Goal: Task Accomplishment & Management: Manage account settings

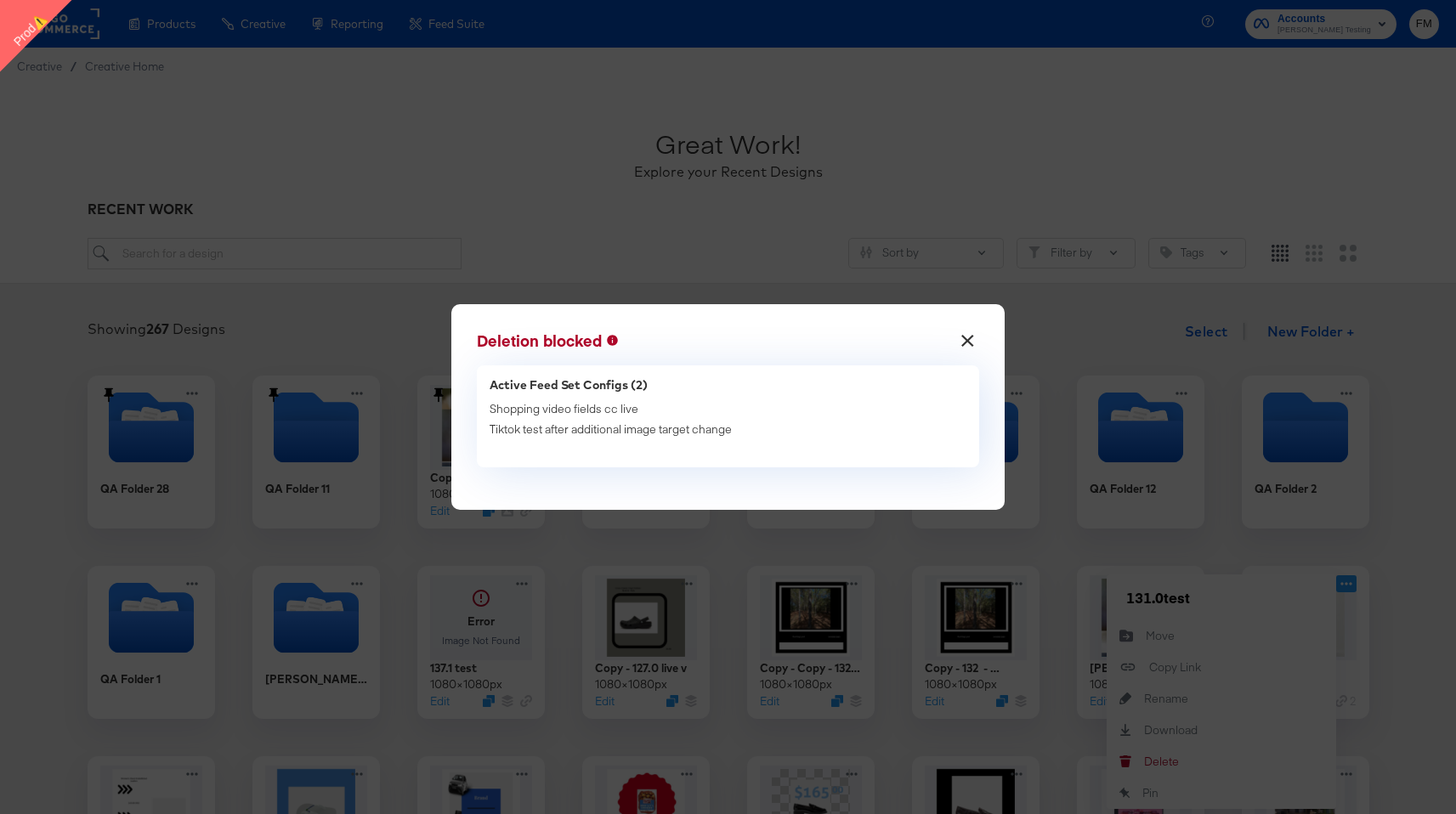
scroll to position [125, 0]
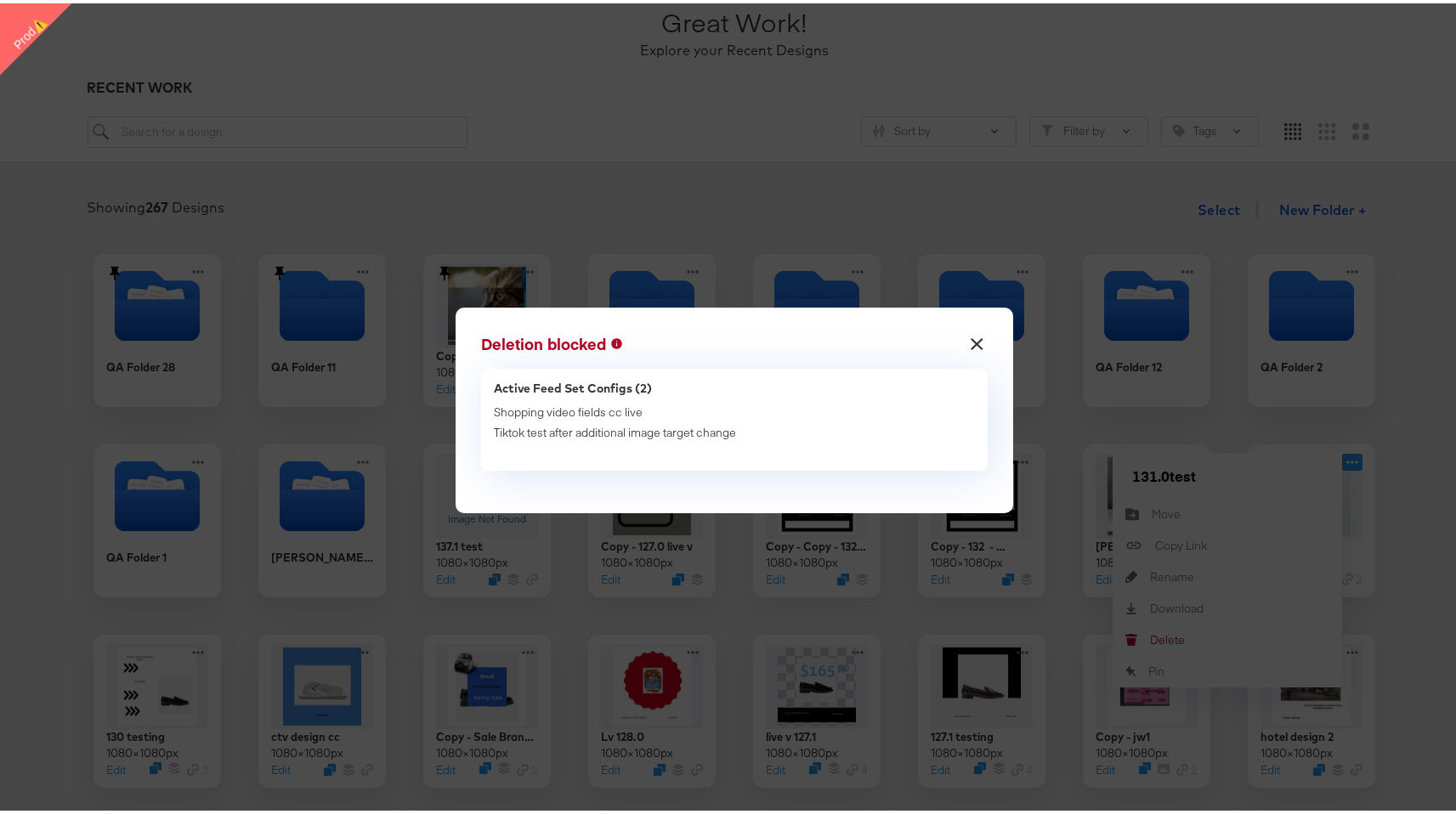
click at [971, 348] on button "×" at bounding box center [976, 336] width 31 height 31
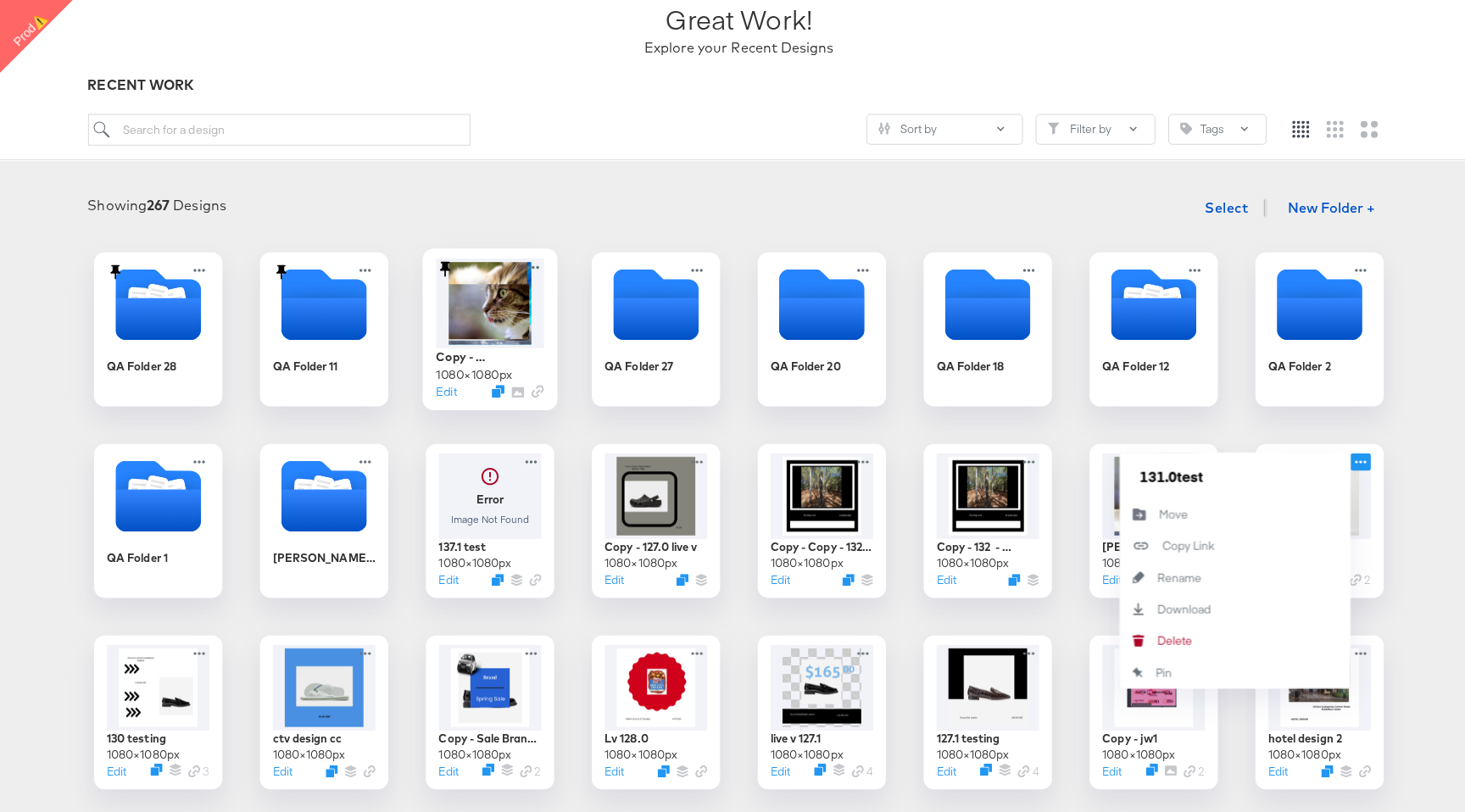
scroll to position [0, 0]
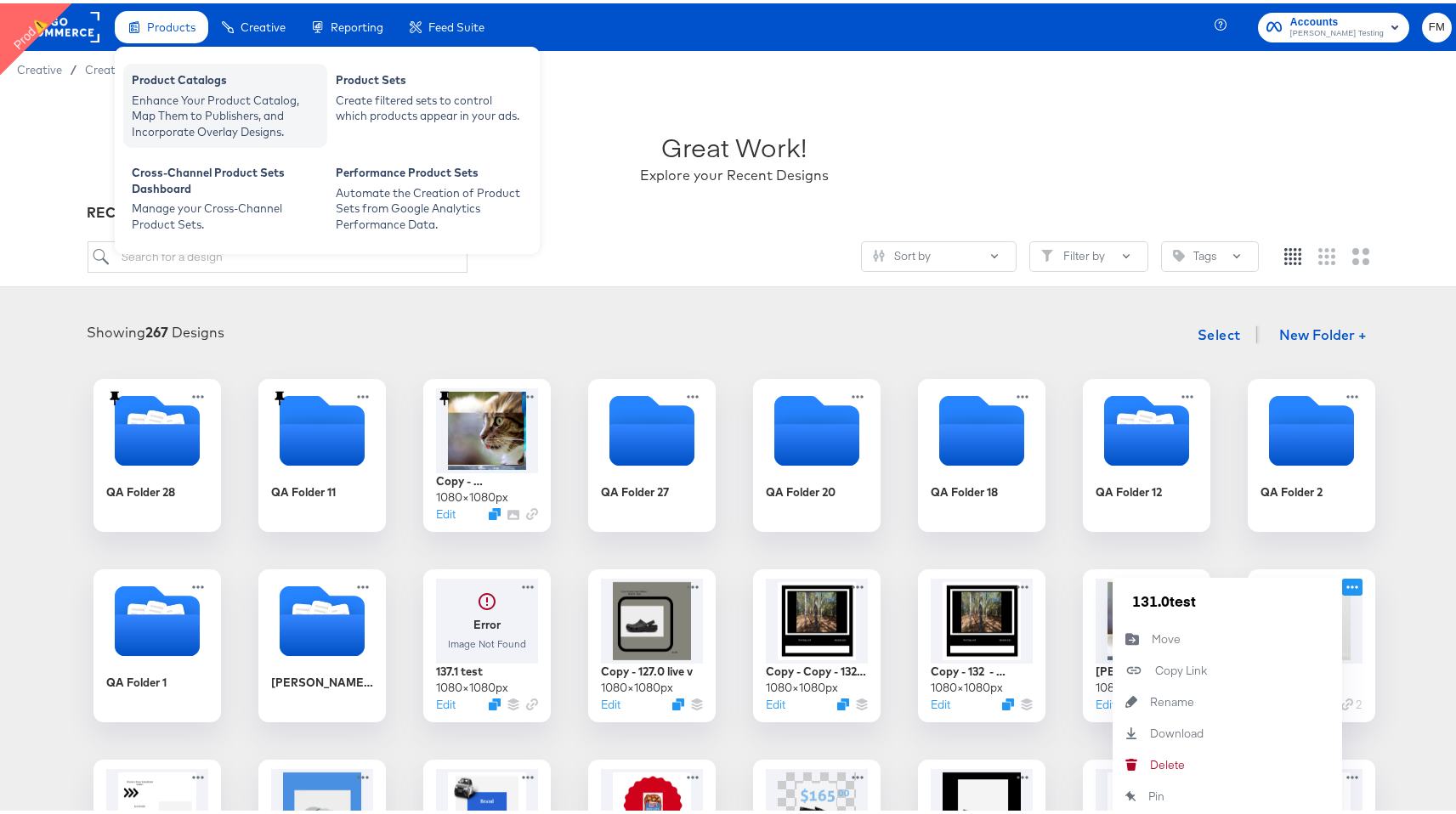
click at [156, 97] on div "Enhance Your Product Catalog, Map Them to Publishers, and Incorporate Overlay D…" at bounding box center [225, 112] width 187 height 47
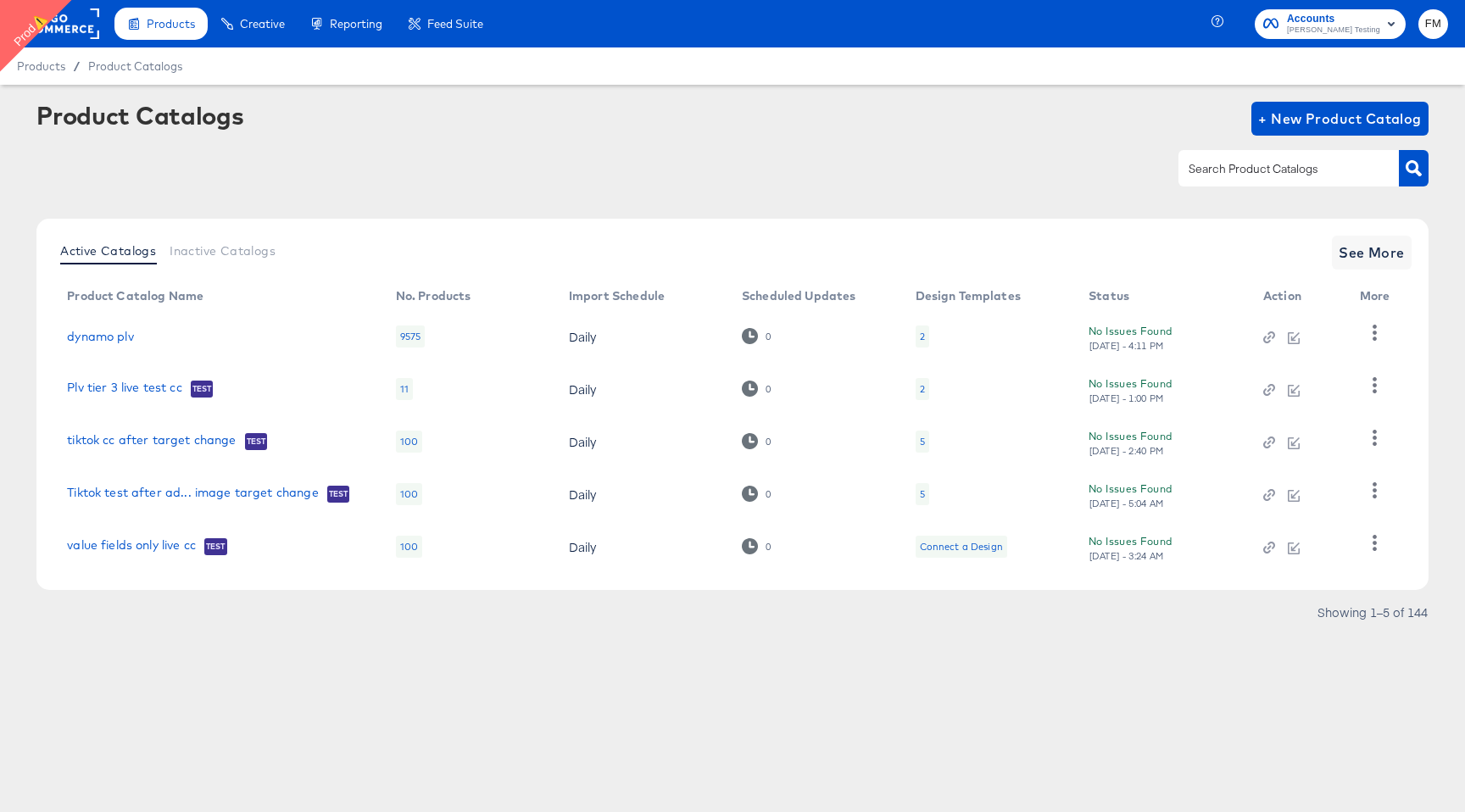
click at [79, 20] on rect at bounding box center [60, 23] width 78 height 31
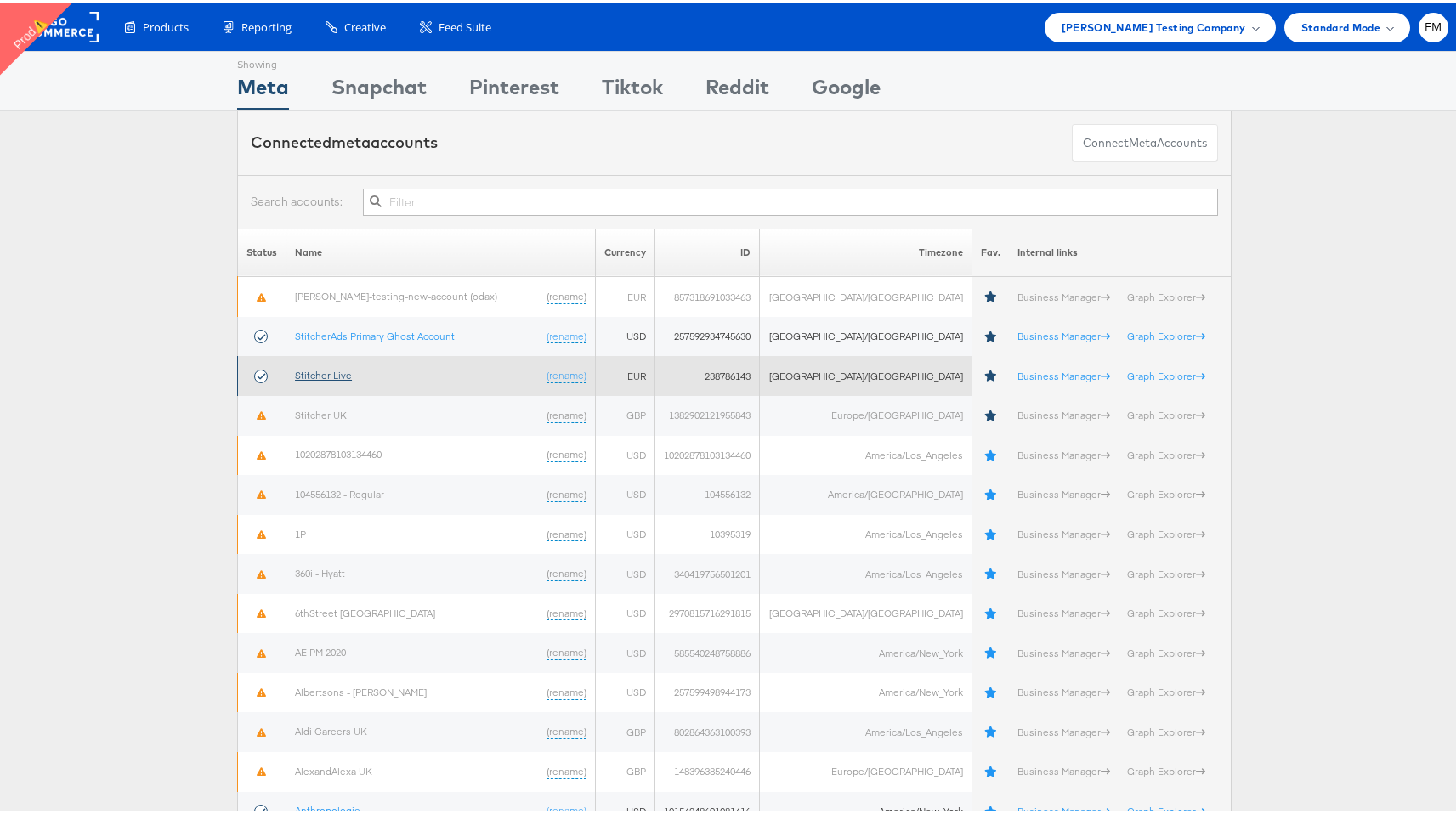
click at [334, 375] on link "Stitcher Live" at bounding box center [323, 372] width 57 height 13
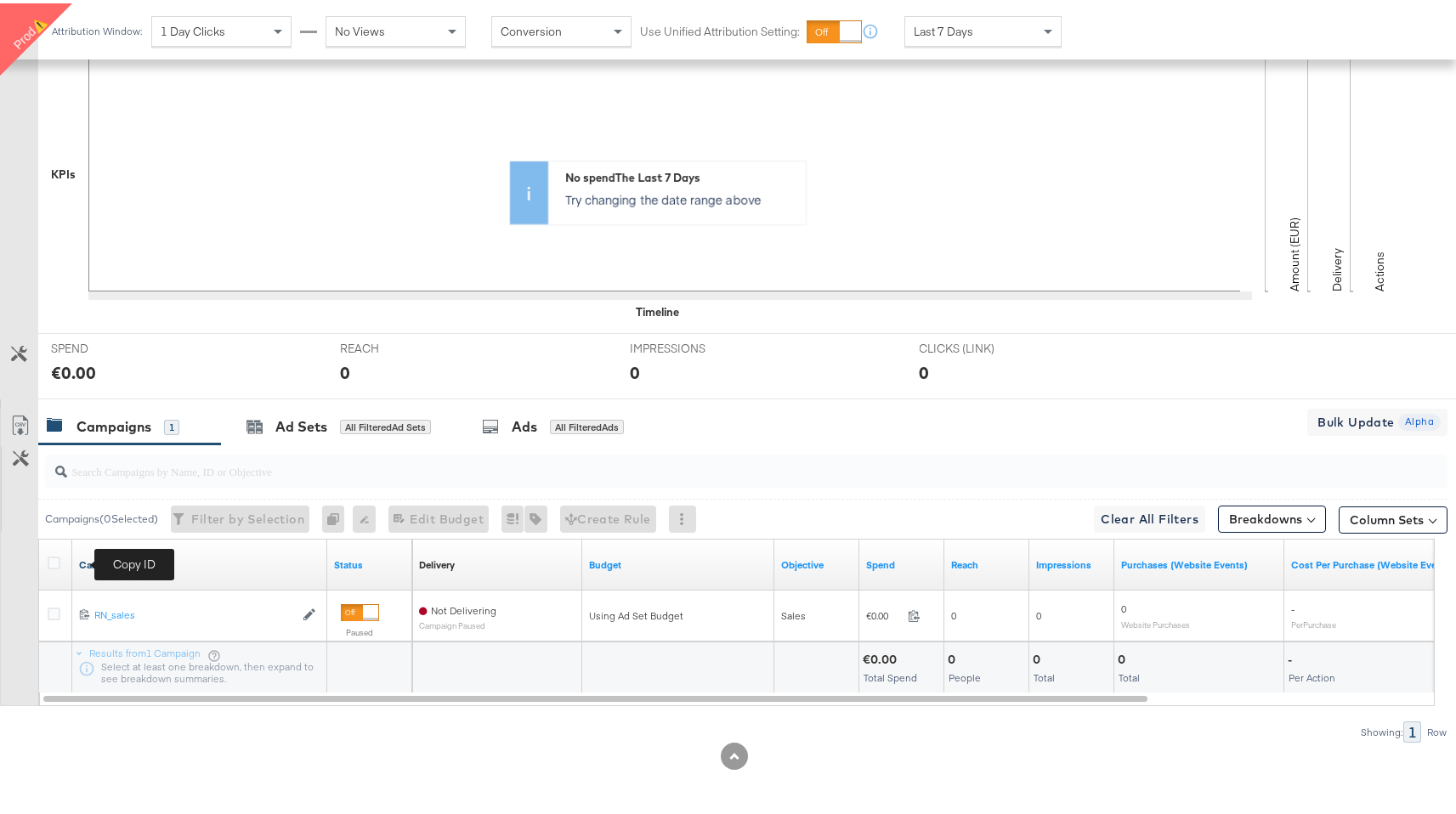
scroll to position [412, 0]
click at [168, 429] on div "1" at bounding box center [172, 424] width 15 height 15
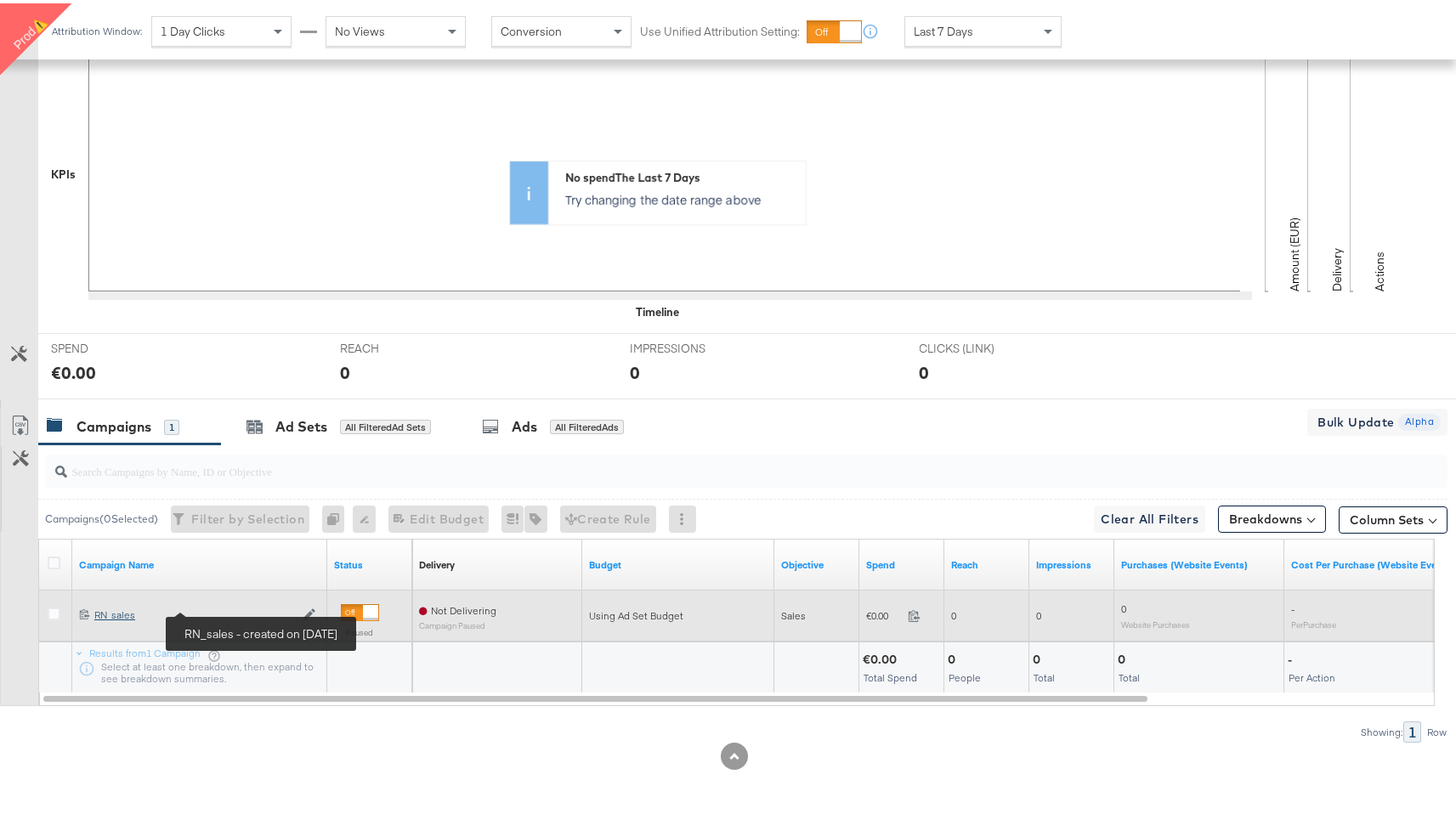
click at [109, 612] on div "RN_sales RN_sales" at bounding box center [194, 612] width 200 height 14
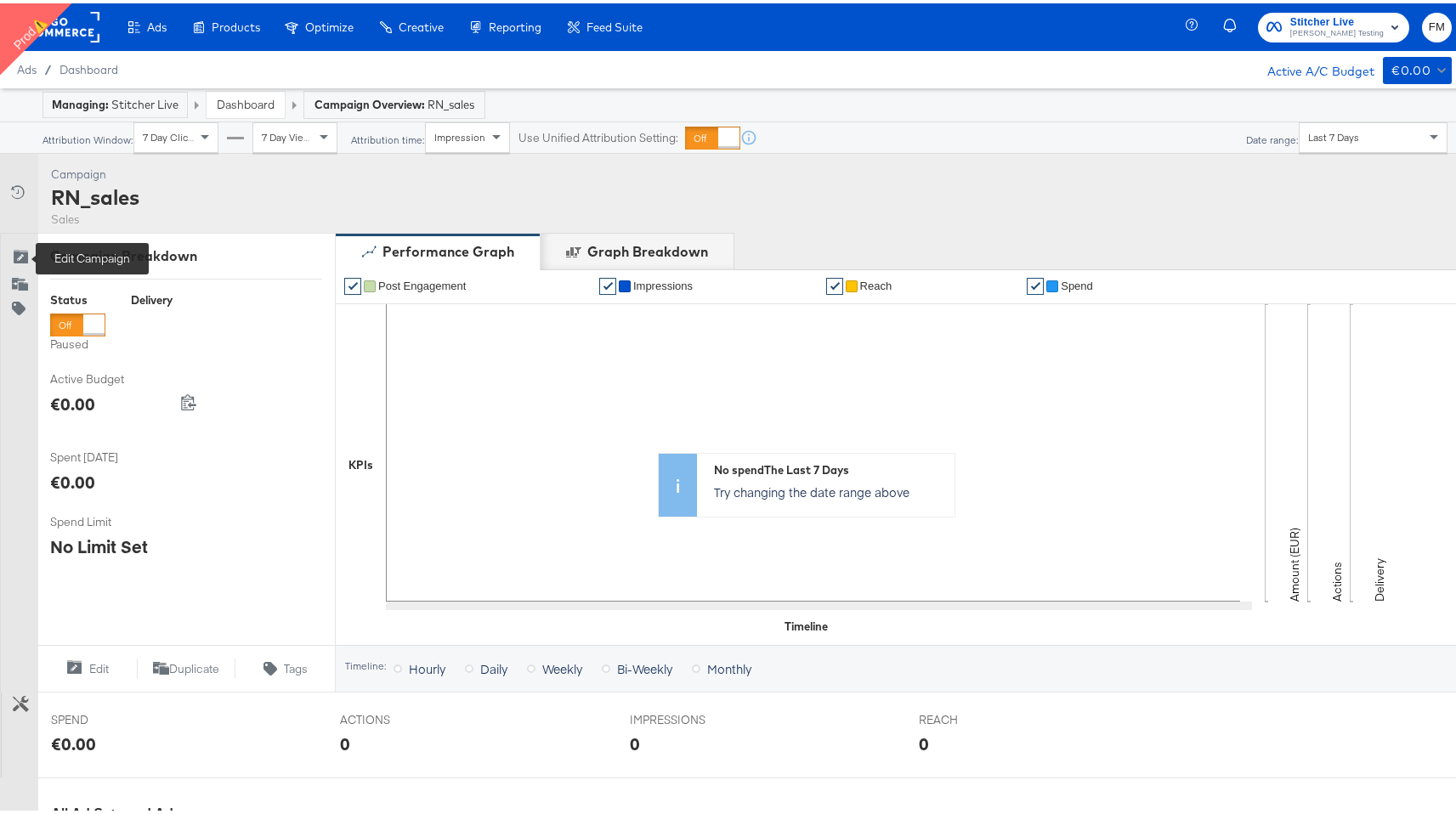
click at [21, 261] on icon at bounding box center [20, 254] width 17 height 17
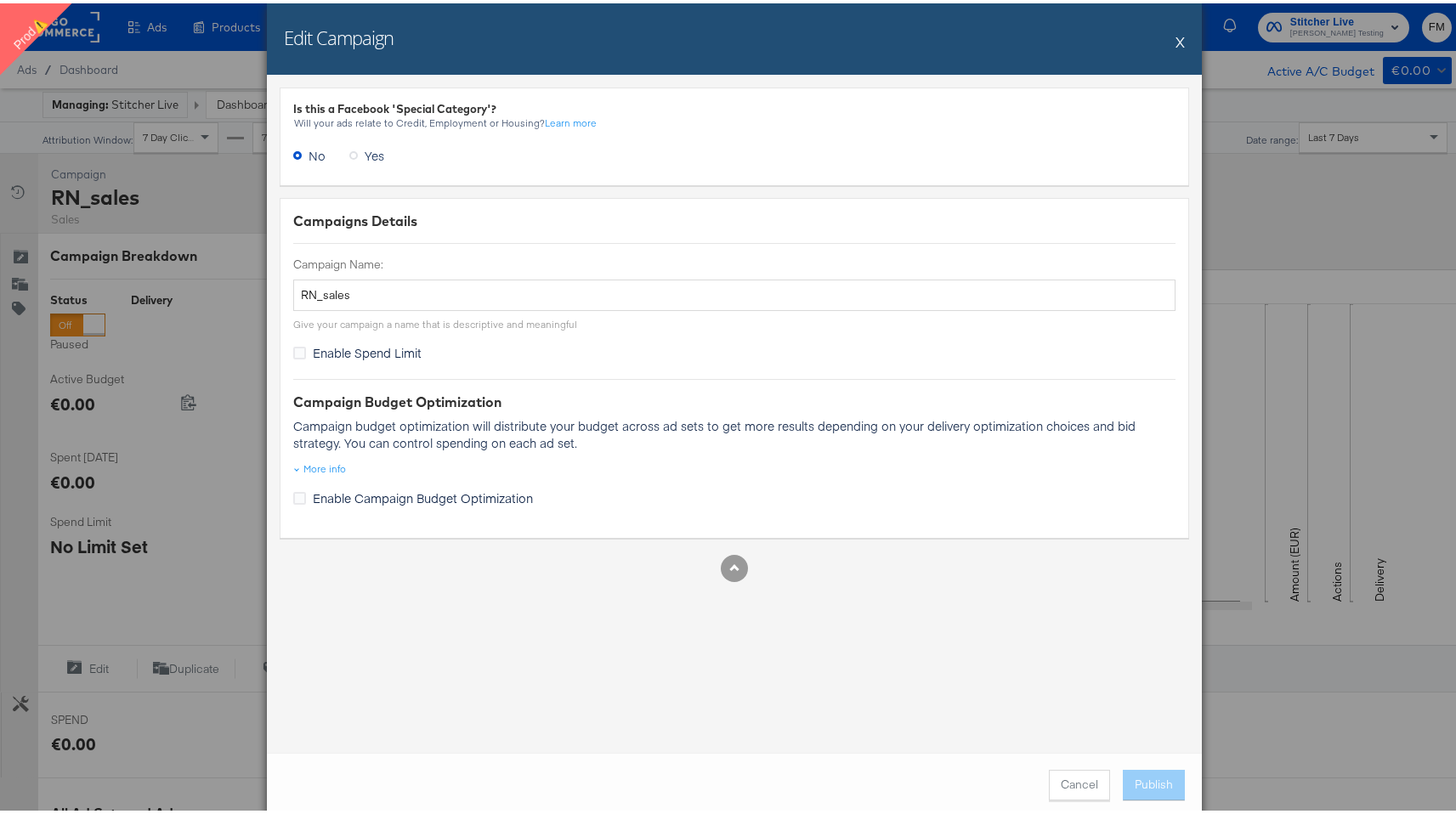
click at [1178, 33] on button "X" at bounding box center [1180, 38] width 9 height 34
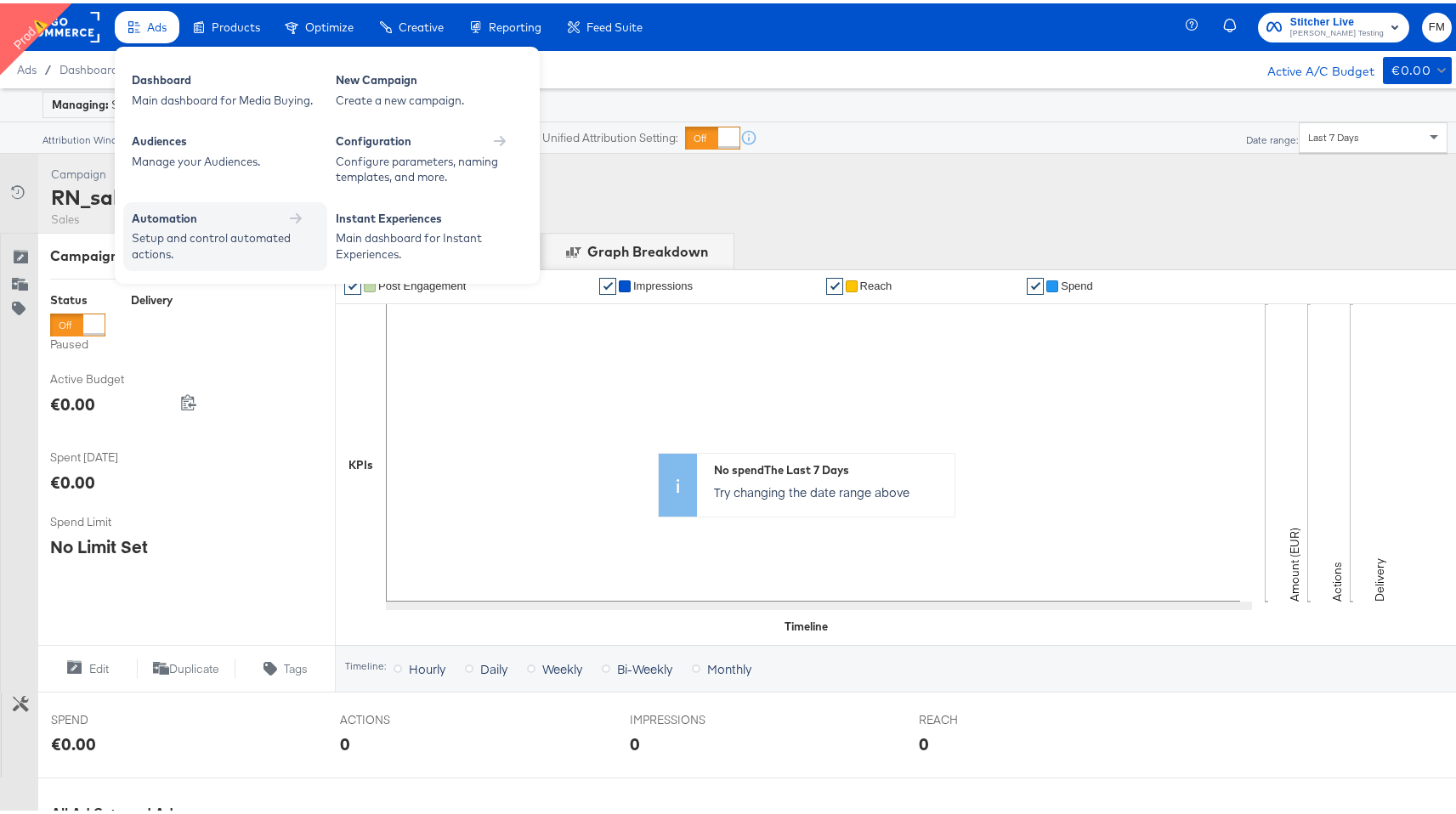
click at [284, 224] on div "Automation" at bounding box center [225, 217] width 187 height 20
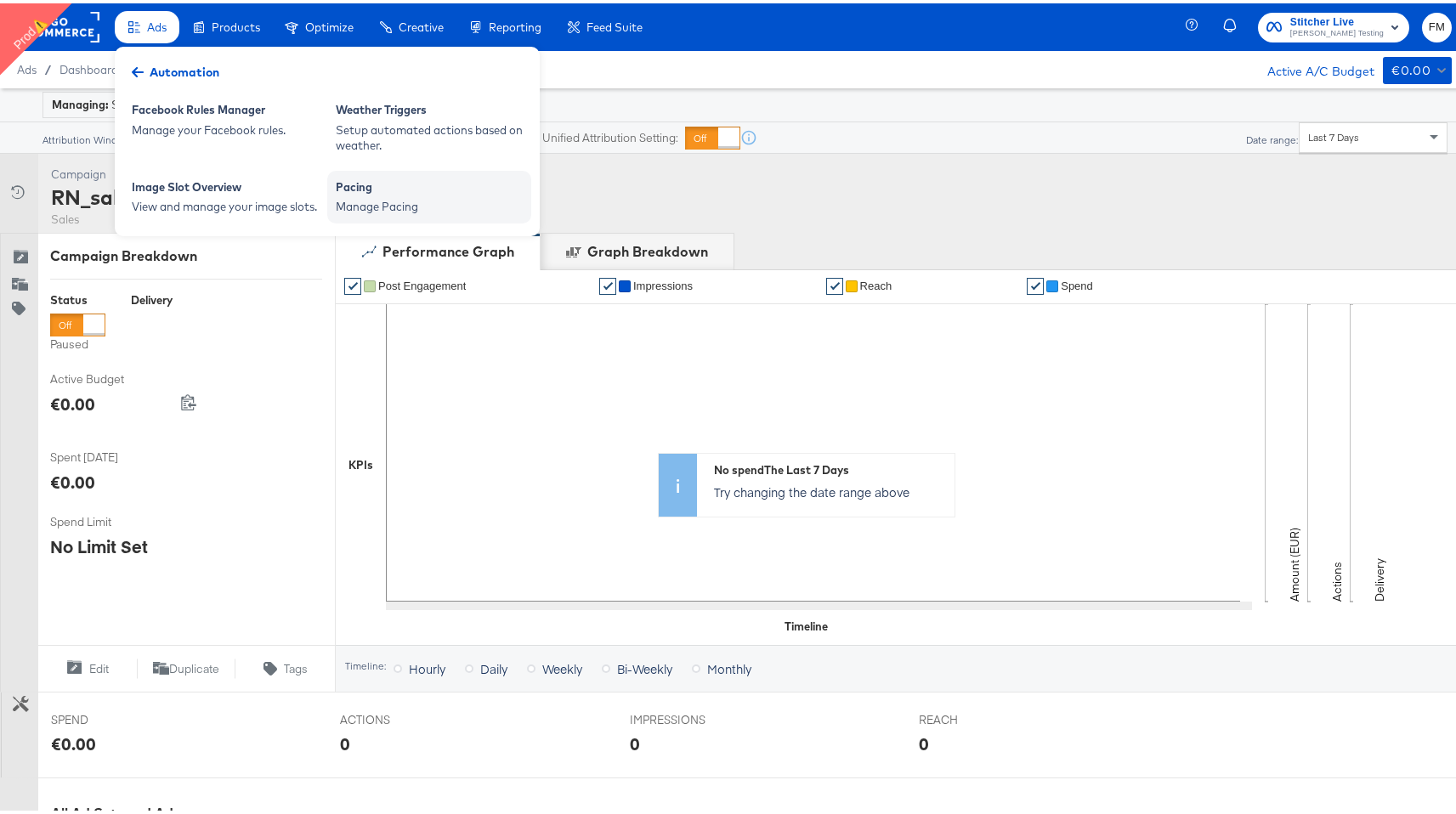
click at [370, 185] on div "Pacing" at bounding box center [429, 187] width 187 height 20
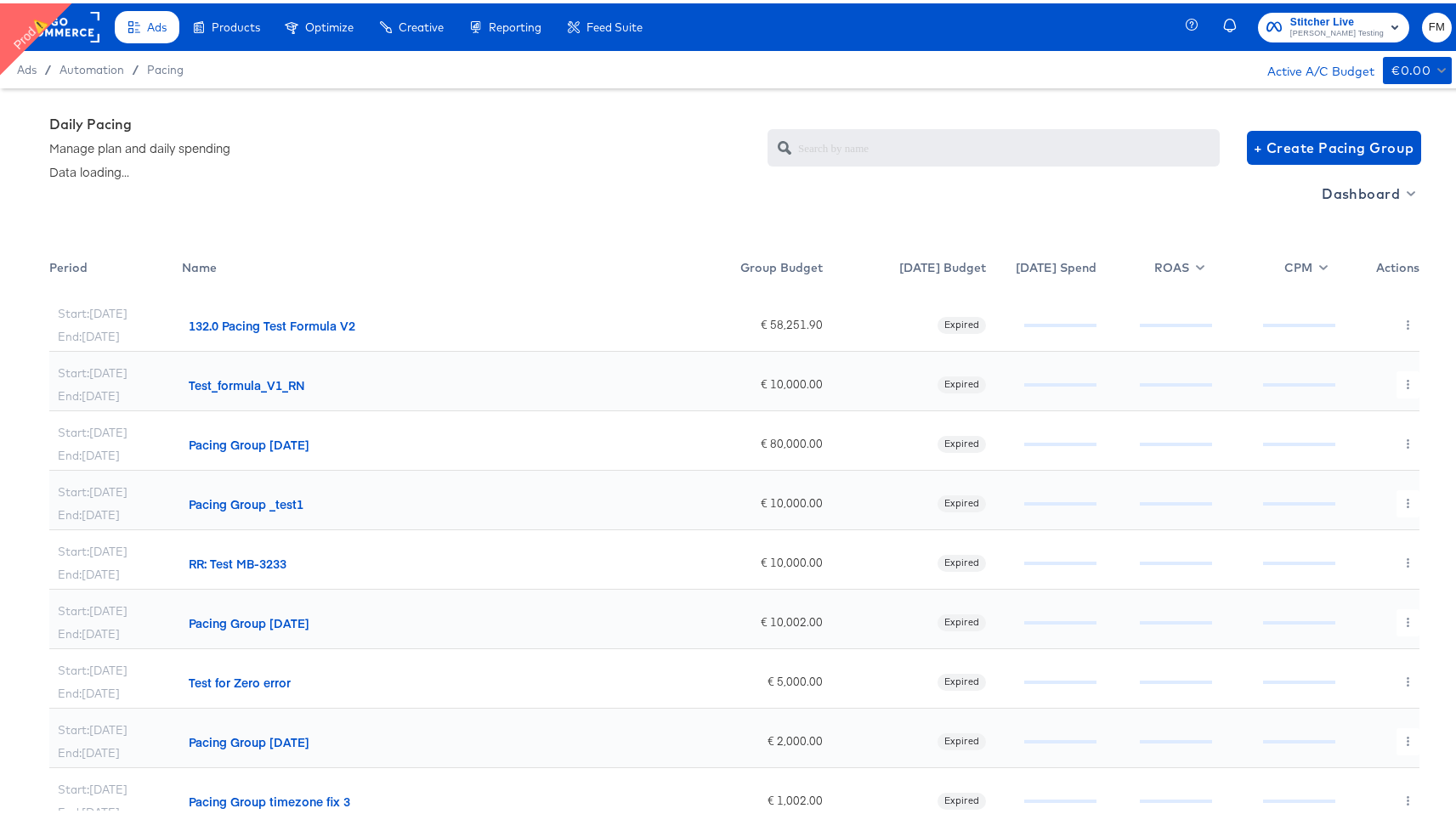
scroll to position [55, 0]
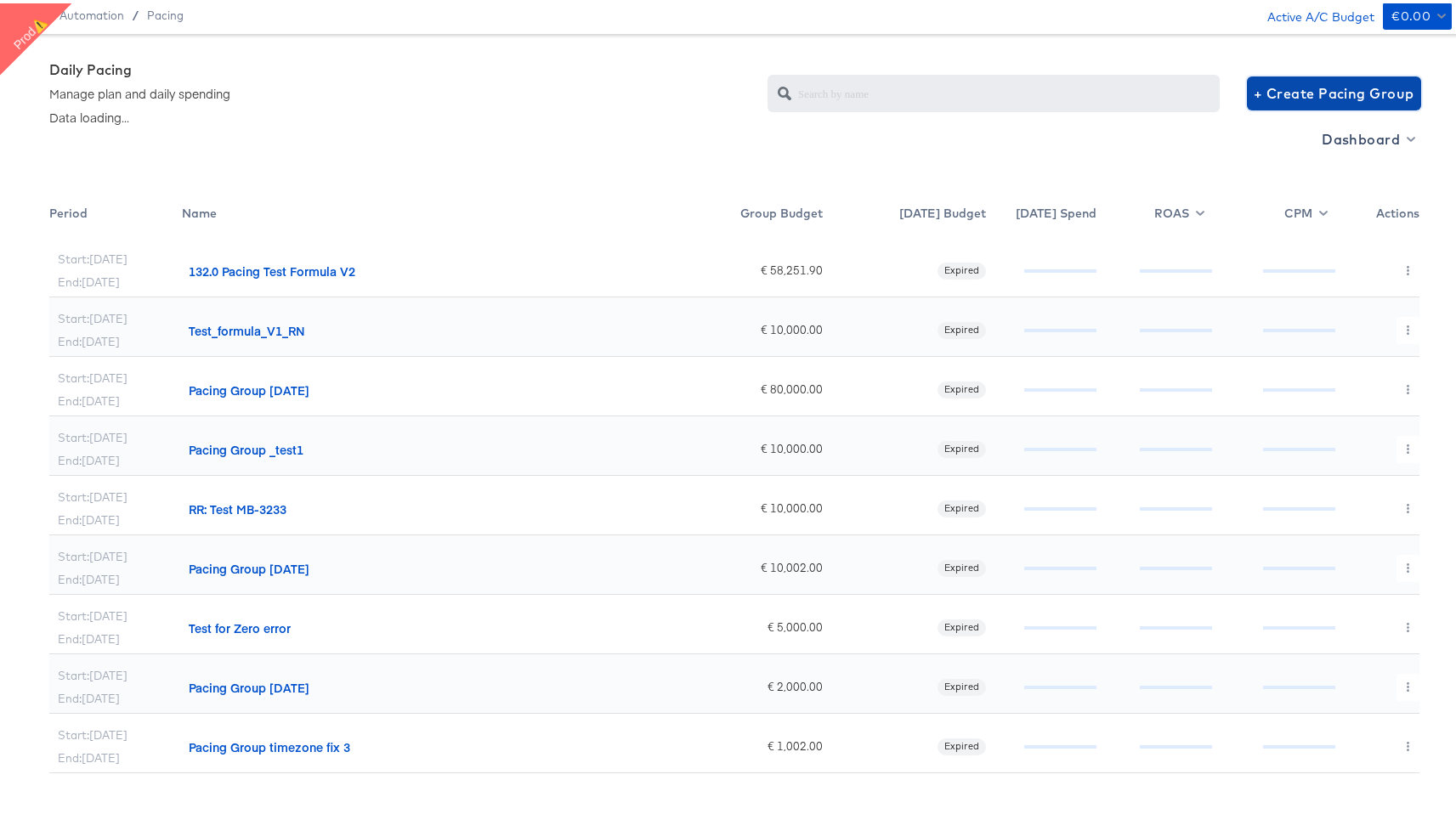
click at [1359, 91] on span "+ Create Pacing Group" at bounding box center [1333, 90] width 161 height 24
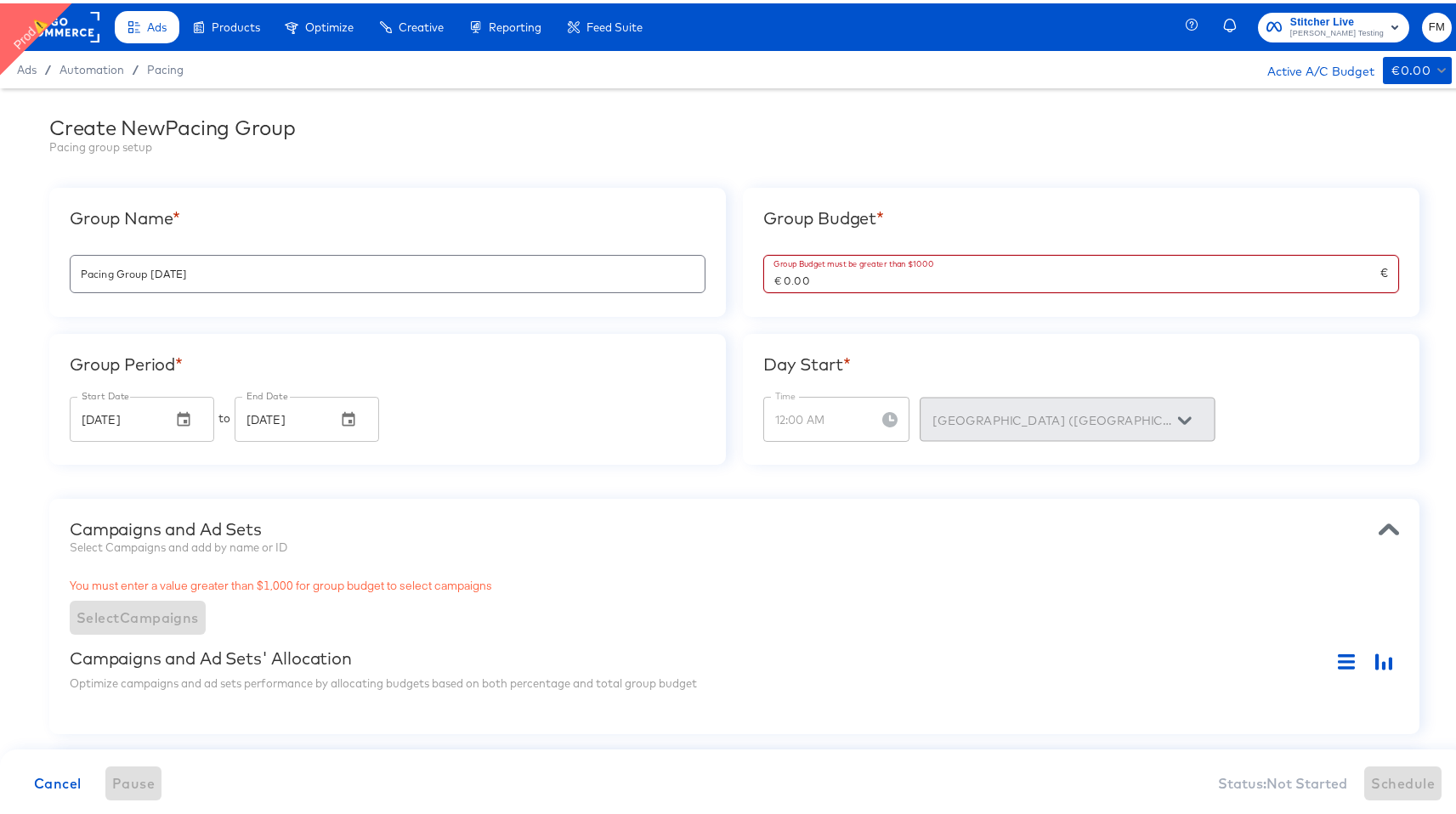
click at [867, 275] on input "€ 0.00" at bounding box center [1072, 270] width 617 height 36
click at [646, 387] on div "Group Period * Start Date Sep 05, 2025 Start Date to End Date Sep 11, 2025 End …" at bounding box center [387, 395] width 677 height 131
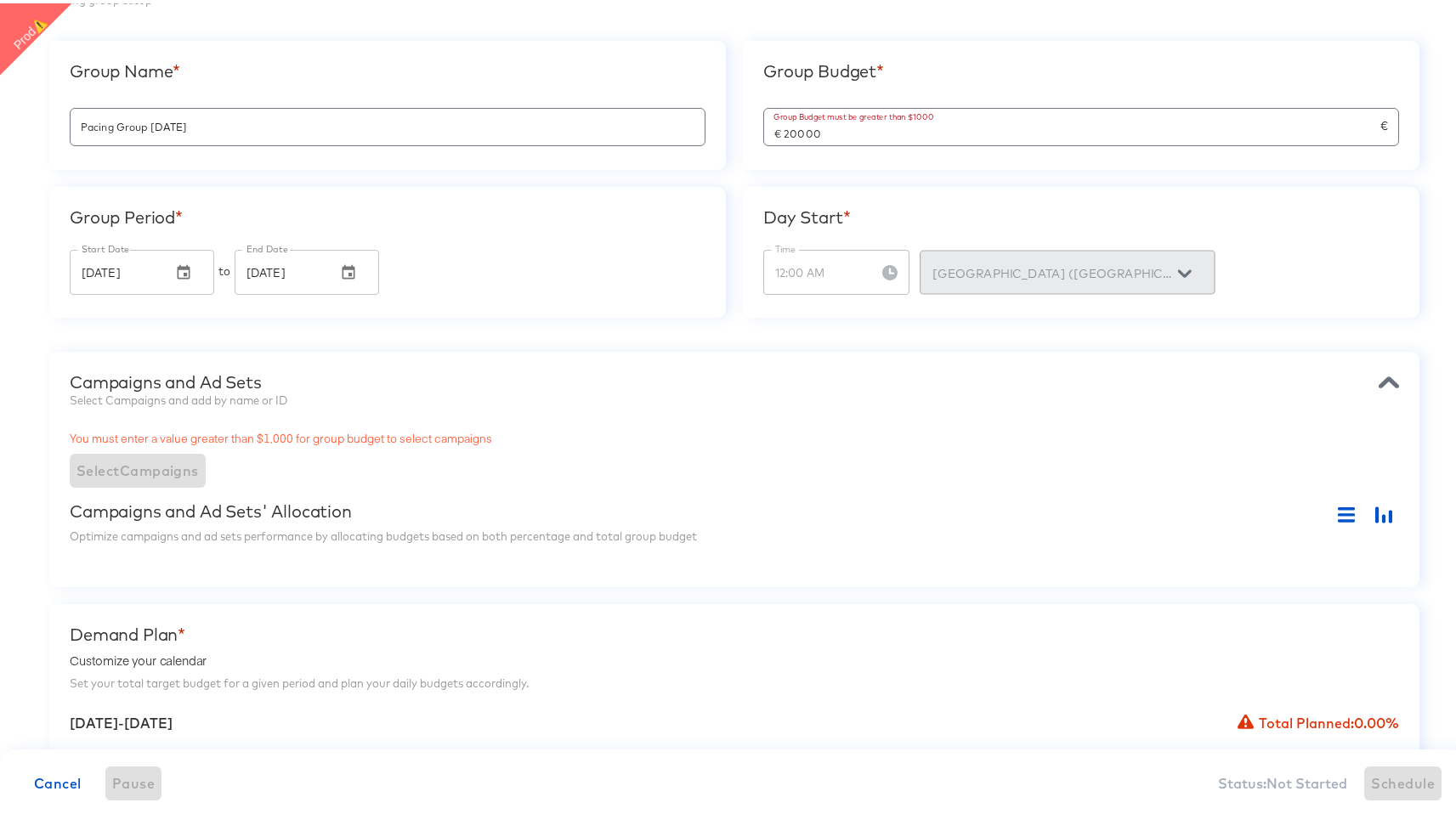
type input "€ 20,000.00"
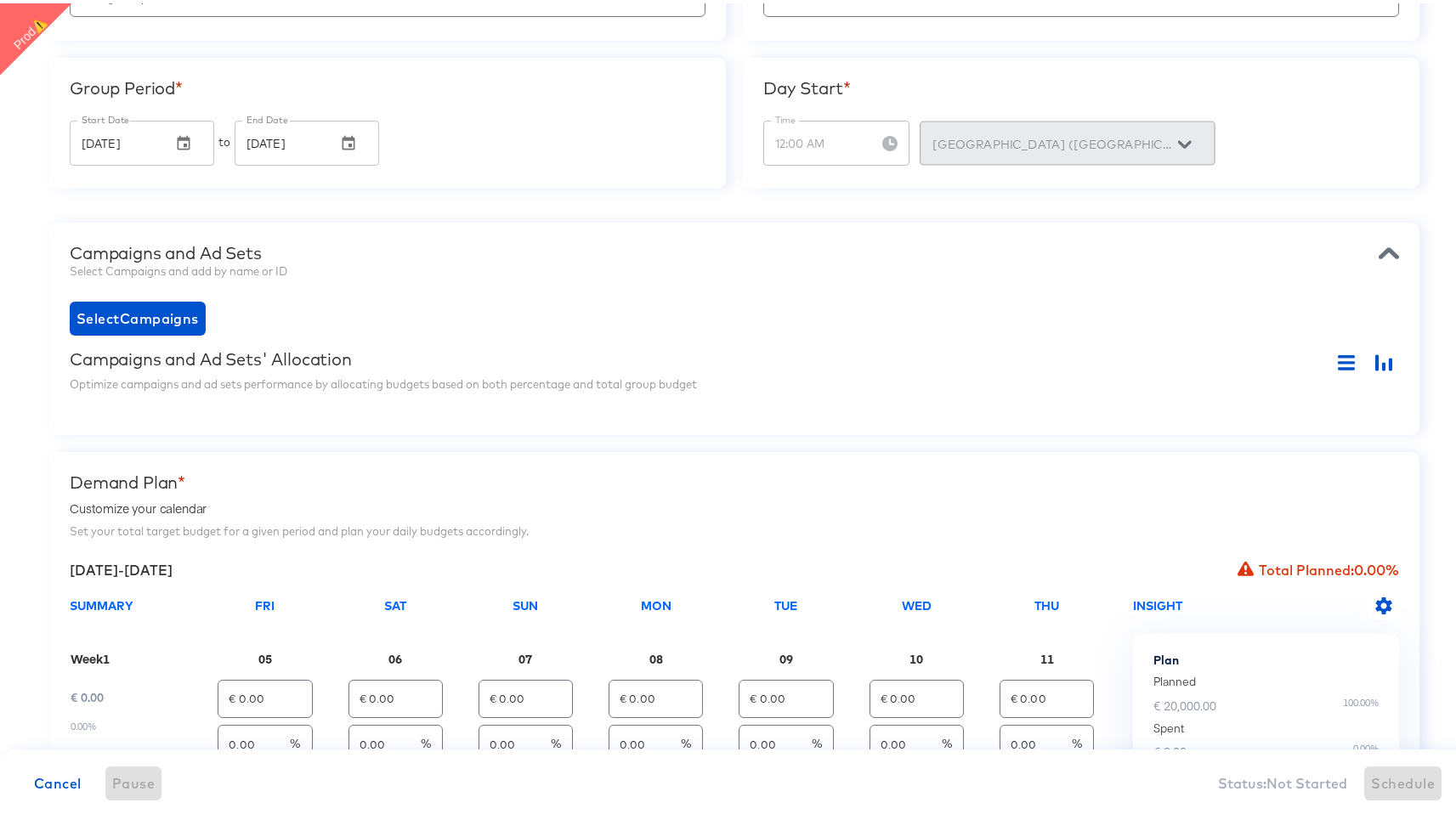
scroll to position [295, 0]
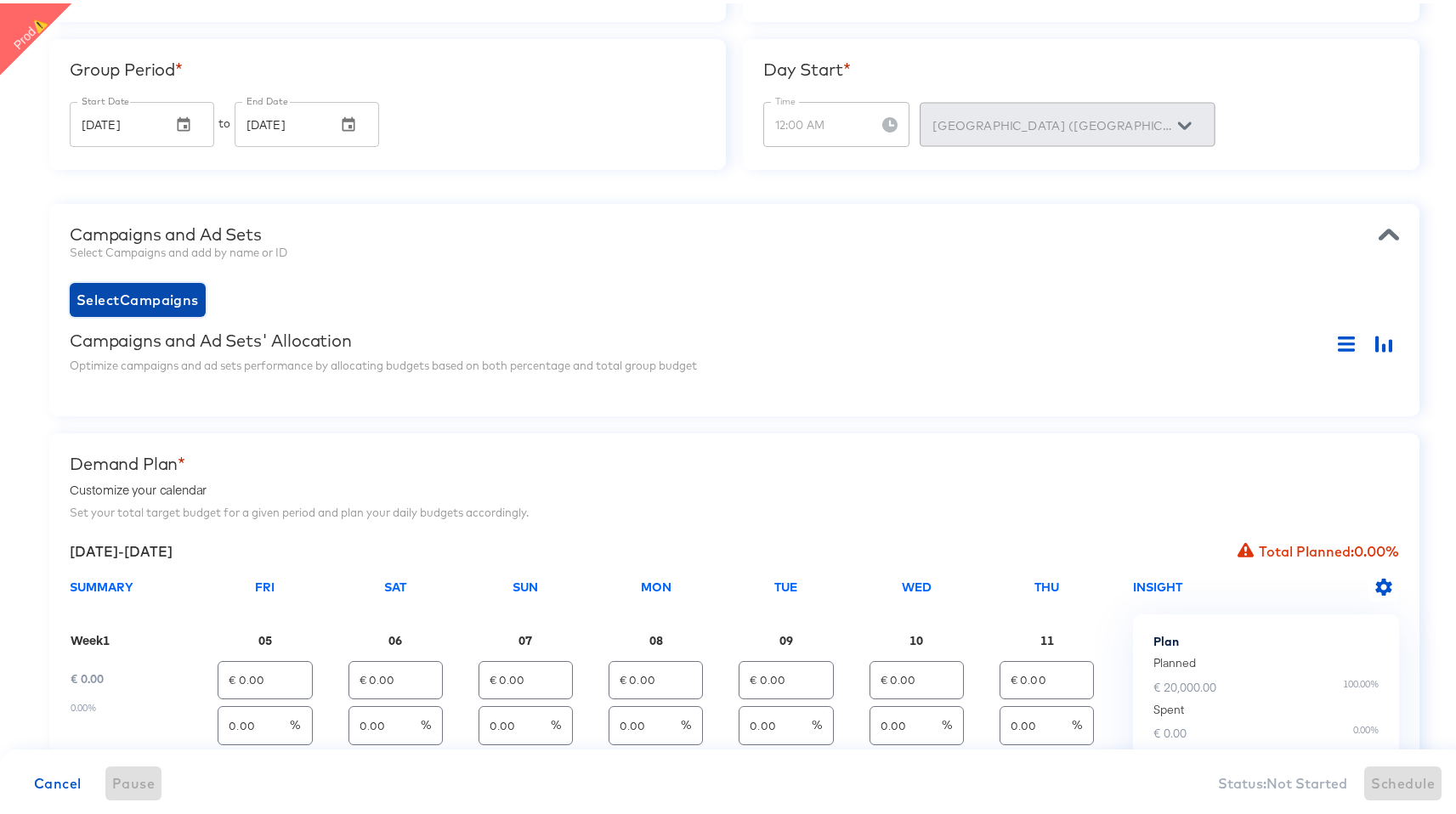
click at [185, 305] on span "Select Campaigns" at bounding box center [137, 297] width 123 height 24
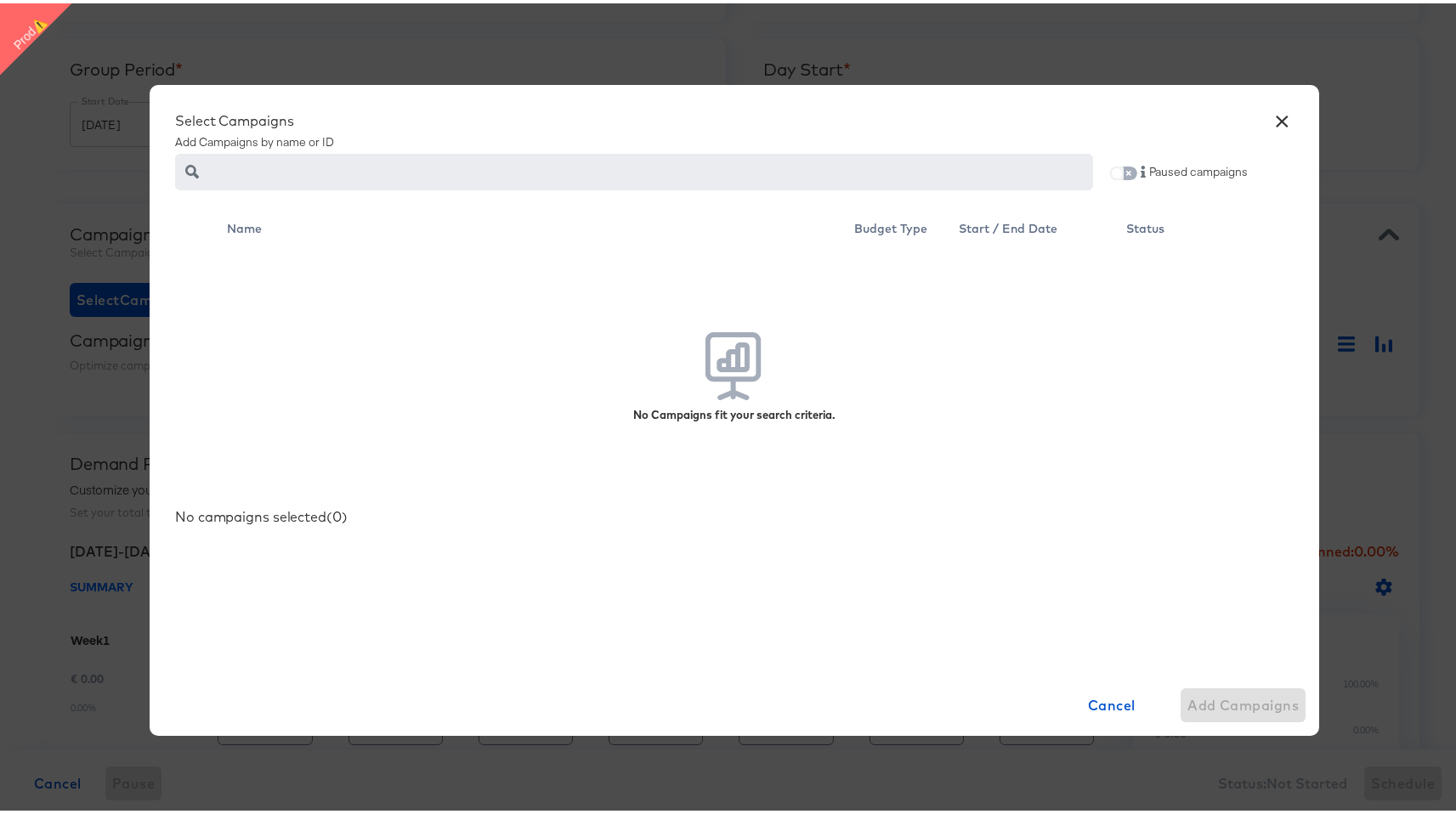
click at [1120, 176] on input "checkbox" at bounding box center [1117, 173] width 41 height 14
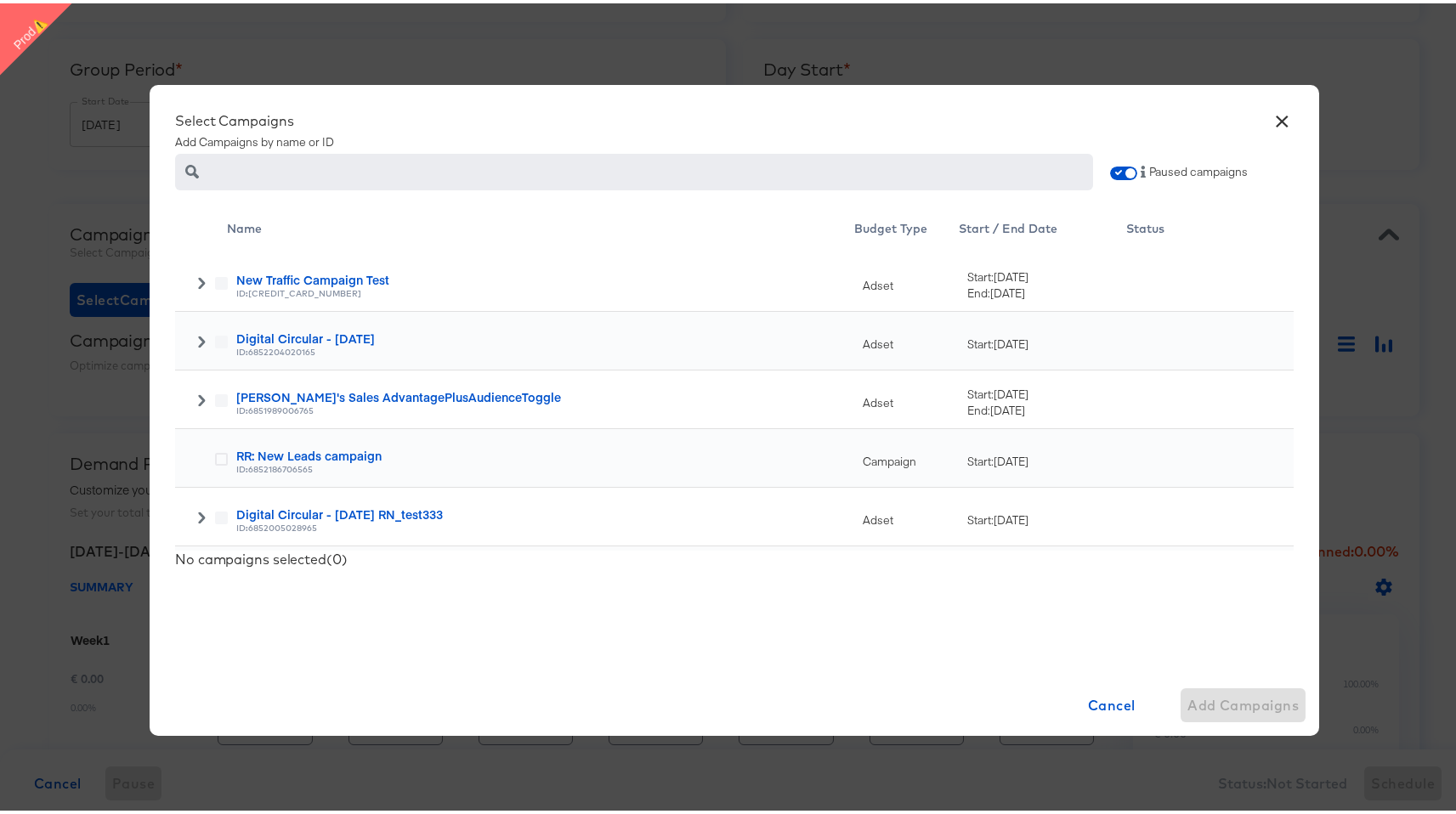
click at [198, 285] on icon at bounding box center [201, 279] width 6 height 12
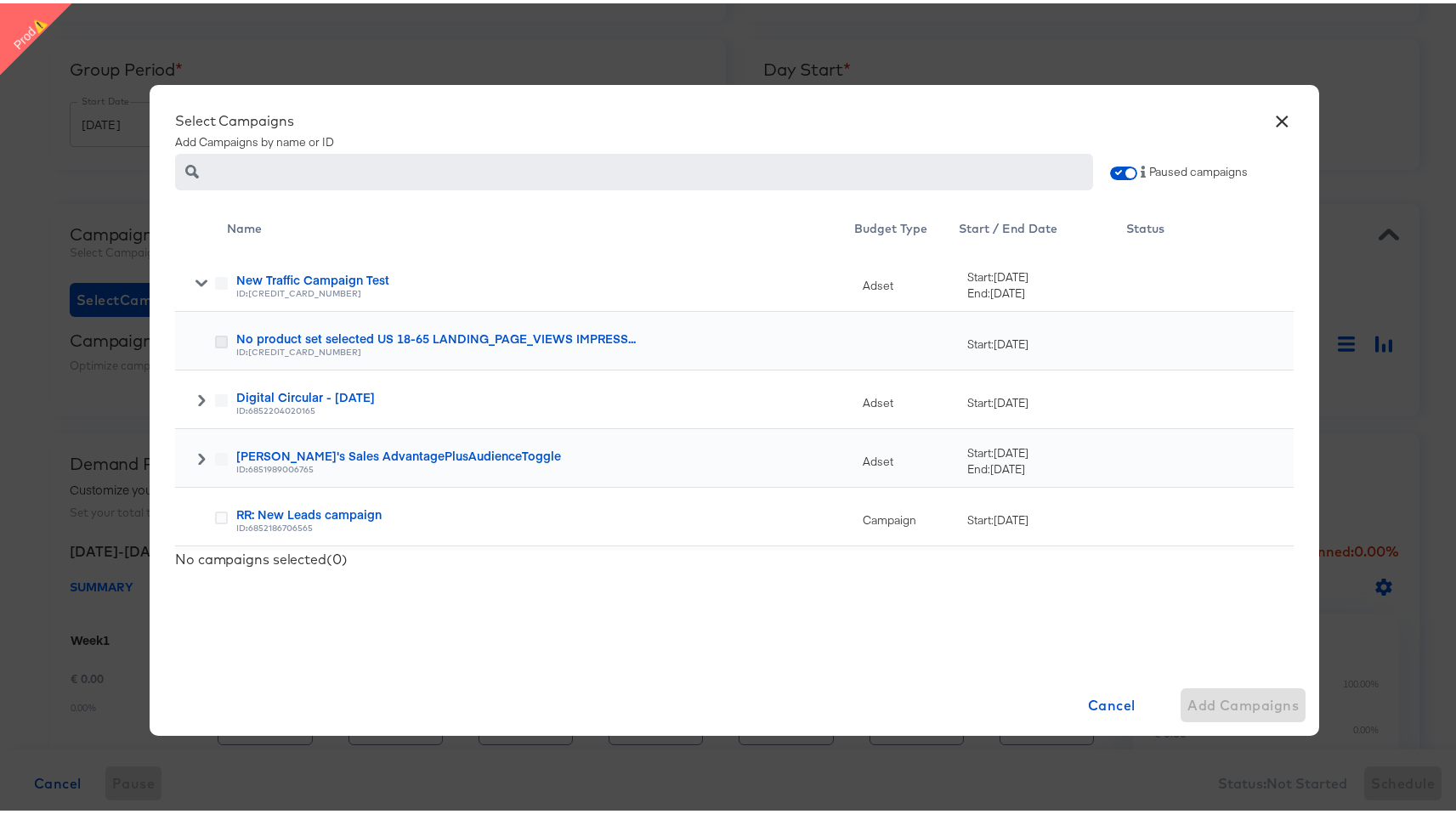
click at [215, 338] on icon at bounding box center [222, 339] width 13 height 13
click at [0, 0] on input "checkbox" at bounding box center [0, 0] width 0 height 0
click at [196, 396] on icon at bounding box center [202, 396] width 12 height 12
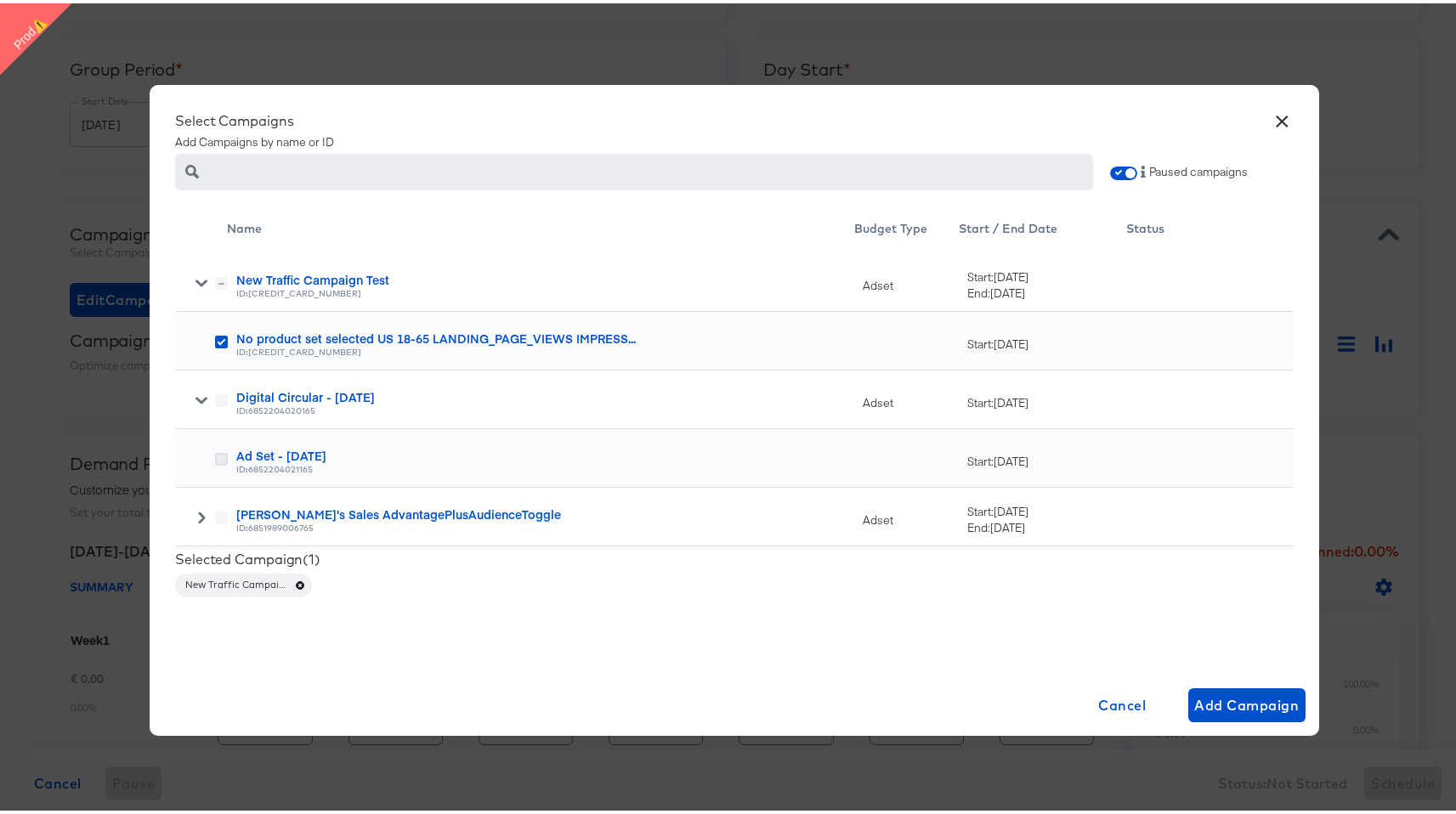
click at [215, 454] on icon at bounding box center [222, 456] width 13 height 13
click at [0, 0] on input "checkbox" at bounding box center [0, 0] width 0 height 0
click at [1117, 174] on input "checkbox" at bounding box center [1131, 173] width 41 height 14
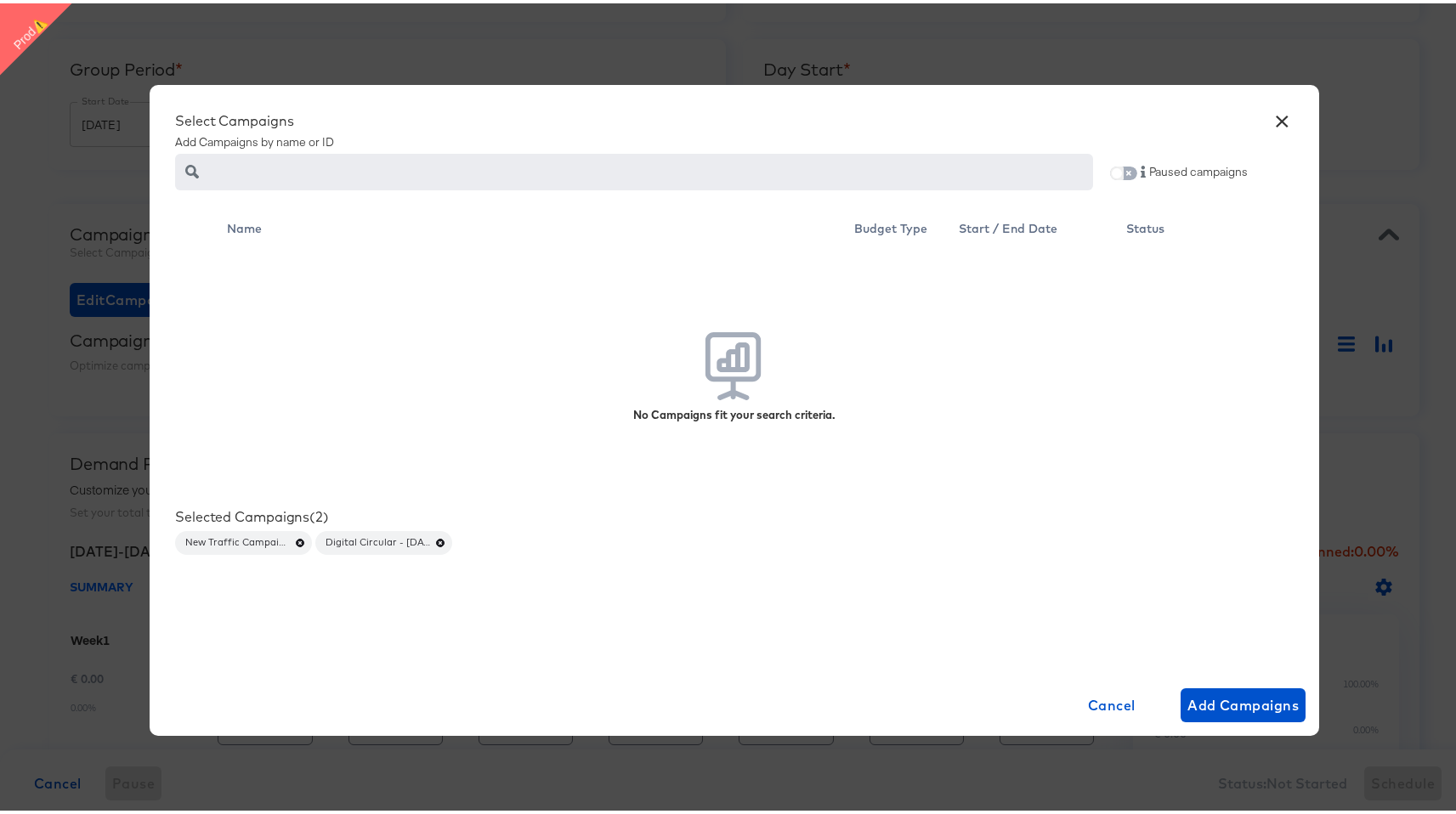
click at [1121, 166] on input "checkbox" at bounding box center [1117, 173] width 41 height 14
checkbox input "true"
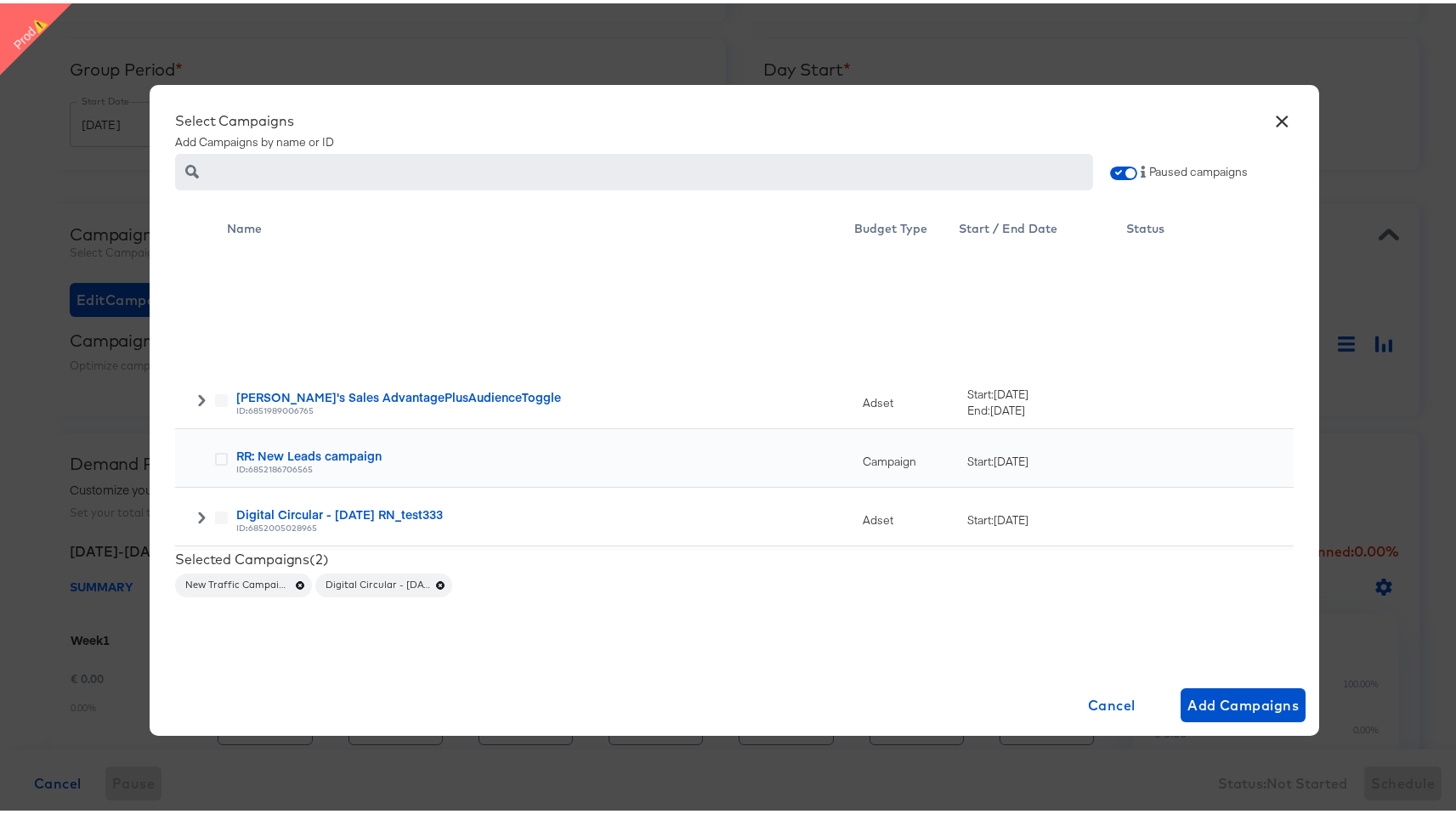
scroll to position [603, 0]
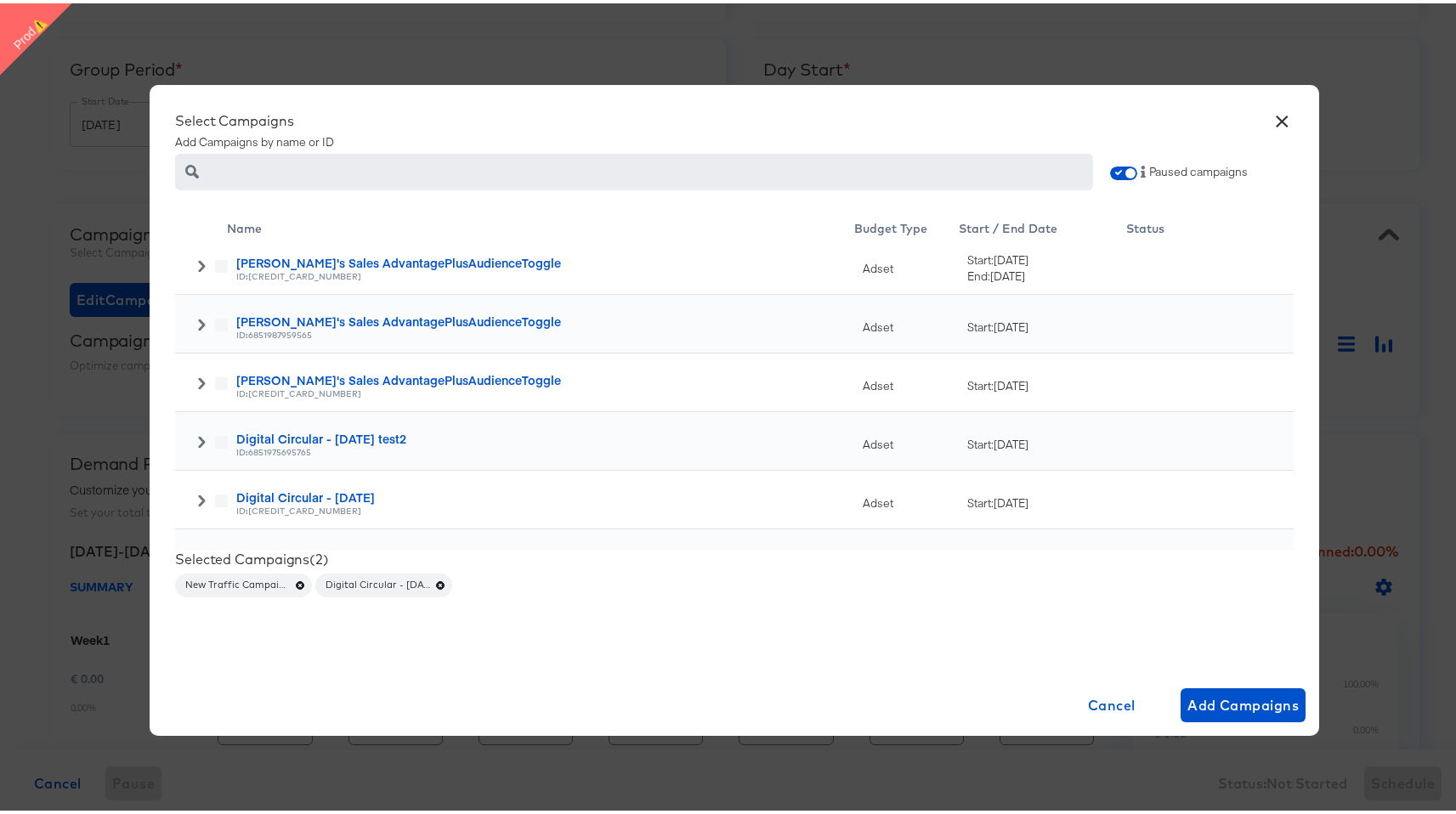
click at [215, 437] on label at bounding box center [222, 439] width 13 height 13
click at [198, 437] on icon at bounding box center [201, 438] width 6 height 12
click at [215, 504] on div at bounding box center [222, 499] width 13 height 17
click at [215, 499] on icon at bounding box center [222, 497] width 13 height 13
click at [0, 0] on input "checkbox" at bounding box center [0, 0] width 0 height 0
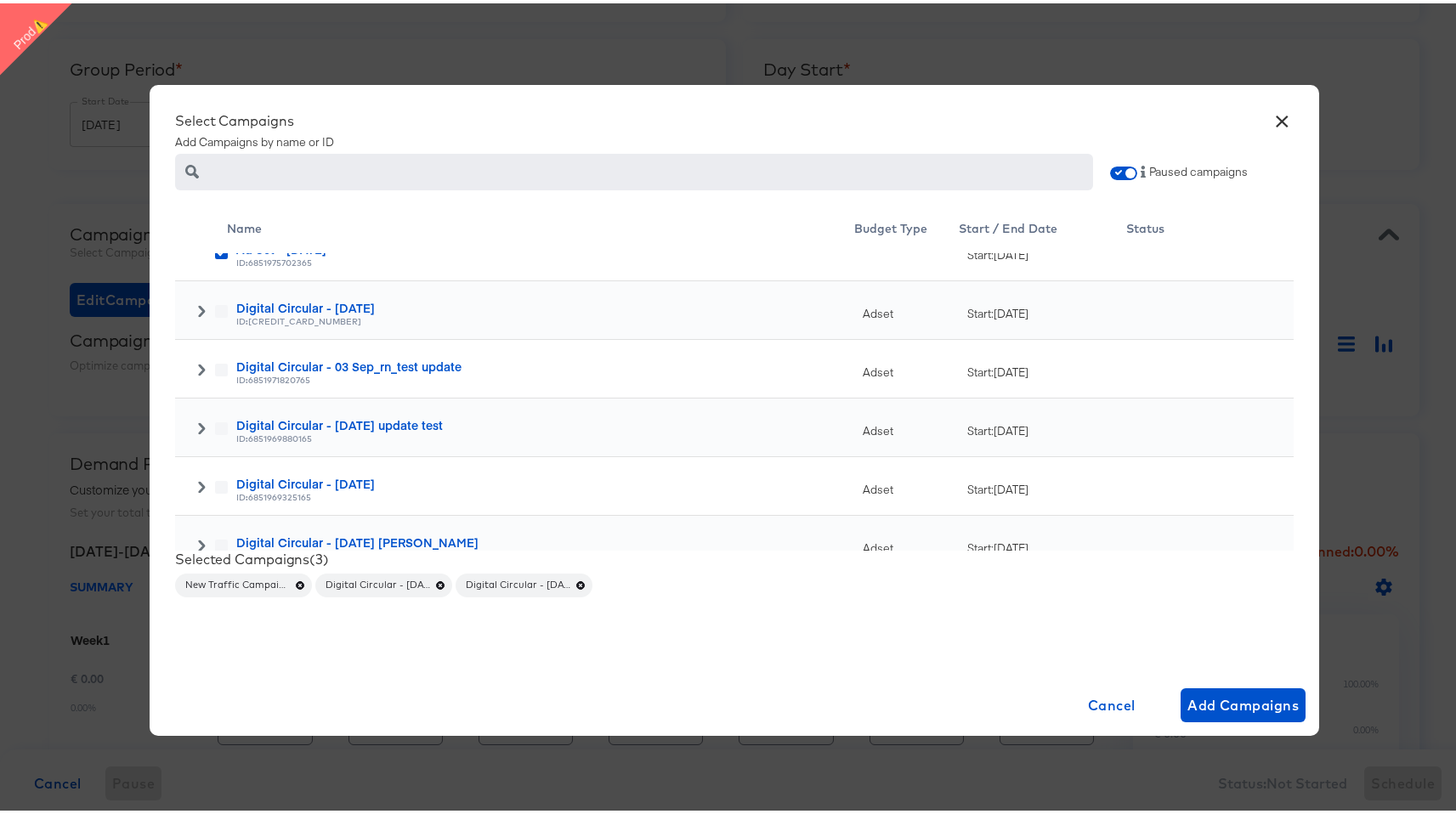
scroll to position [899, 0]
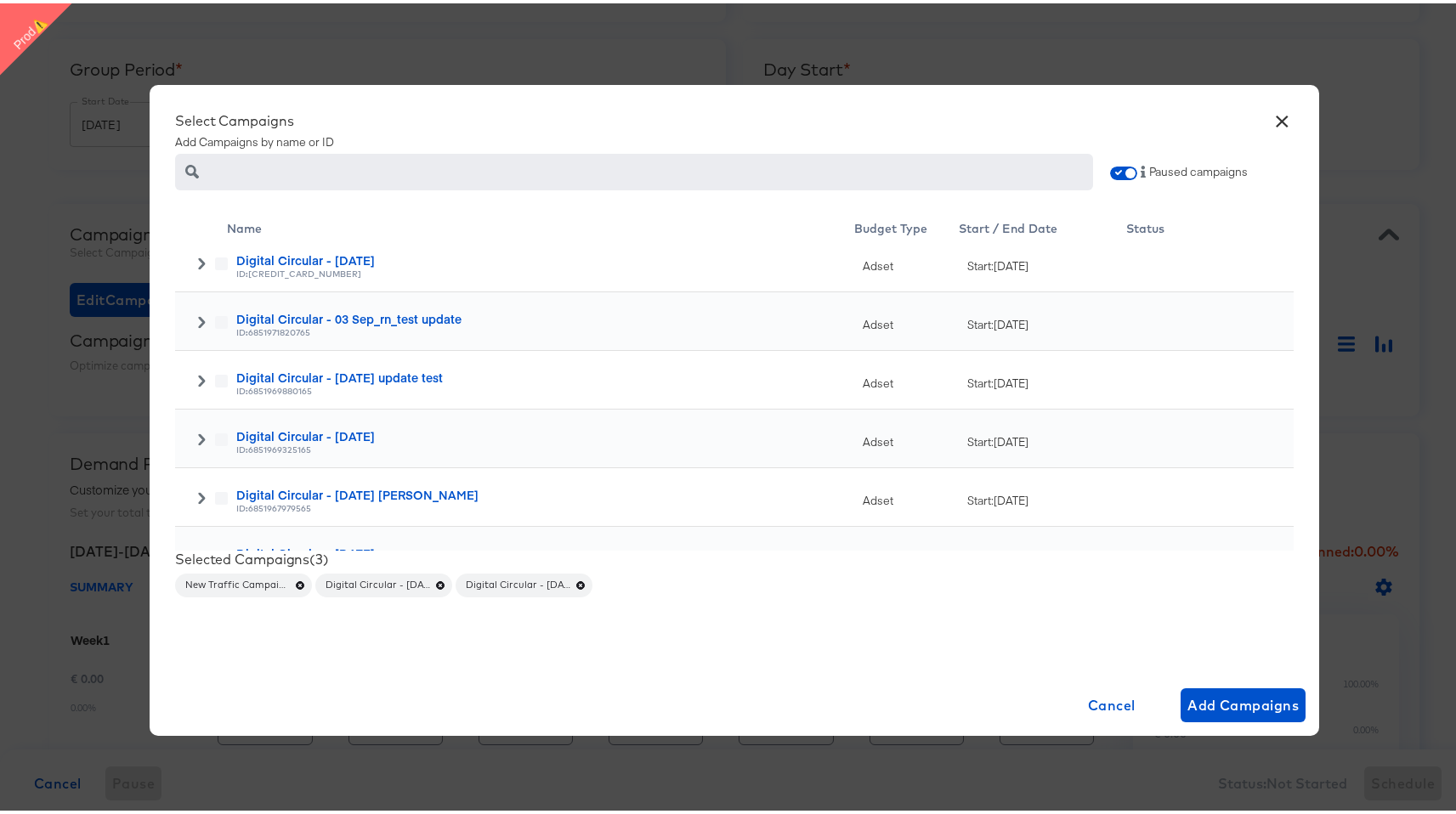
click at [196, 319] on icon at bounding box center [202, 318] width 12 height 12
click at [196, 433] on icon at bounding box center [202, 435] width 12 height 12
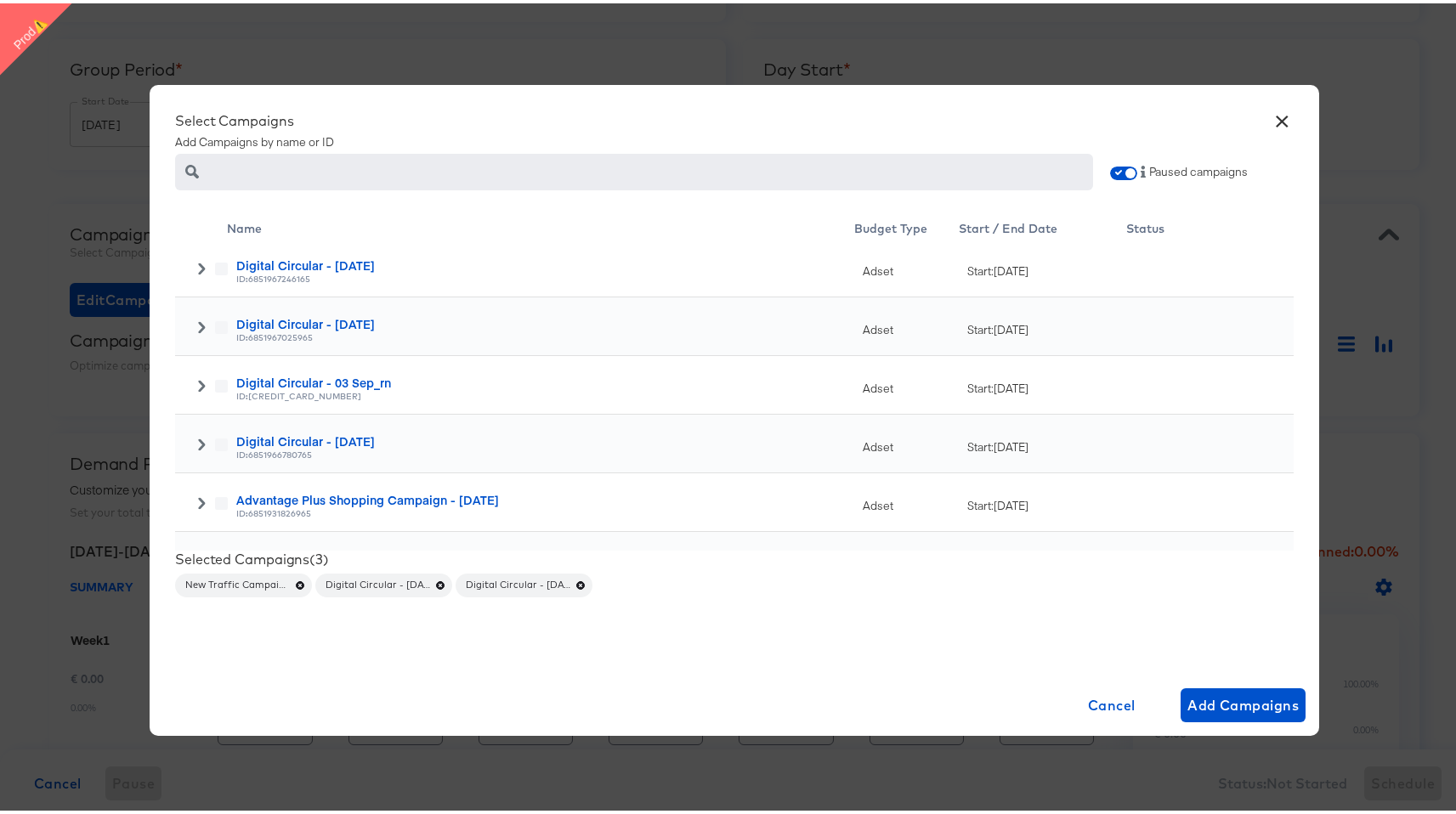
click at [196, 385] on icon at bounding box center [202, 382] width 12 height 12
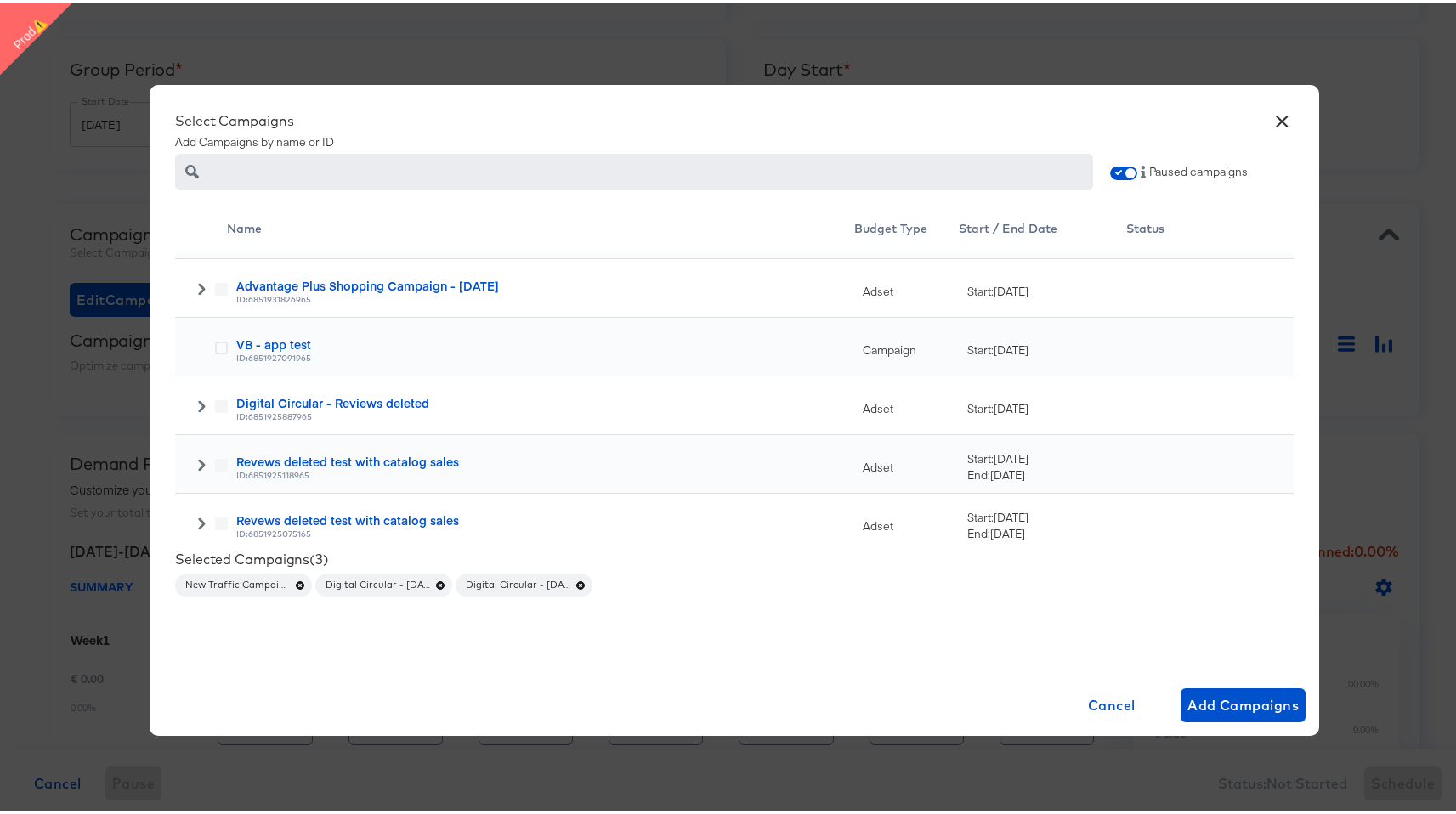
scroll to position [1831, 0]
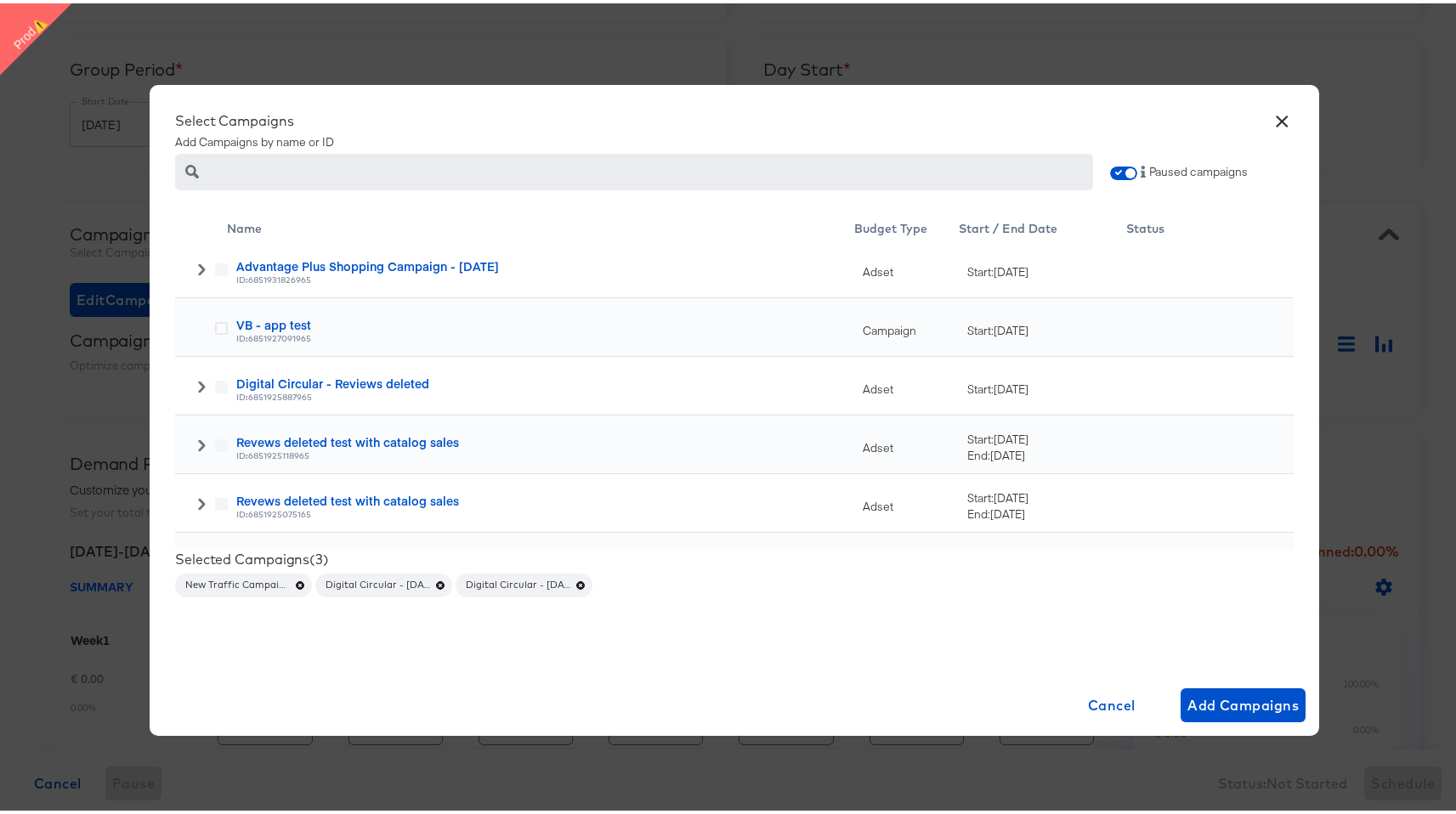
click at [196, 377] on icon at bounding box center [202, 382] width 12 height 12
click at [196, 261] on icon at bounding box center [202, 265] width 12 height 12
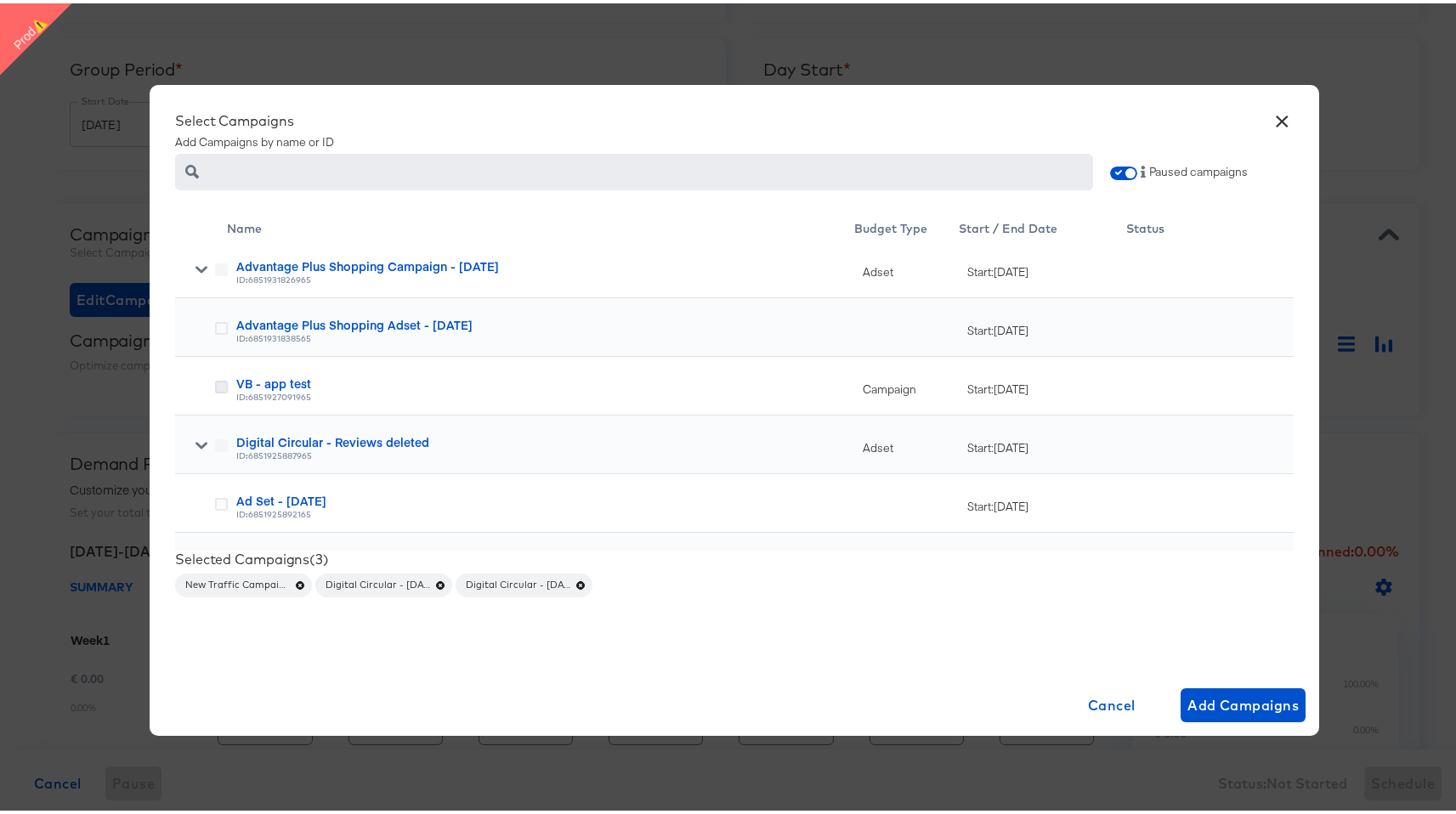
click at [215, 381] on icon at bounding box center [222, 383] width 13 height 13
click at [0, 0] on input "checkbox" at bounding box center [0, 0] width 0 height 0
click at [216, 327] on icon at bounding box center [222, 325] width 13 height 13
click at [0, 0] on input "checkbox" at bounding box center [0, 0] width 0 height 0
click at [184, 263] on div at bounding box center [206, 268] width 45 height 17
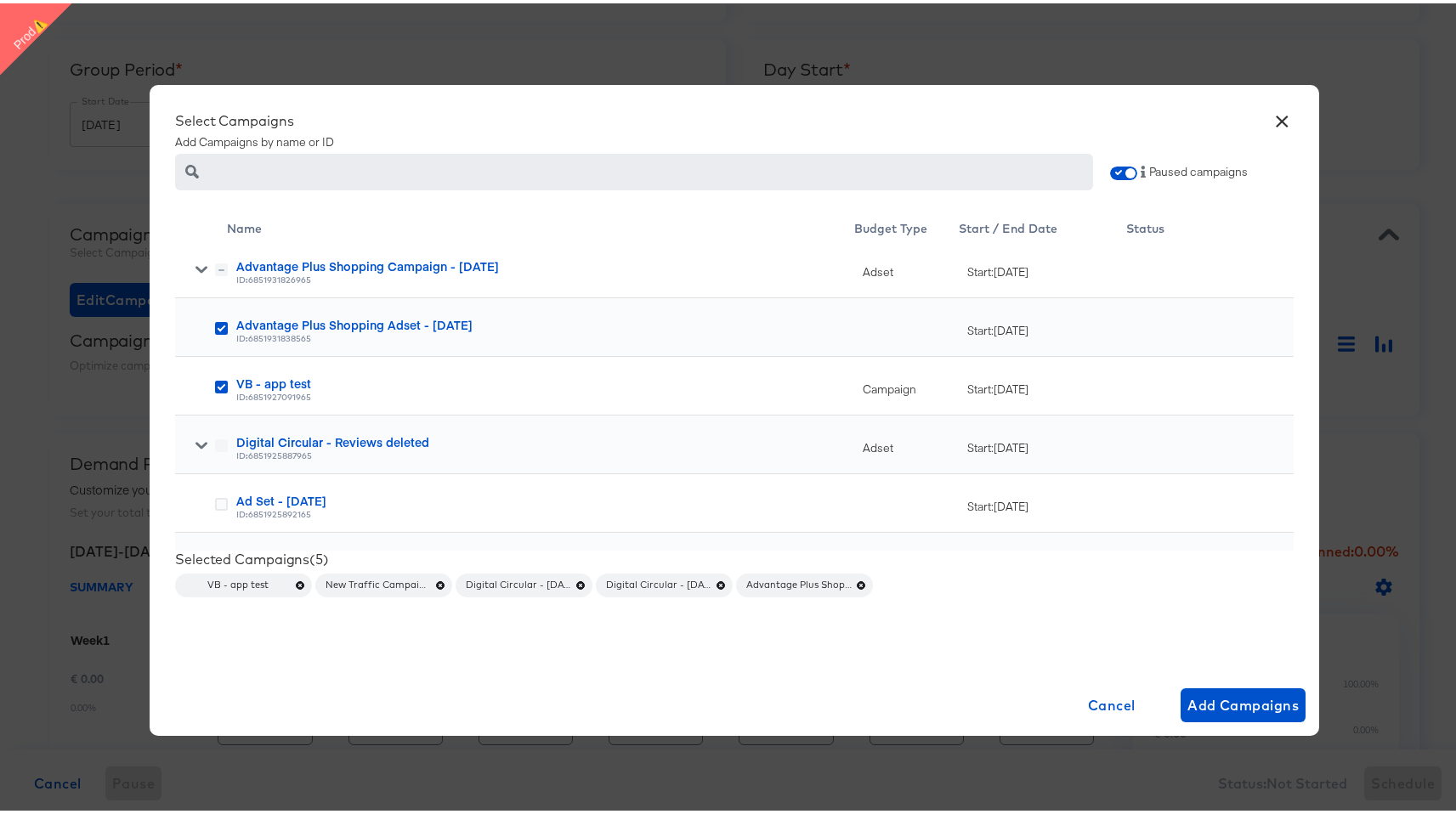
click at [186, 263] on div at bounding box center [206, 268] width 45 height 17
click at [196, 262] on icon at bounding box center [202, 265] width 12 height 12
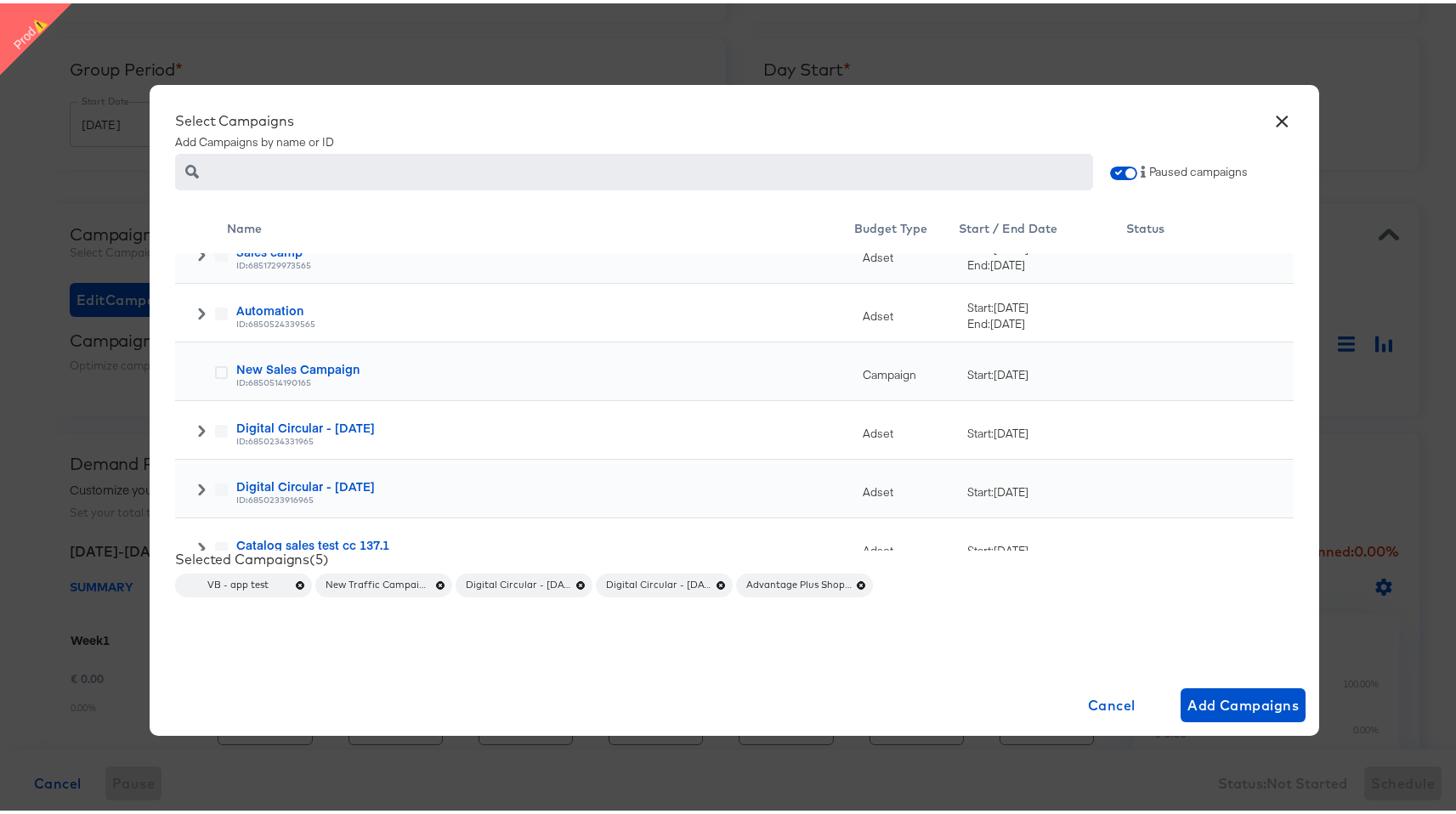
scroll to position [2809, 0]
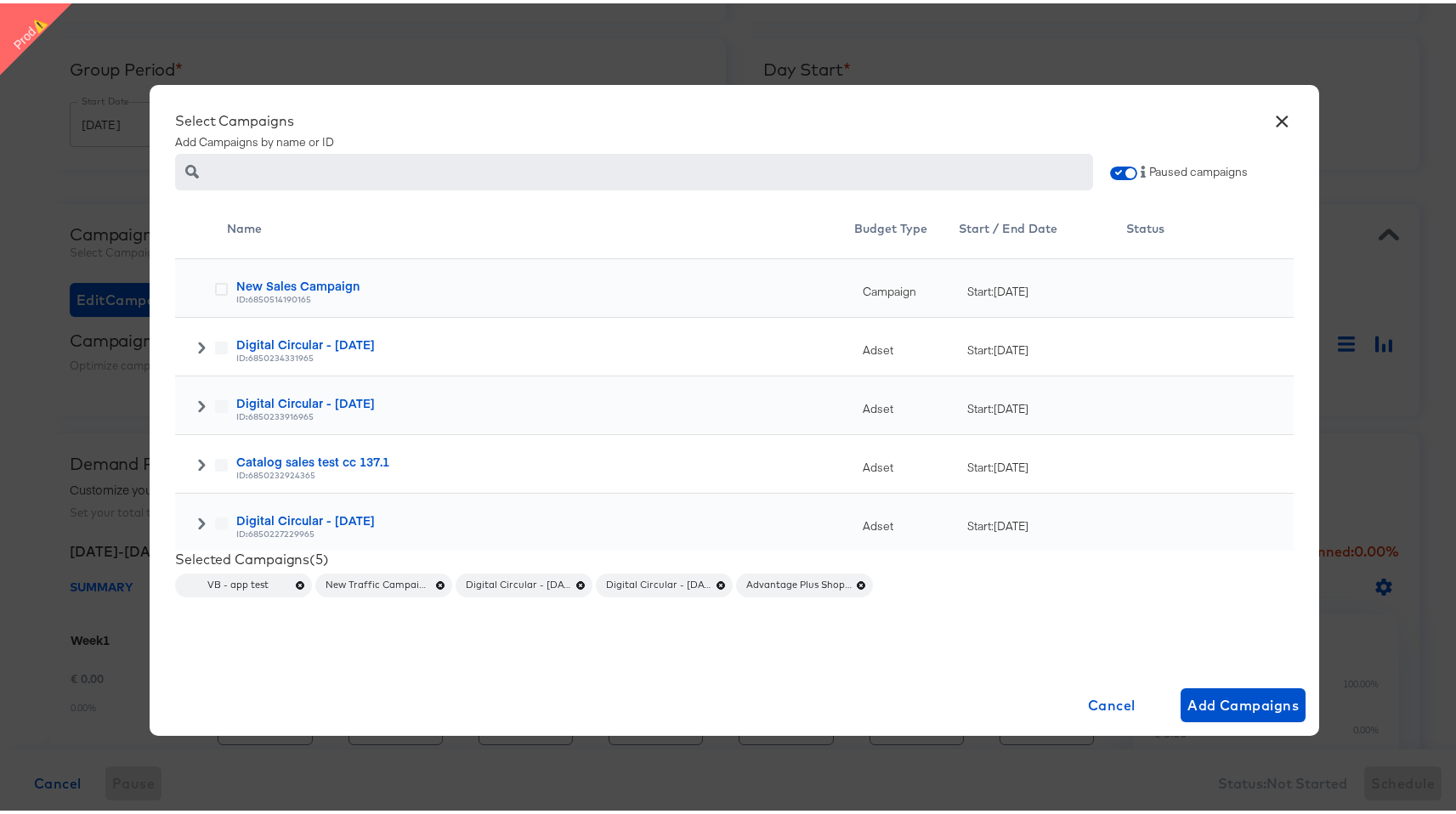
click at [196, 338] on icon at bounding box center [202, 343] width 12 height 12
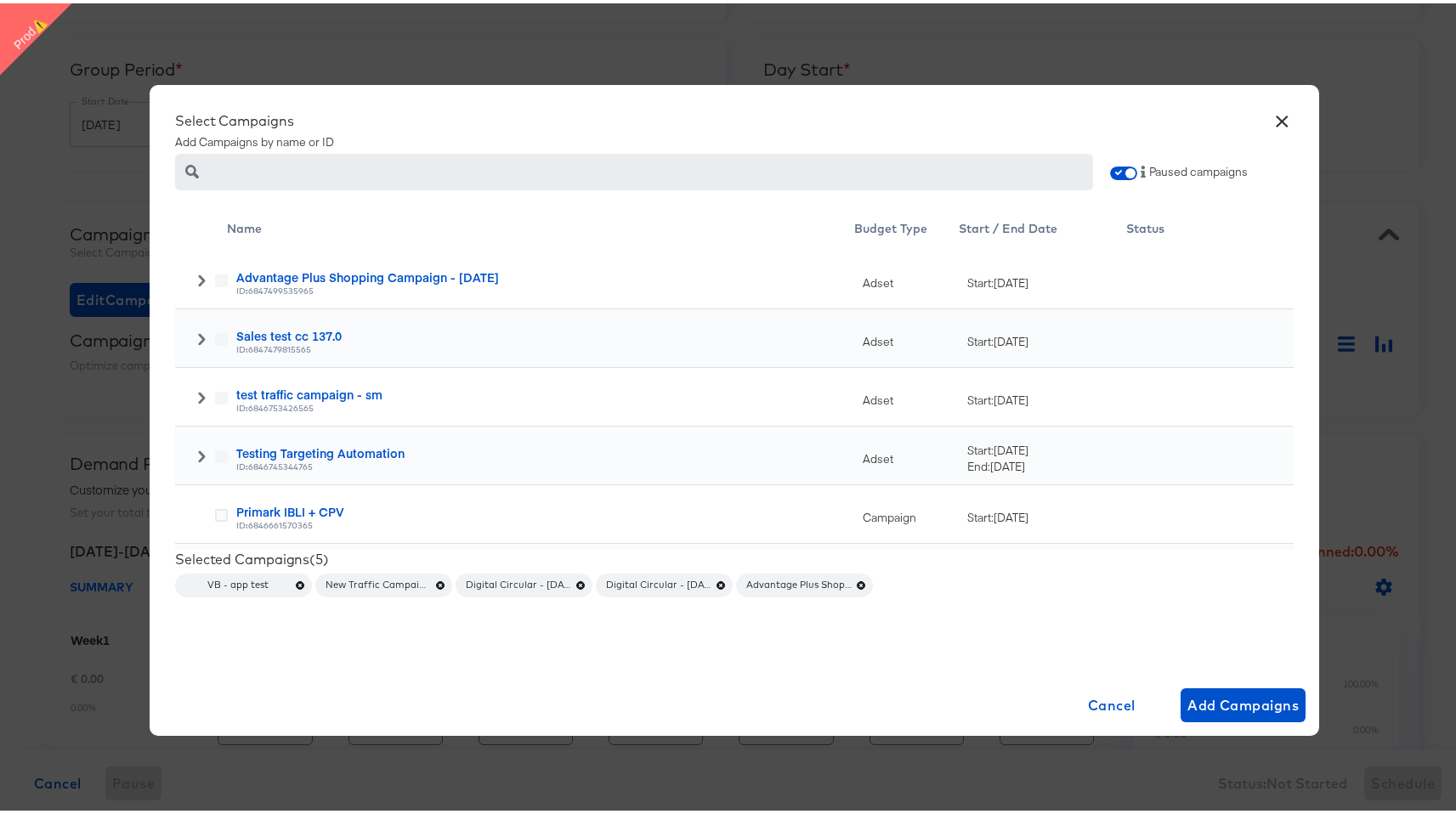
scroll to position [3901, 0]
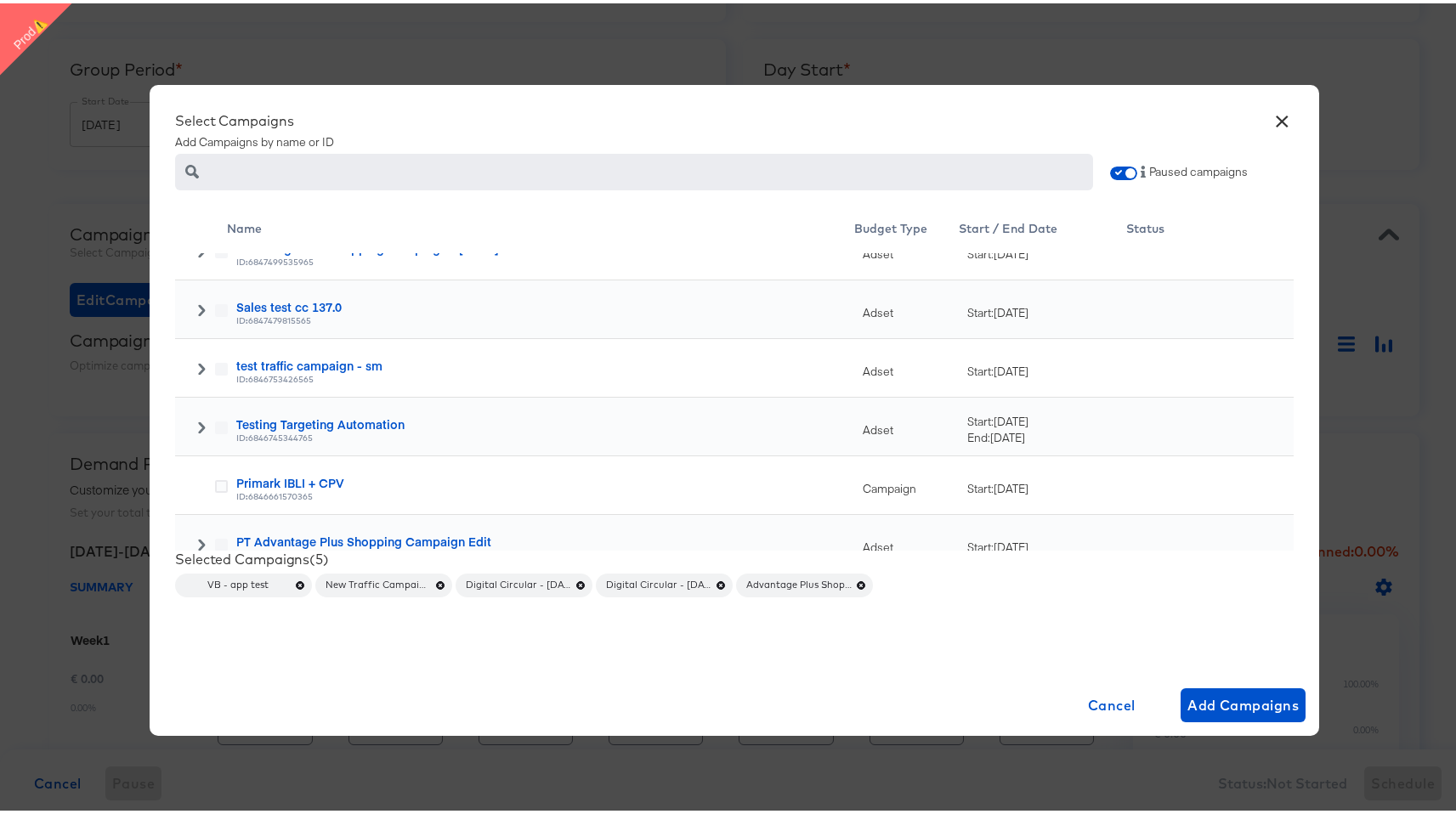
click at [196, 315] on span at bounding box center [202, 309] width 12 height 17
click at [216, 370] on icon at bounding box center [222, 366] width 13 height 13
click at [0, 0] on input "checkbox" at bounding box center [0, 0] width 0 height 0
click at [215, 426] on icon at bounding box center [222, 424] width 13 height 13
click at [0, 0] on input "checkbox" at bounding box center [0, 0] width 0 height 0
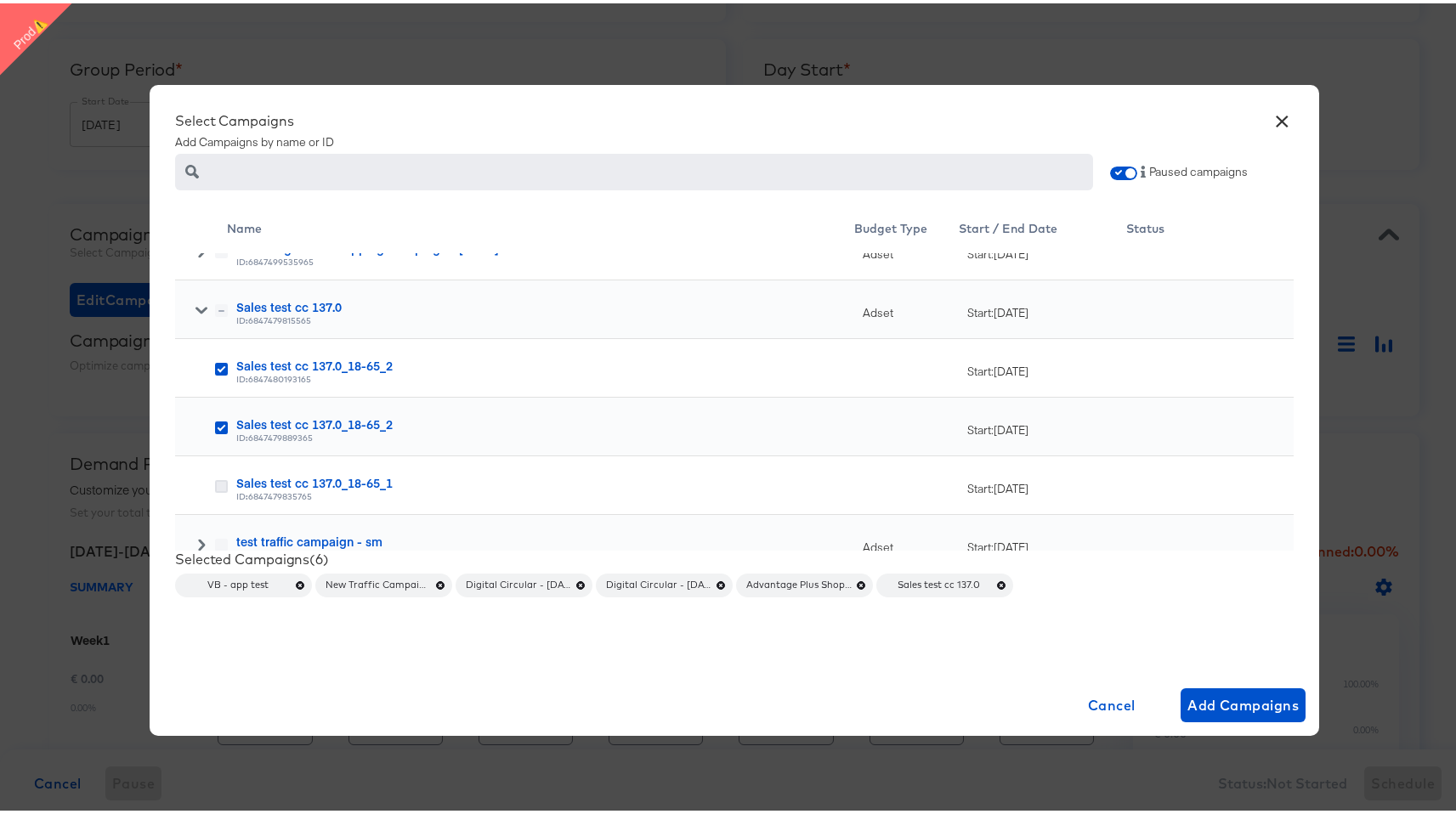
click at [215, 485] on icon at bounding box center [222, 484] width 13 height 13
click at [0, 0] on input "checkbox" at bounding box center [0, 0] width 0 height 0
click at [1275, 120] on button "×" at bounding box center [1282, 113] width 31 height 31
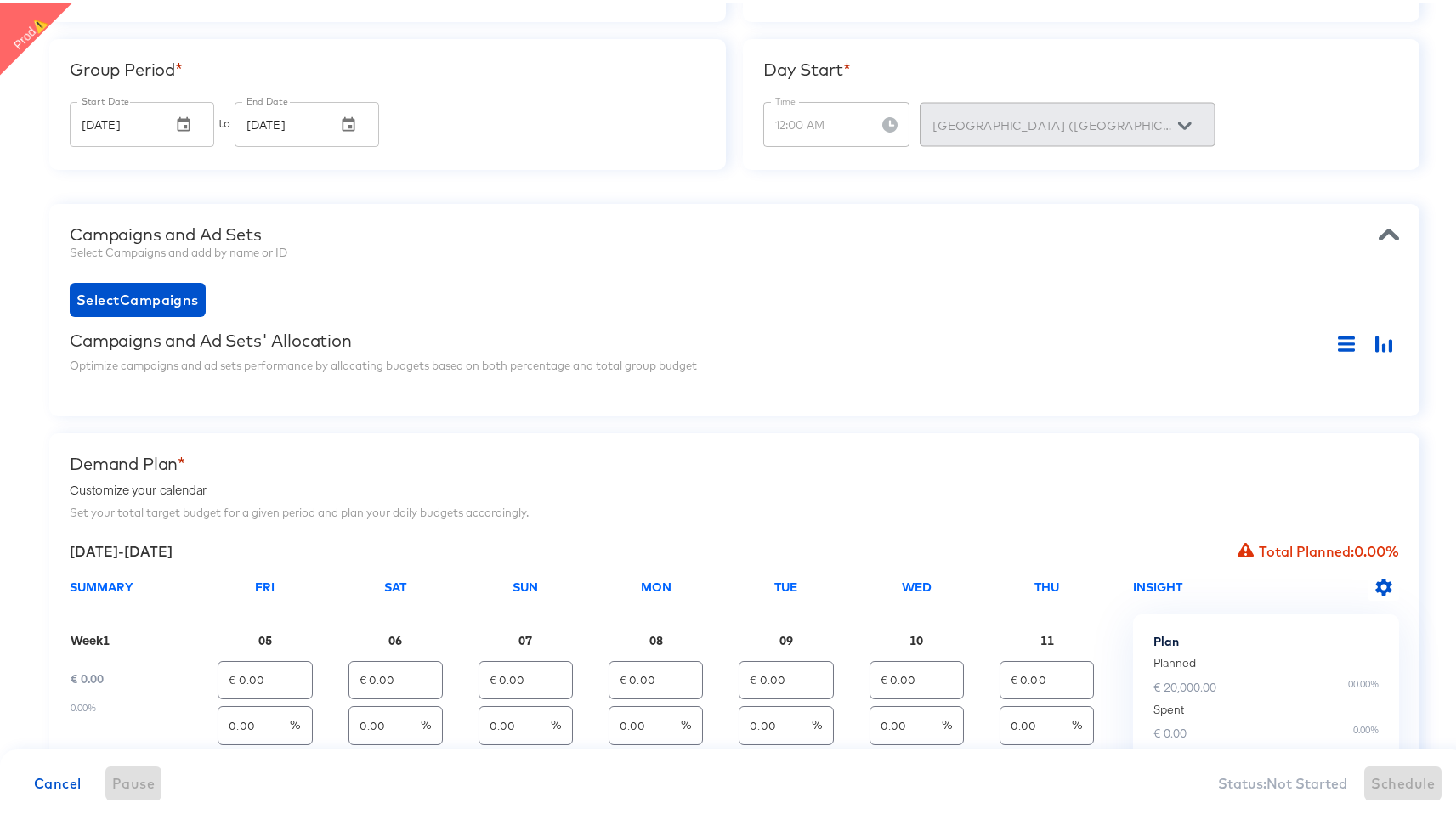
scroll to position [0, 0]
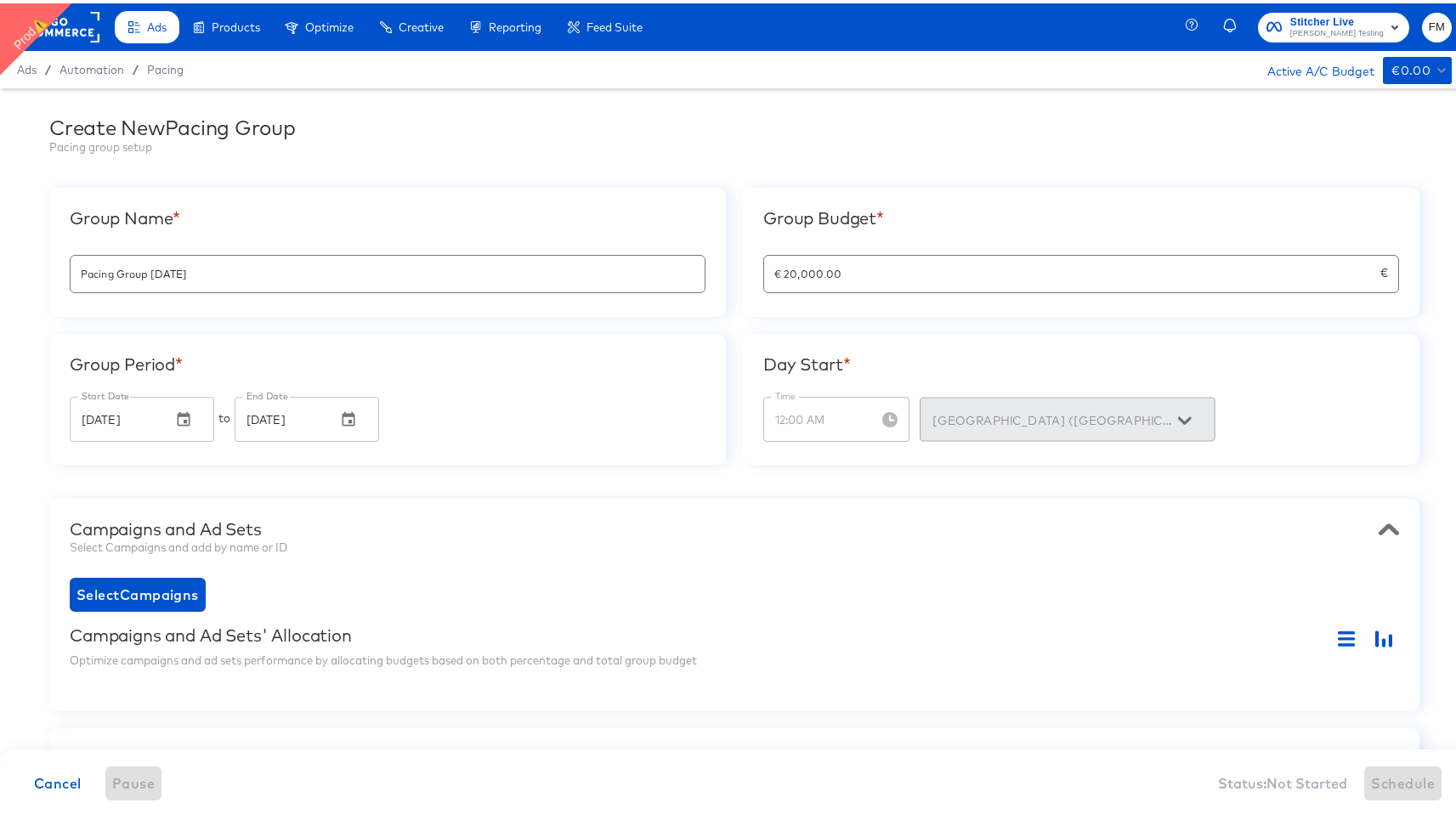
click at [75, 27] on rect at bounding box center [60, 23] width 78 height 31
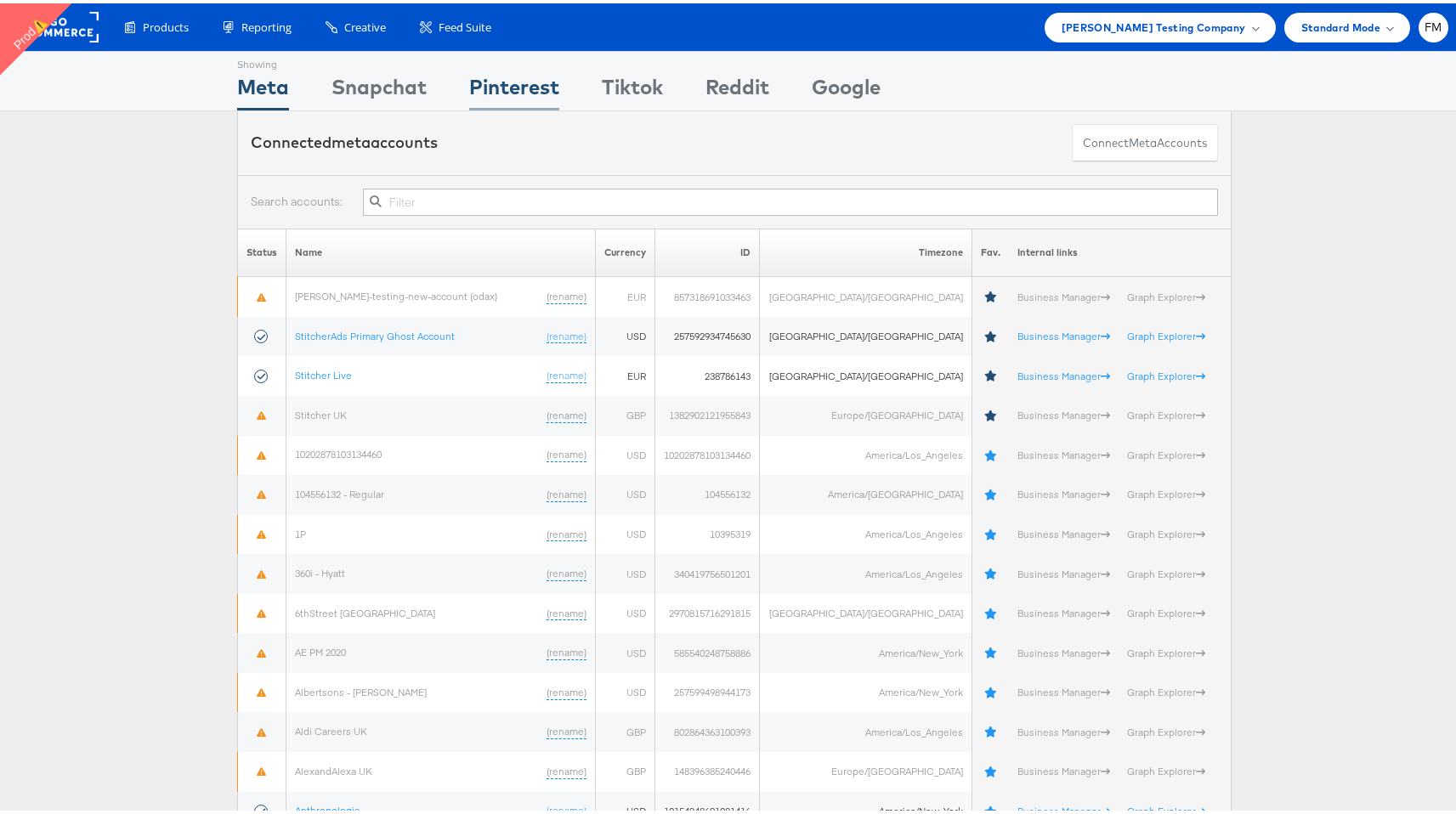
click at [502, 96] on div "Pinterest" at bounding box center [514, 87] width 90 height 38
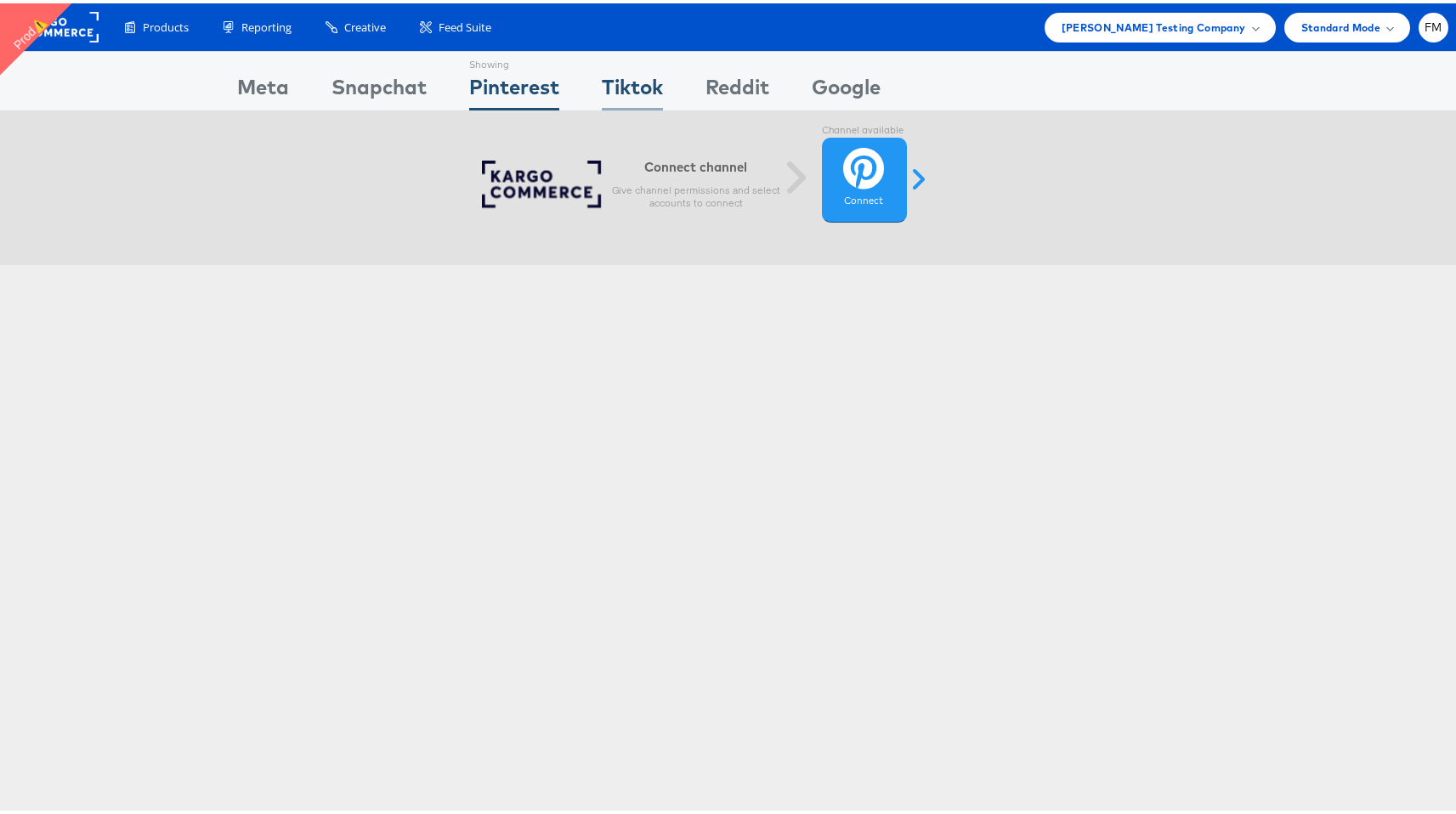
click at [638, 74] on div "Tiktok" at bounding box center [632, 87] width 61 height 38
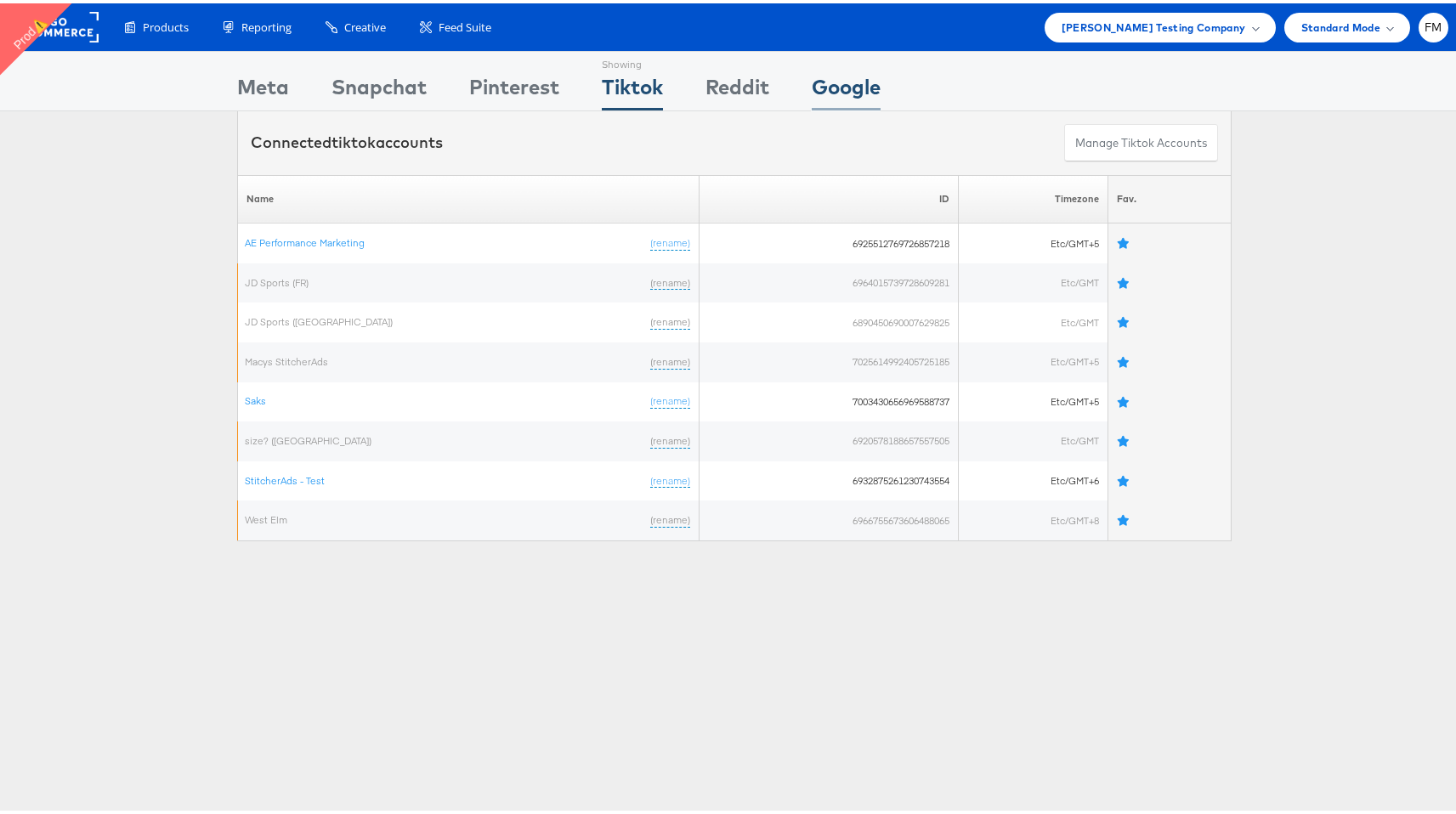
click at [844, 96] on div "Google" at bounding box center [846, 87] width 69 height 38
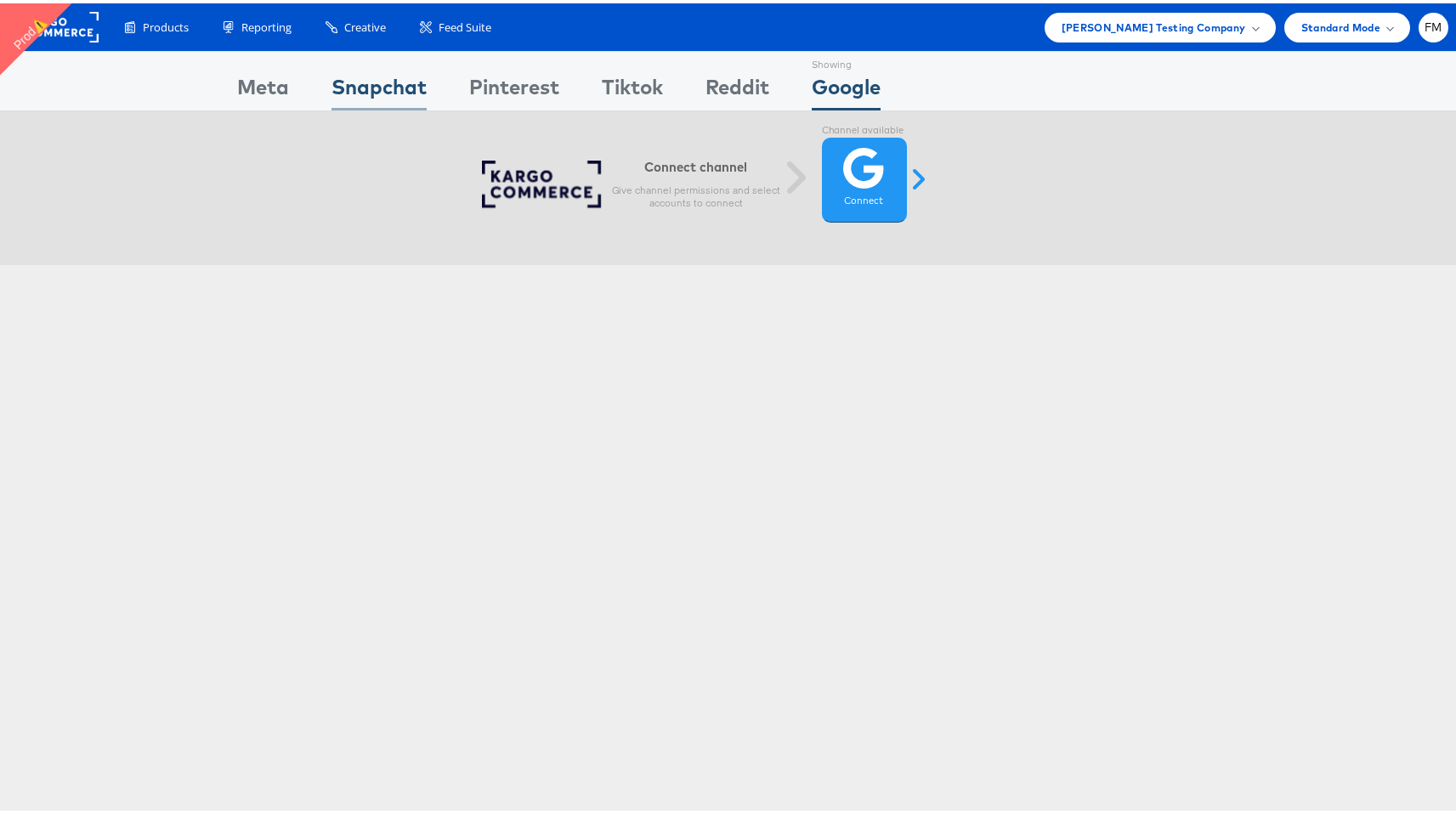
click at [357, 98] on div "Snapchat" at bounding box center [379, 87] width 96 height 38
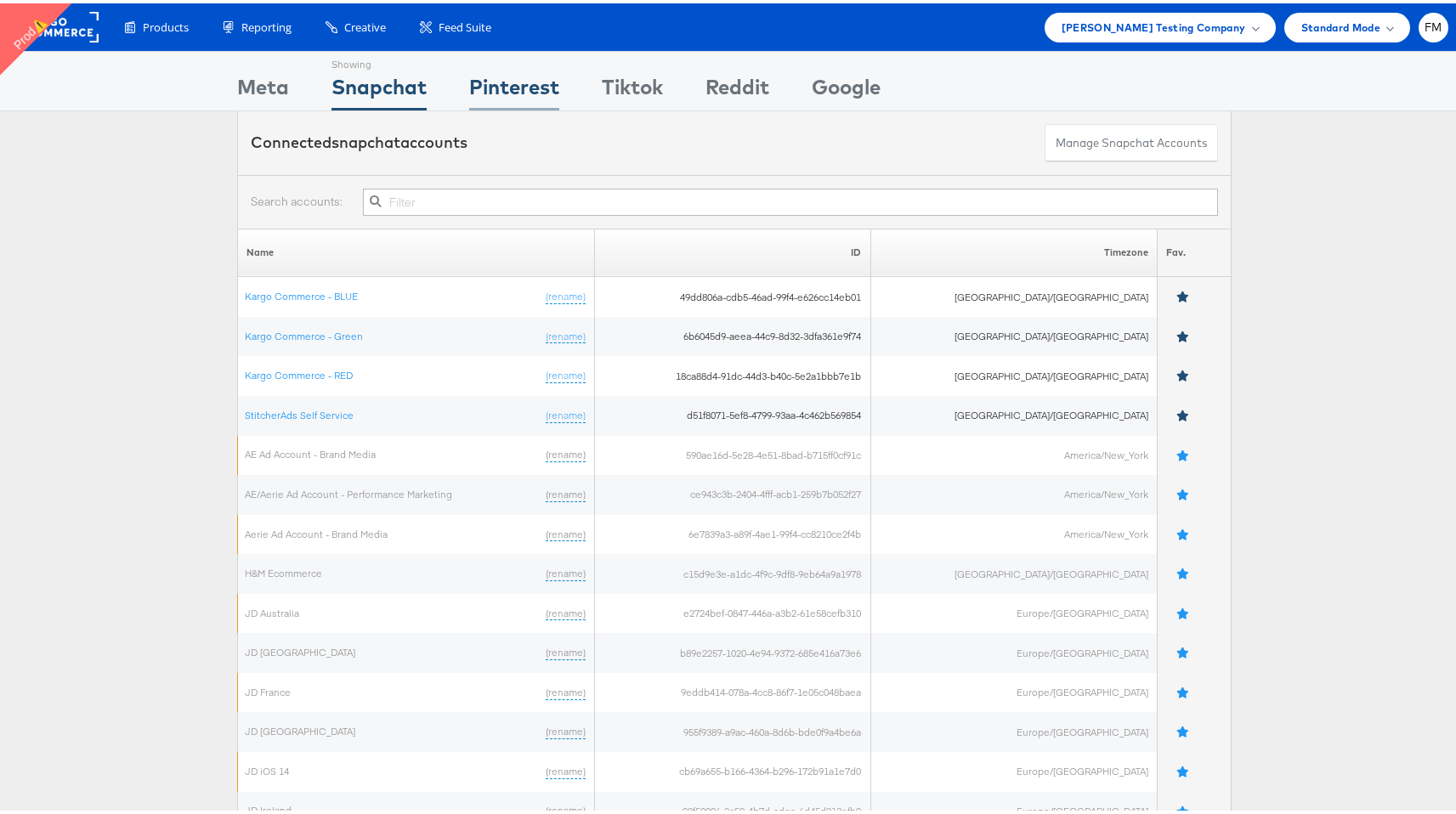
click at [478, 72] on div "Pinterest" at bounding box center [514, 87] width 90 height 38
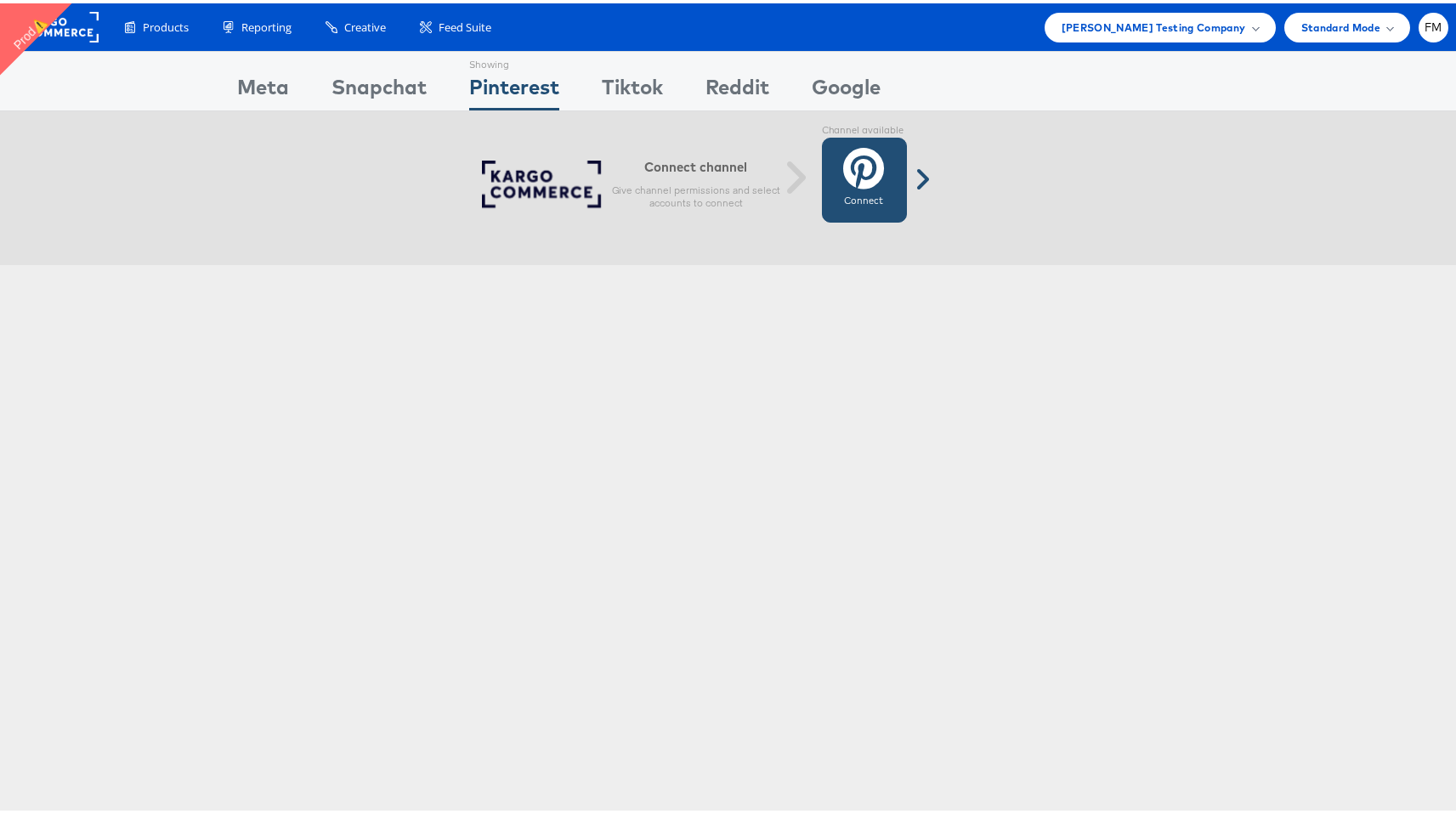
click at [885, 163] on link "Connect Connected" at bounding box center [864, 177] width 85 height 85
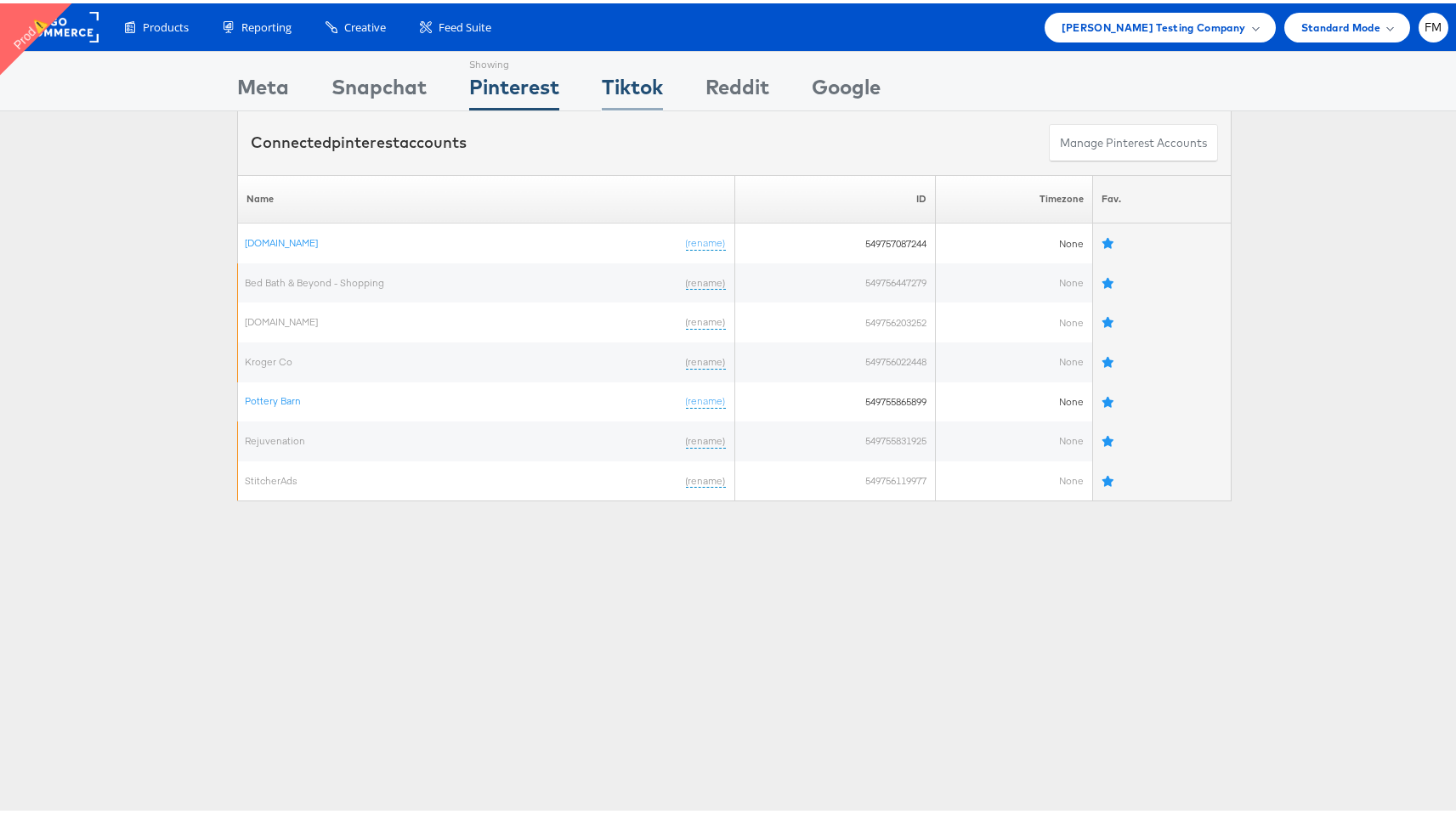
click at [647, 86] on div "Tiktok" at bounding box center [632, 87] width 61 height 38
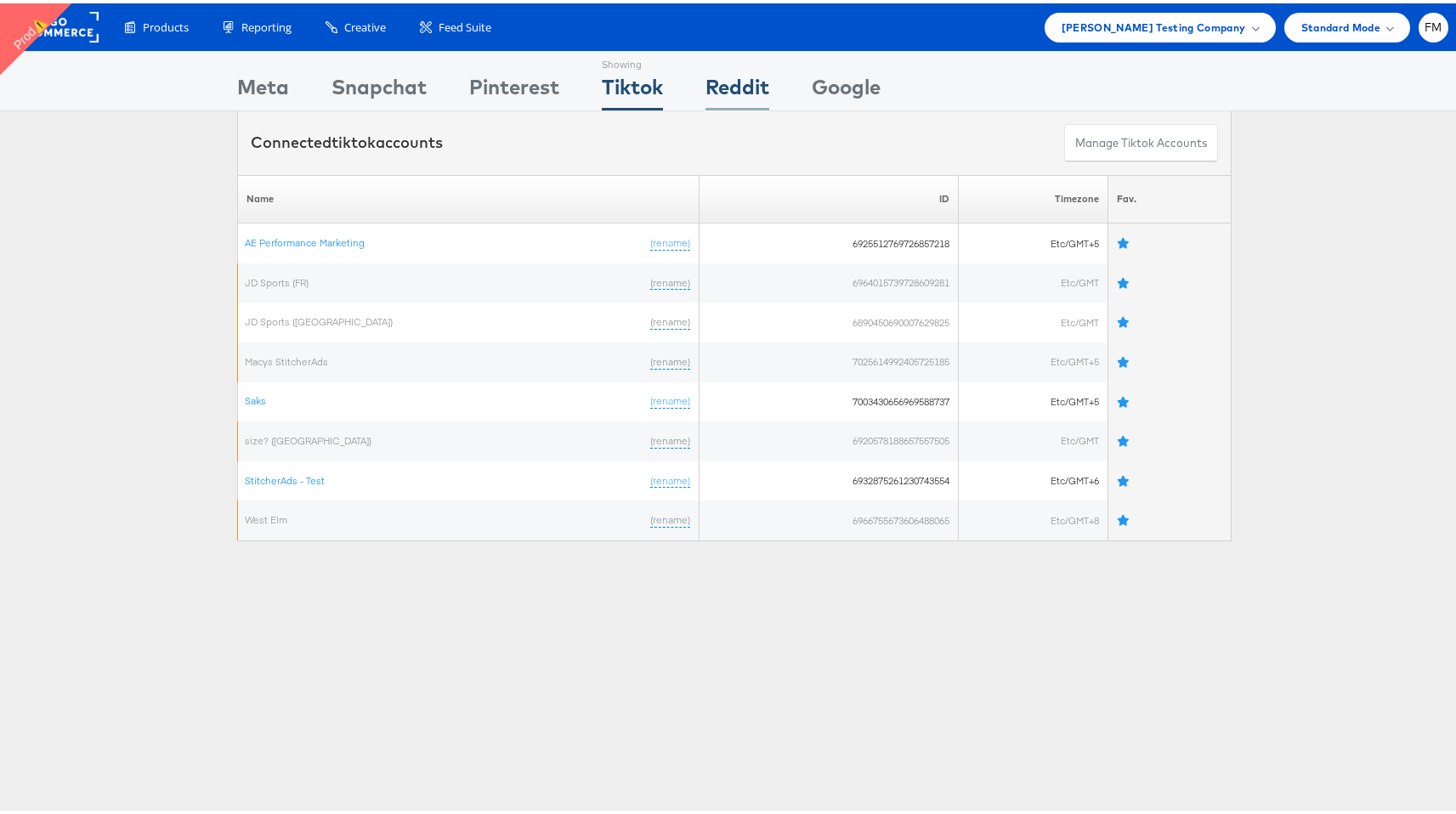
click at [745, 86] on div "Reddit" at bounding box center [737, 87] width 64 height 38
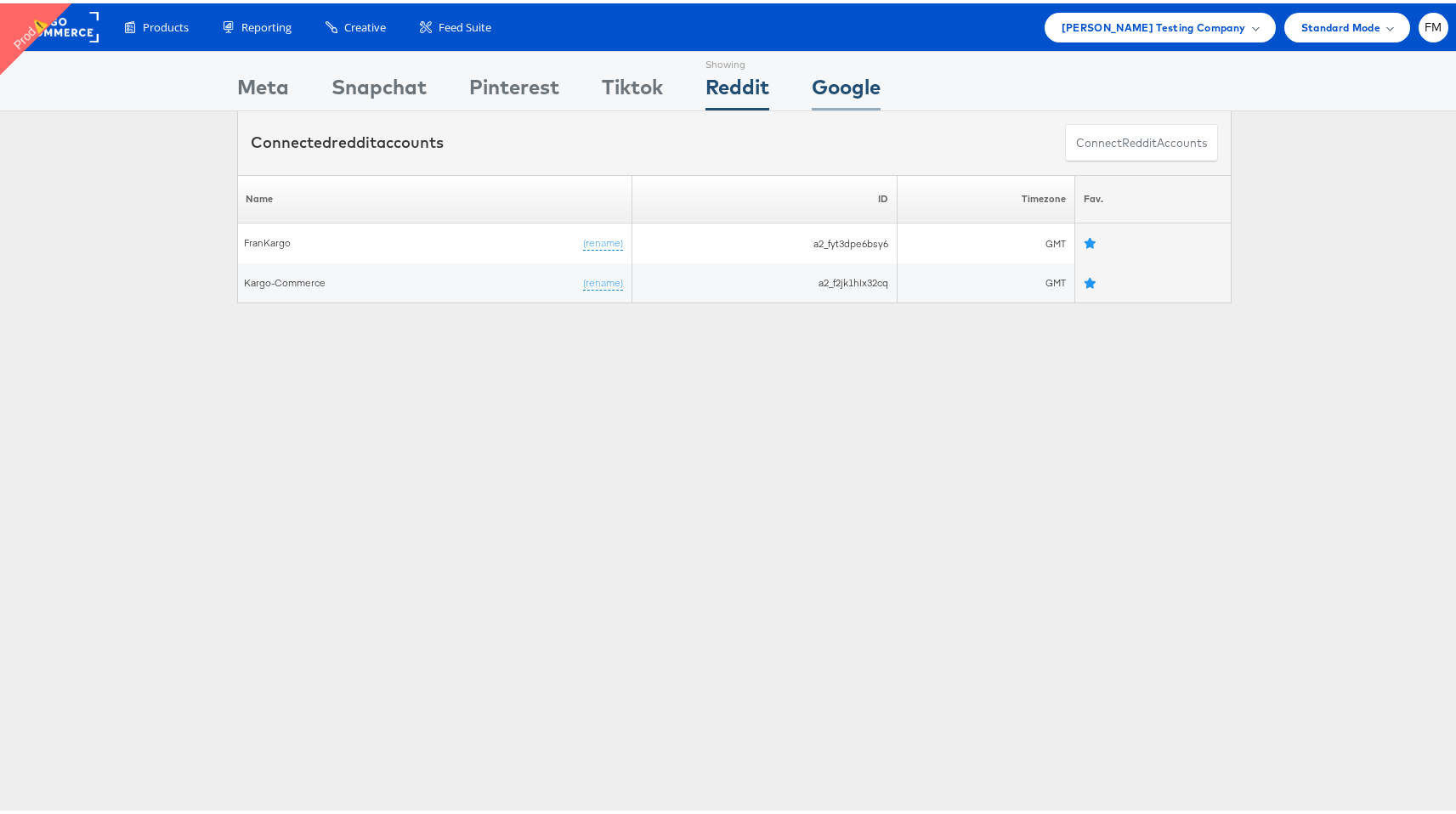
click at [838, 105] on div "Google" at bounding box center [846, 87] width 69 height 38
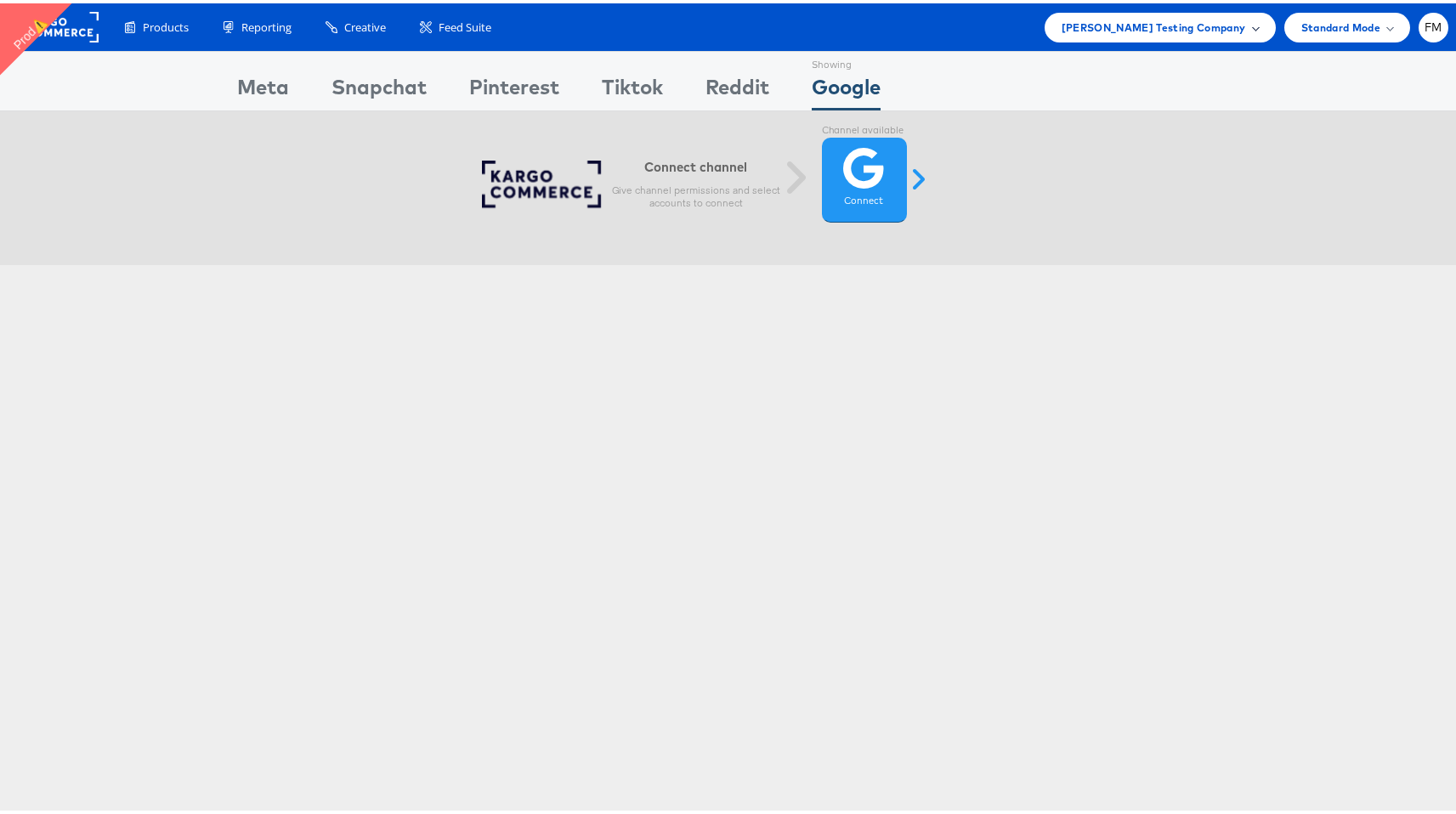
click at [1129, 19] on span "[PERSON_NAME] Testing Company" at bounding box center [1153, 23] width 185 height 18
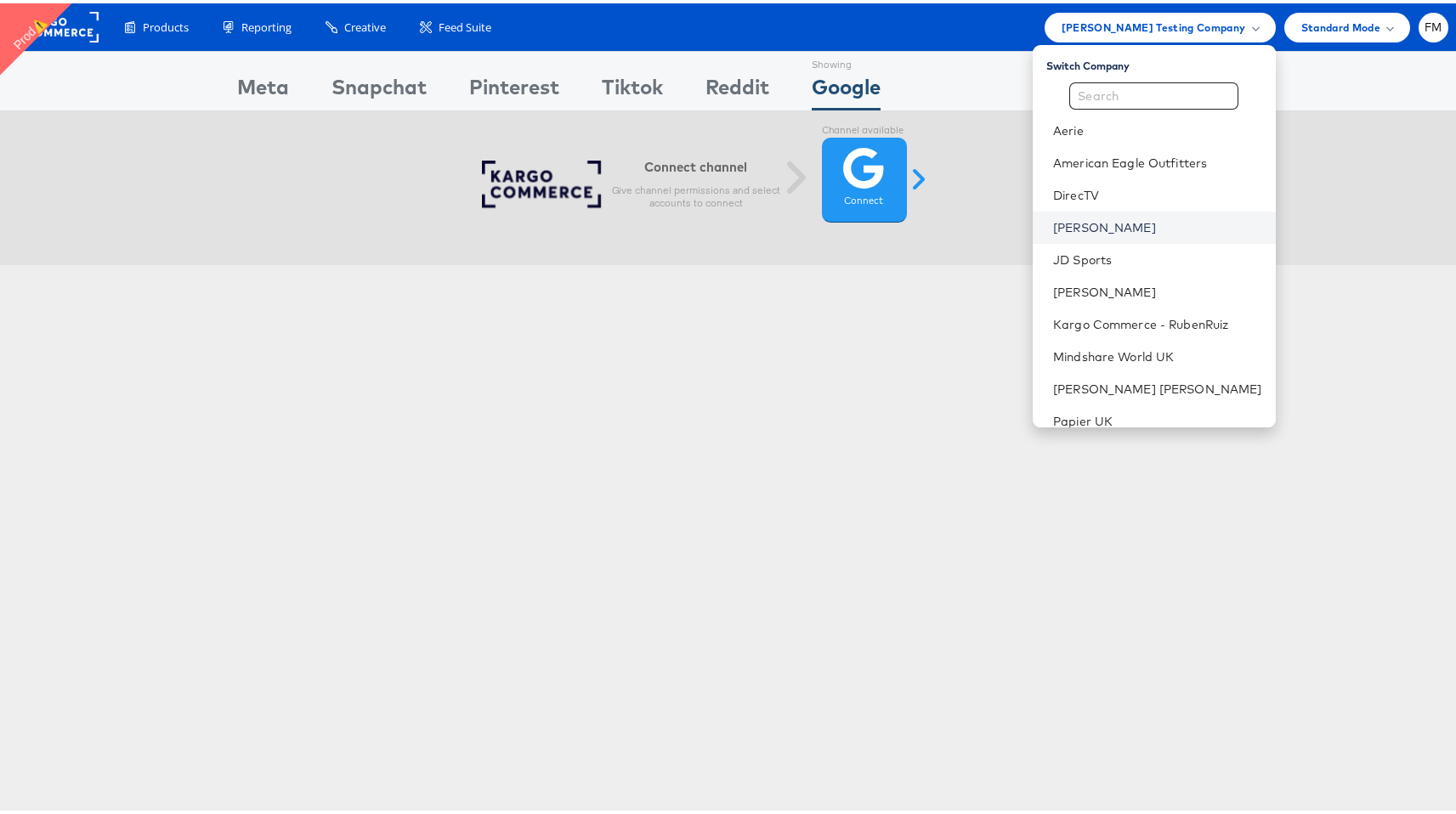
click at [1096, 223] on link "[PERSON_NAME]" at bounding box center [1157, 225] width 209 height 17
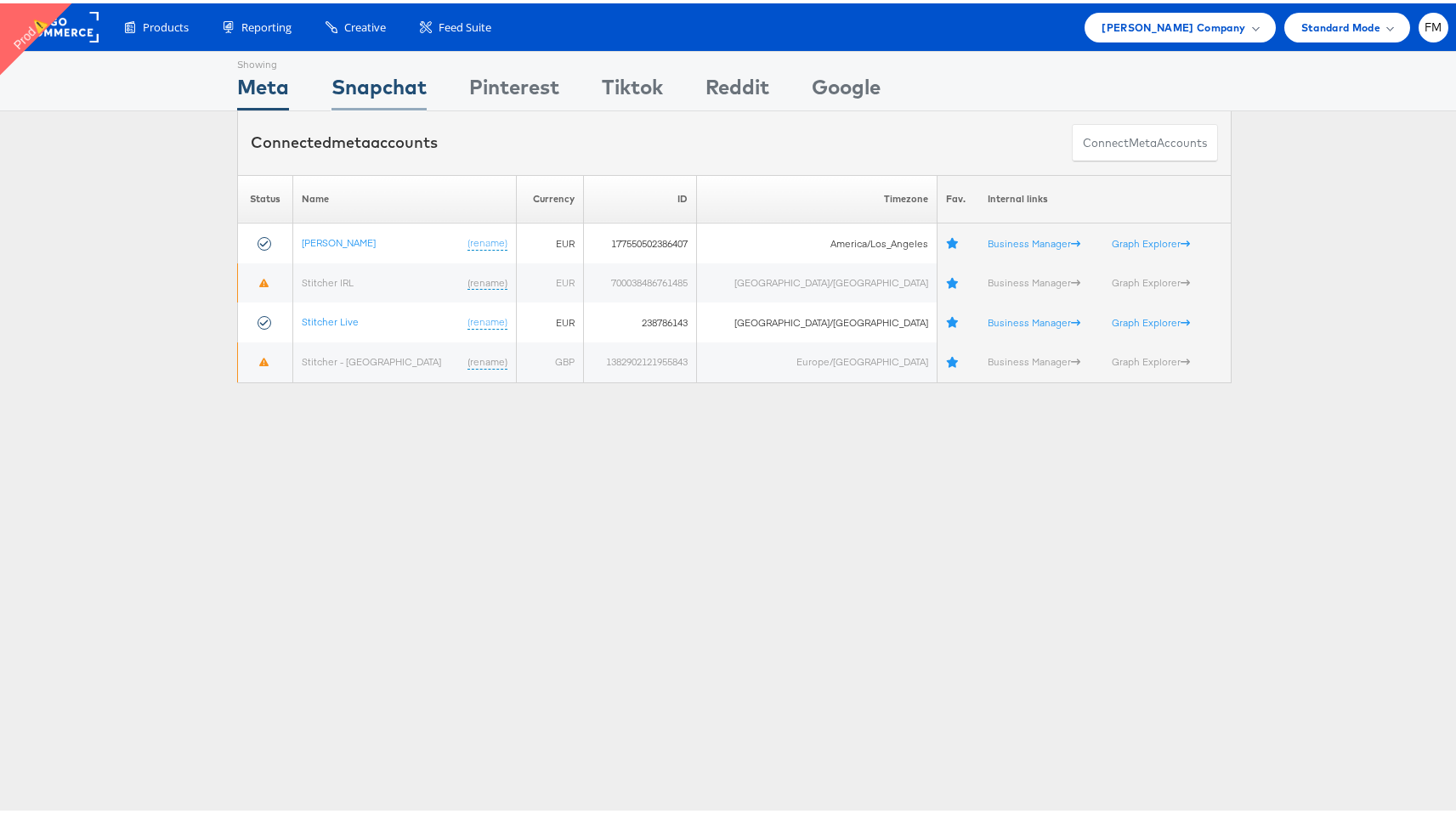
click at [412, 85] on div "Snapchat" at bounding box center [379, 87] width 96 height 38
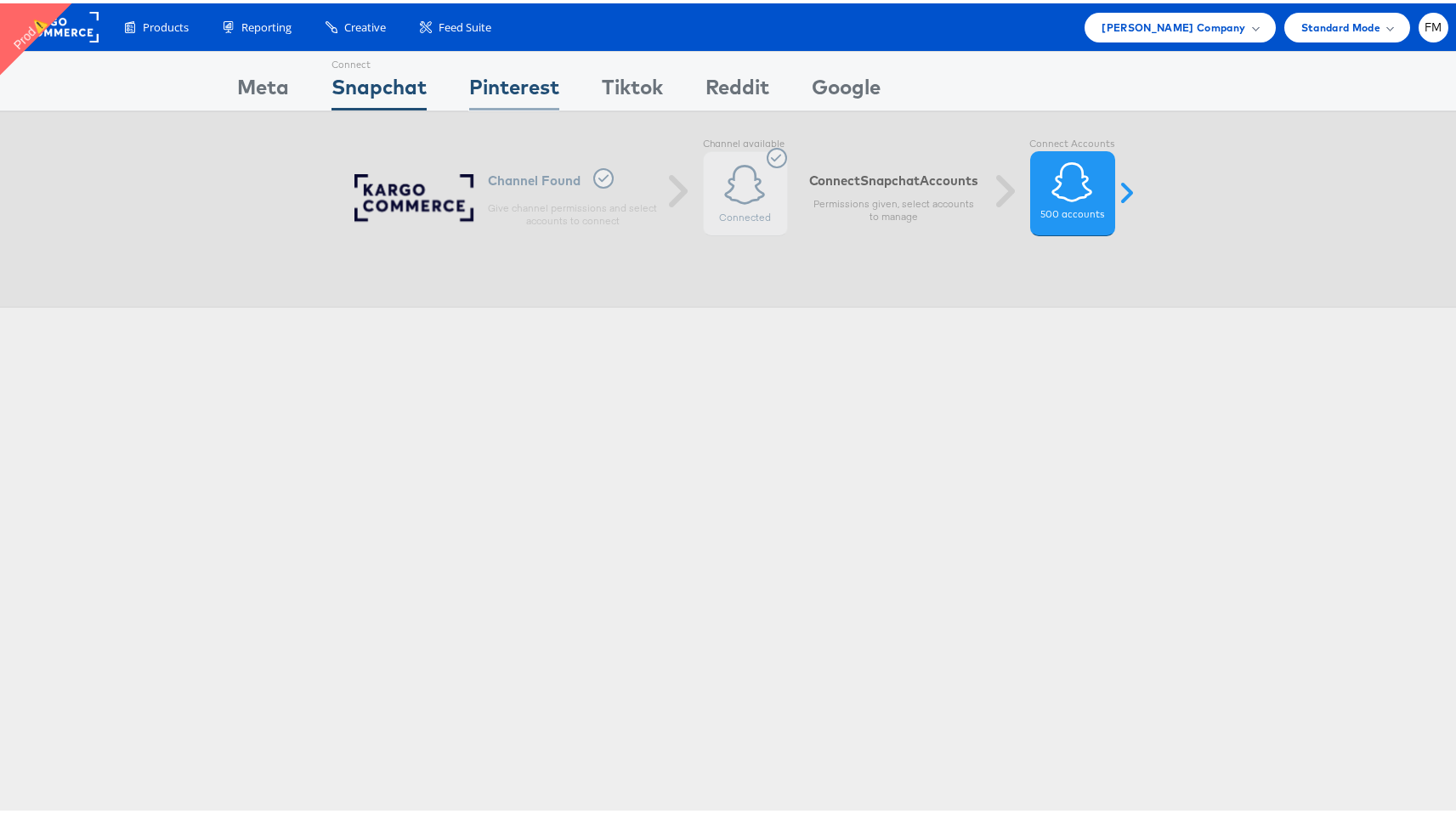
click at [533, 75] on div "Pinterest" at bounding box center [514, 87] width 90 height 38
click at [408, 85] on div "Snapchat" at bounding box center [379, 87] width 96 height 38
click at [1178, 19] on span "[PERSON_NAME] Company" at bounding box center [1173, 23] width 144 height 18
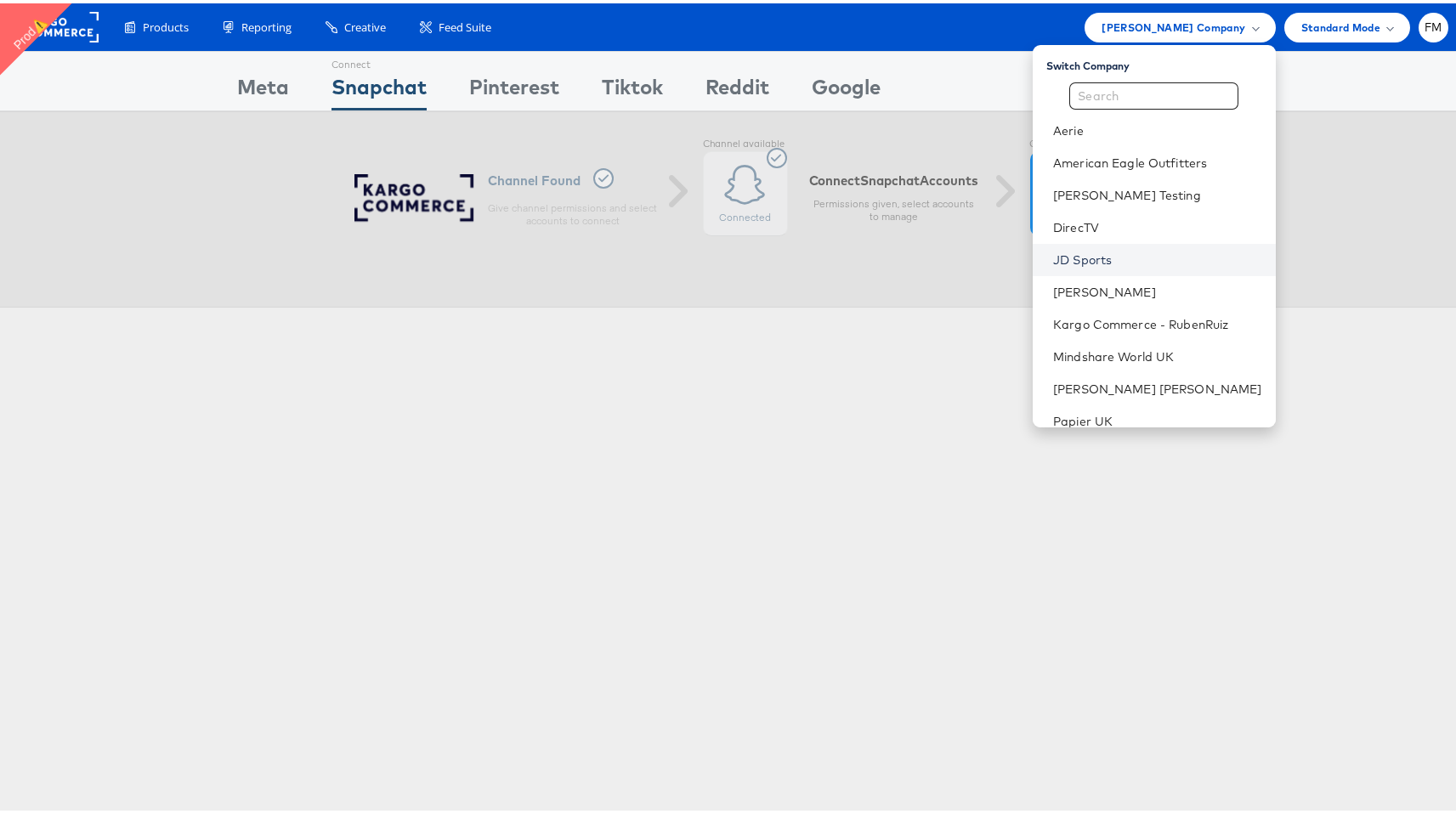
click at [1113, 257] on link "JD Sports" at bounding box center [1157, 256] width 209 height 17
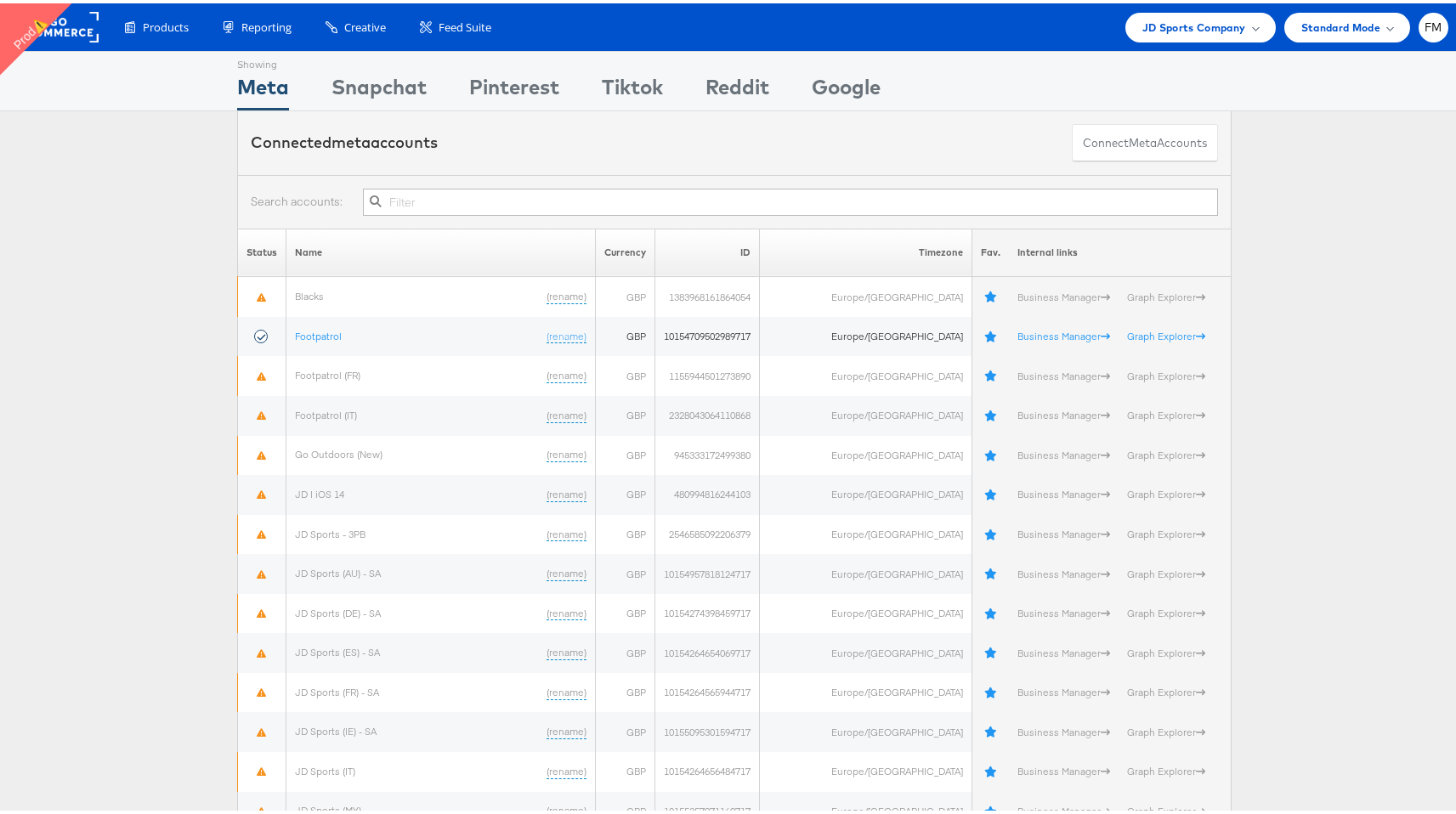
click at [422, 86] on div "Showing Meta Showing Snapchat Showing Pinterest Showing Tiktok Showing Reddit S…" at bounding box center [734, 77] width 994 height 58
click at [387, 86] on div "Snapchat" at bounding box center [379, 87] width 96 height 38
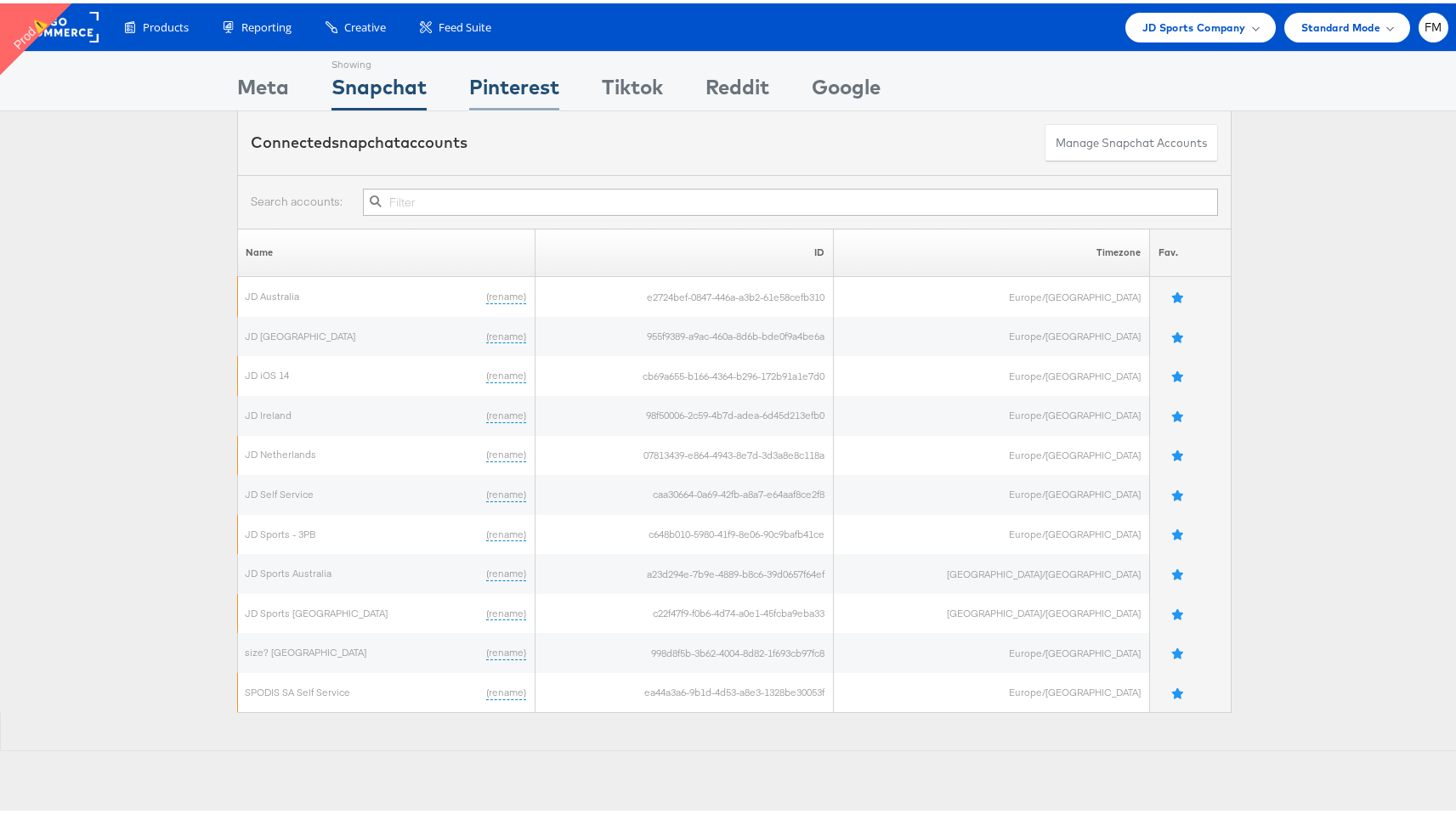
click at [514, 86] on div "Pinterest" at bounding box center [514, 87] width 90 height 38
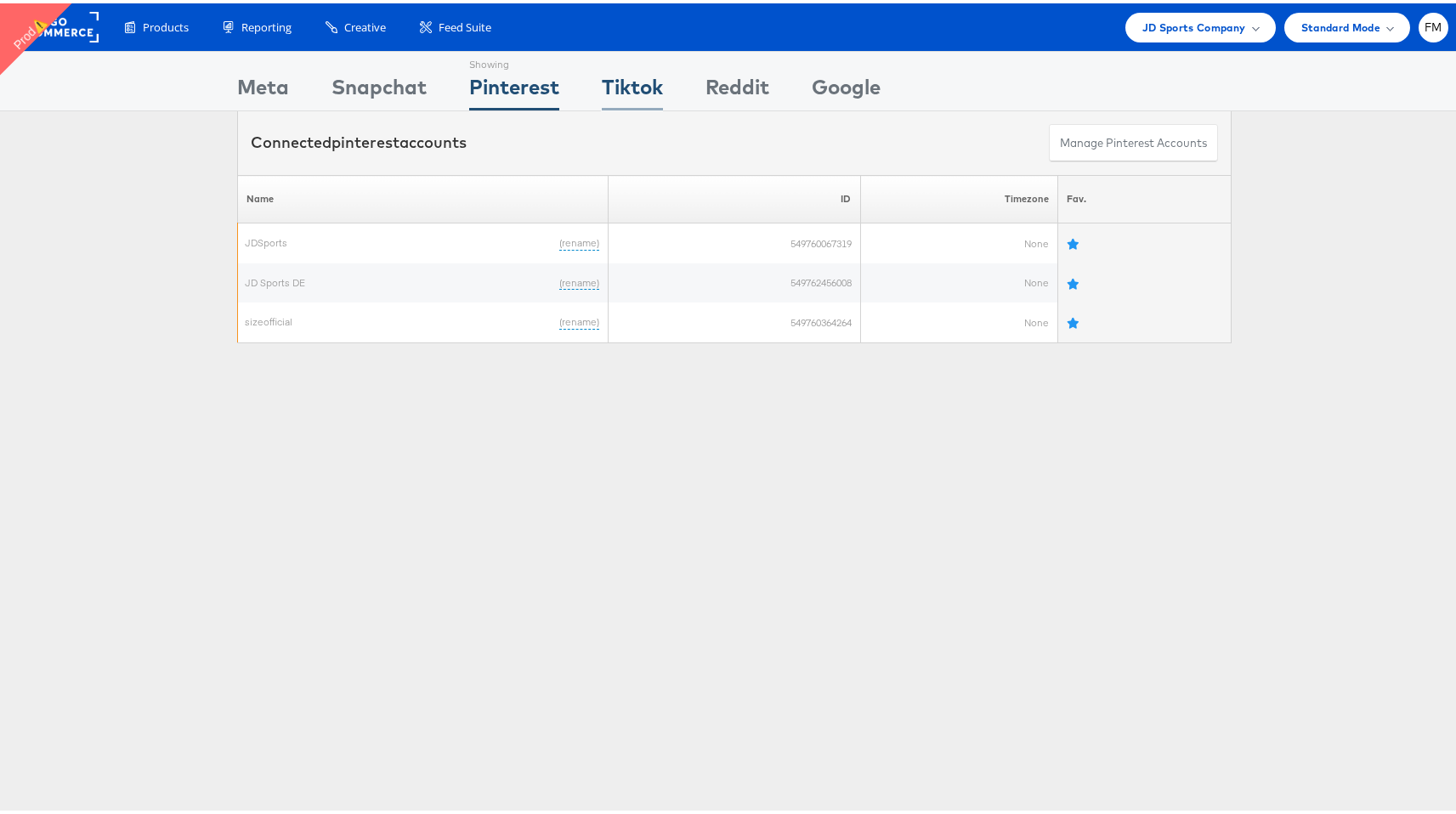
click at [647, 84] on div "Tiktok" at bounding box center [632, 87] width 61 height 38
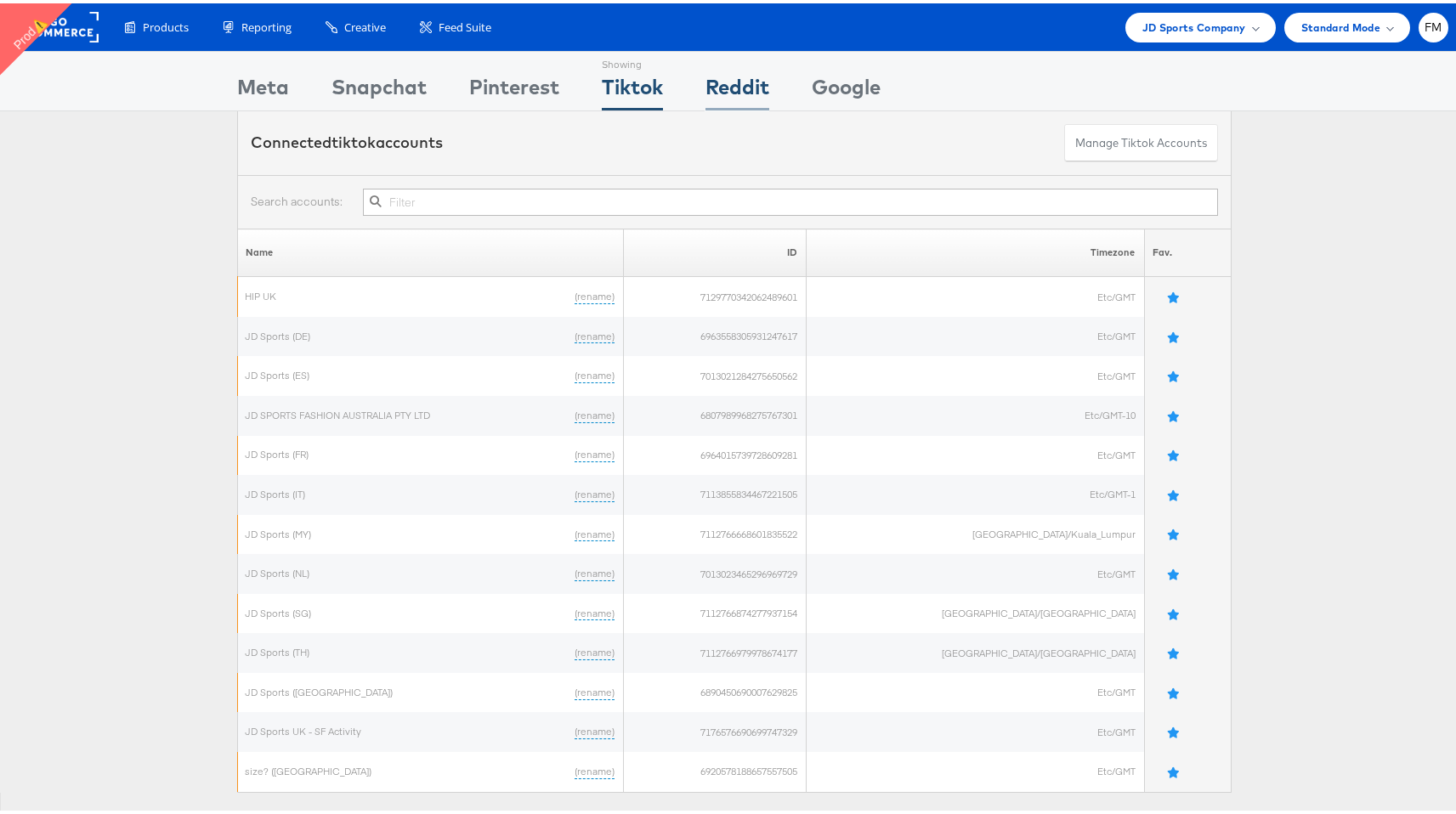
click at [725, 87] on div "Reddit" at bounding box center [737, 87] width 64 height 38
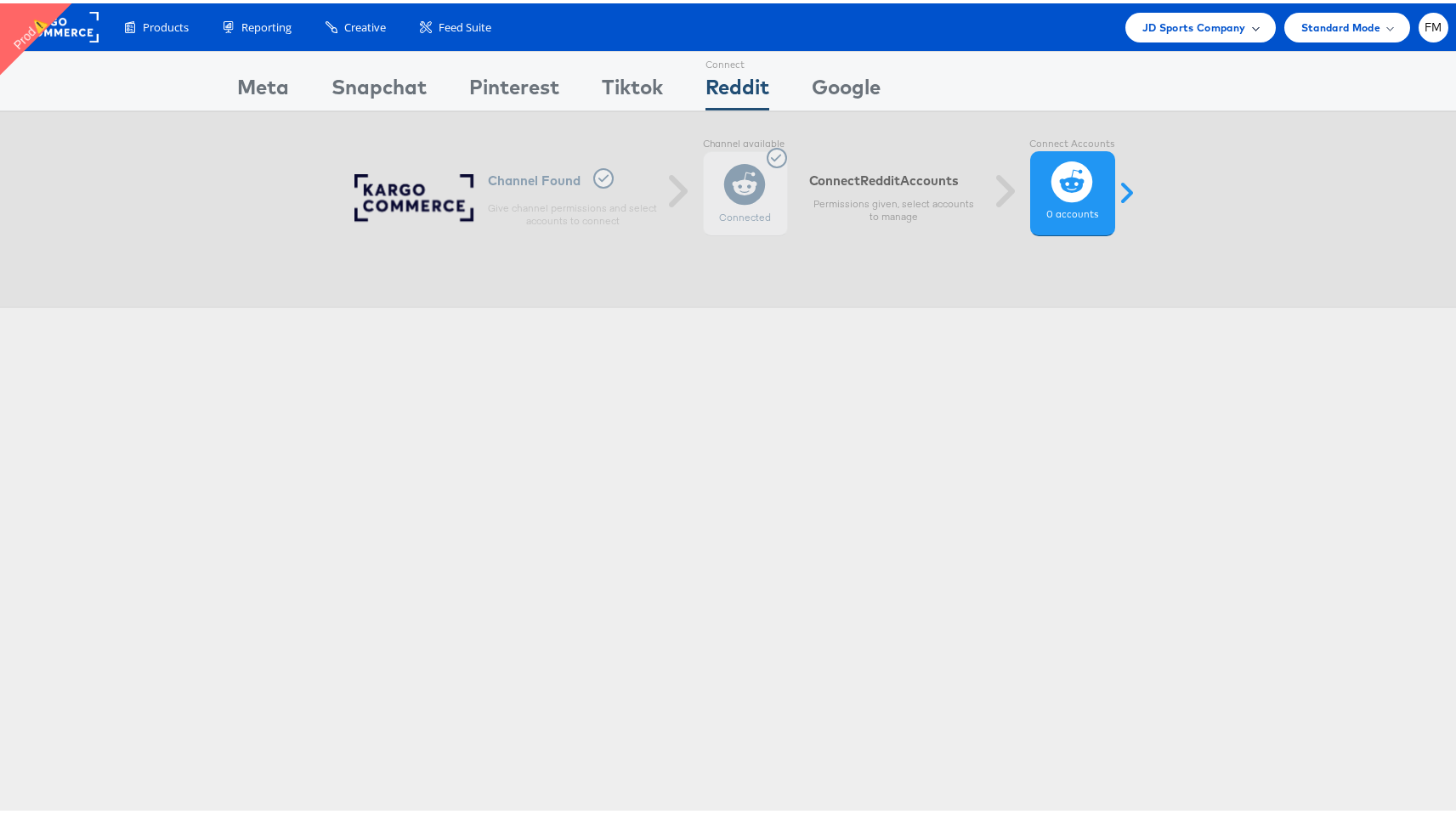
click at [1218, 25] on span "JD Sports Company" at bounding box center [1194, 23] width 104 height 18
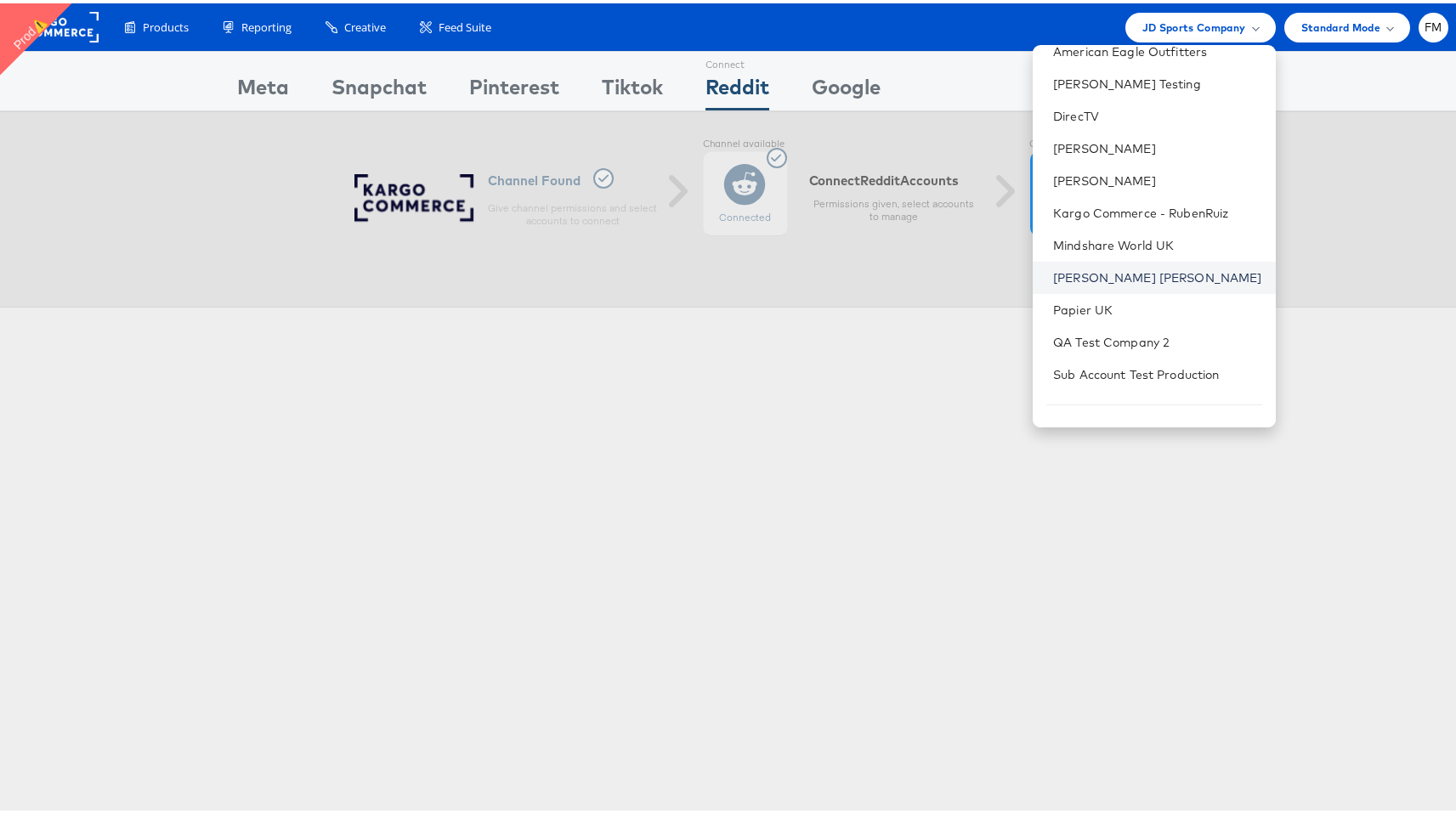
scroll to position [142, 0]
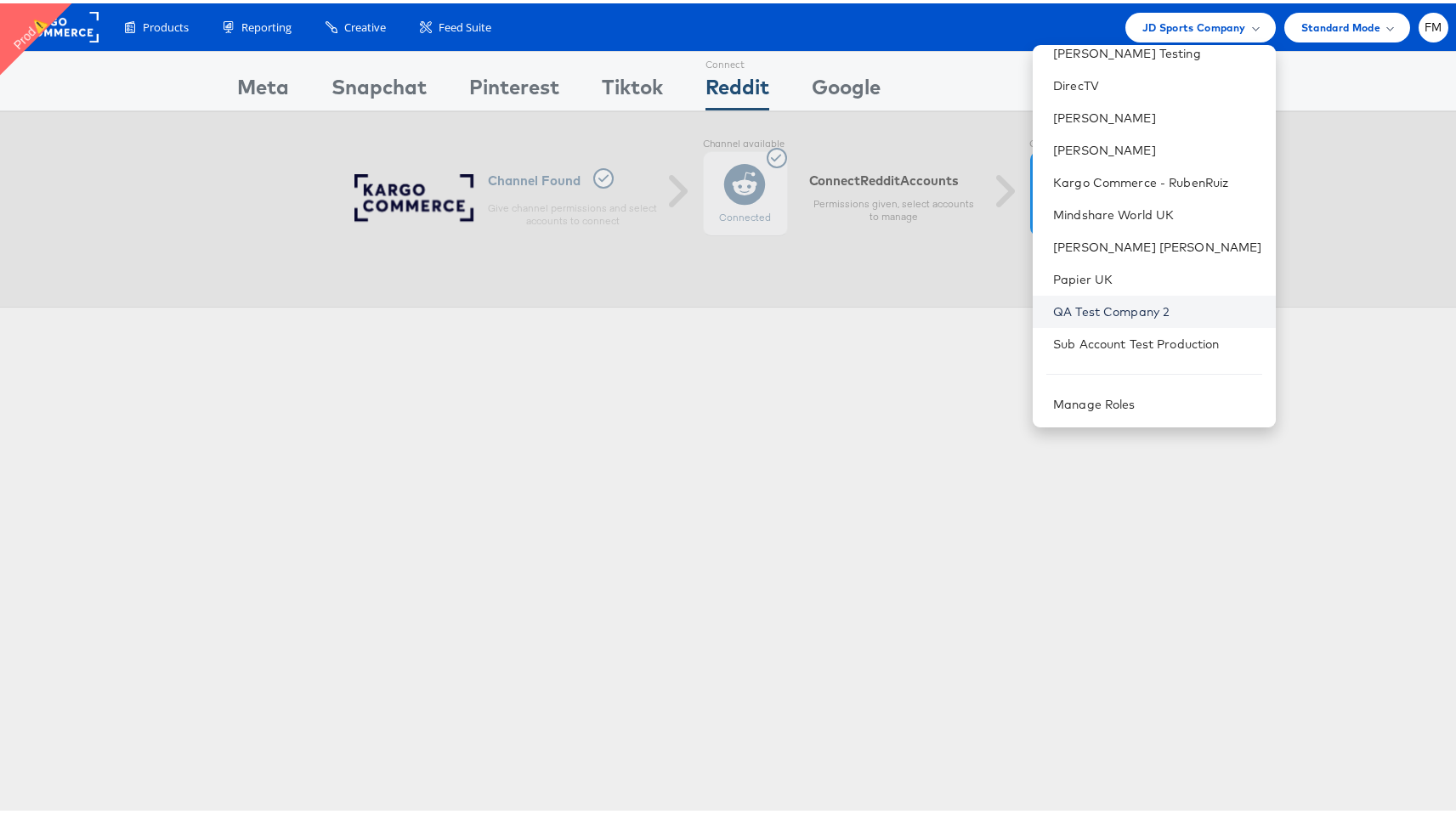
click at [1136, 316] on link "QA Test Company 2" at bounding box center [1157, 308] width 209 height 17
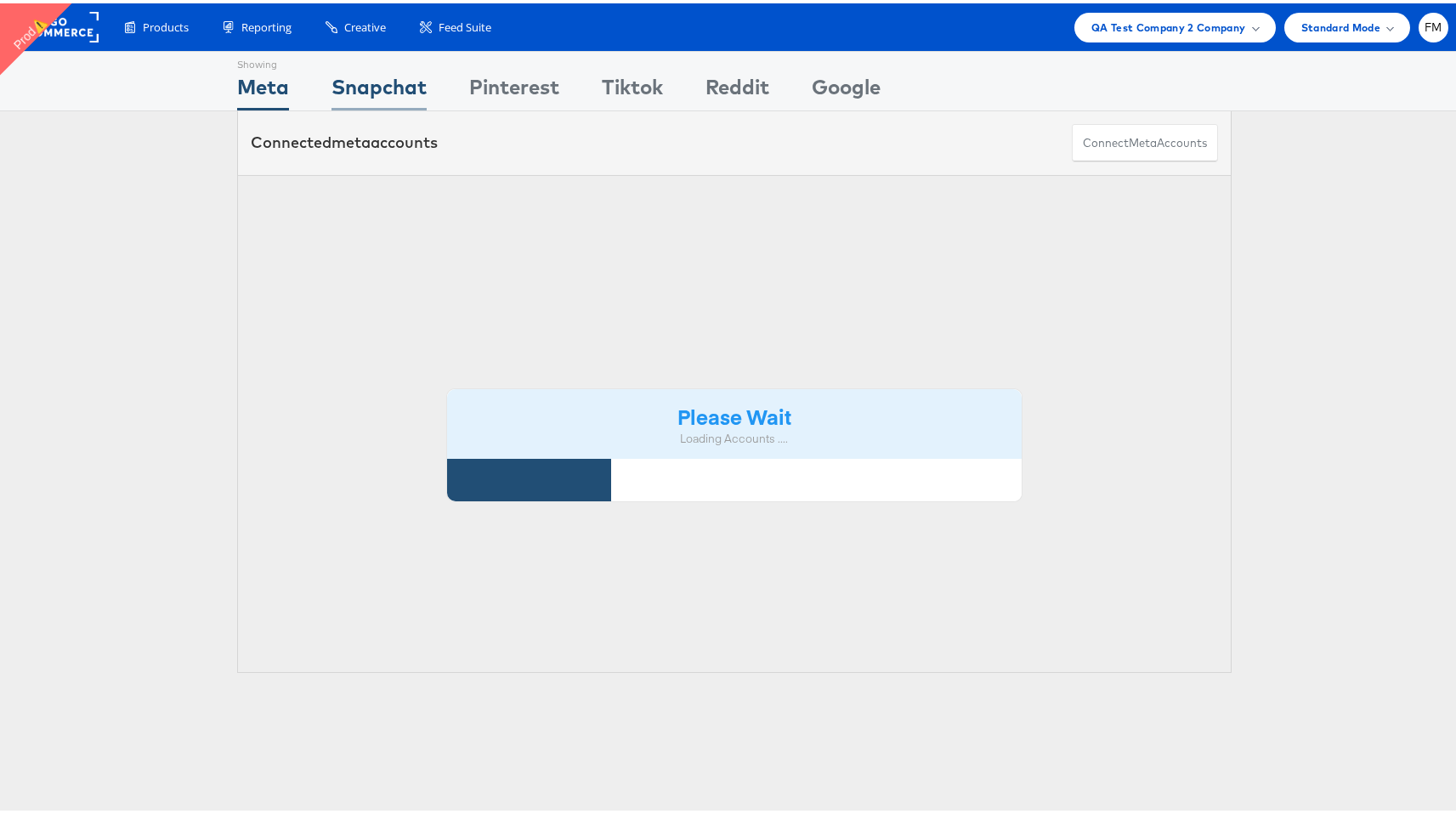
click at [415, 93] on div "Snapchat" at bounding box center [379, 87] width 96 height 38
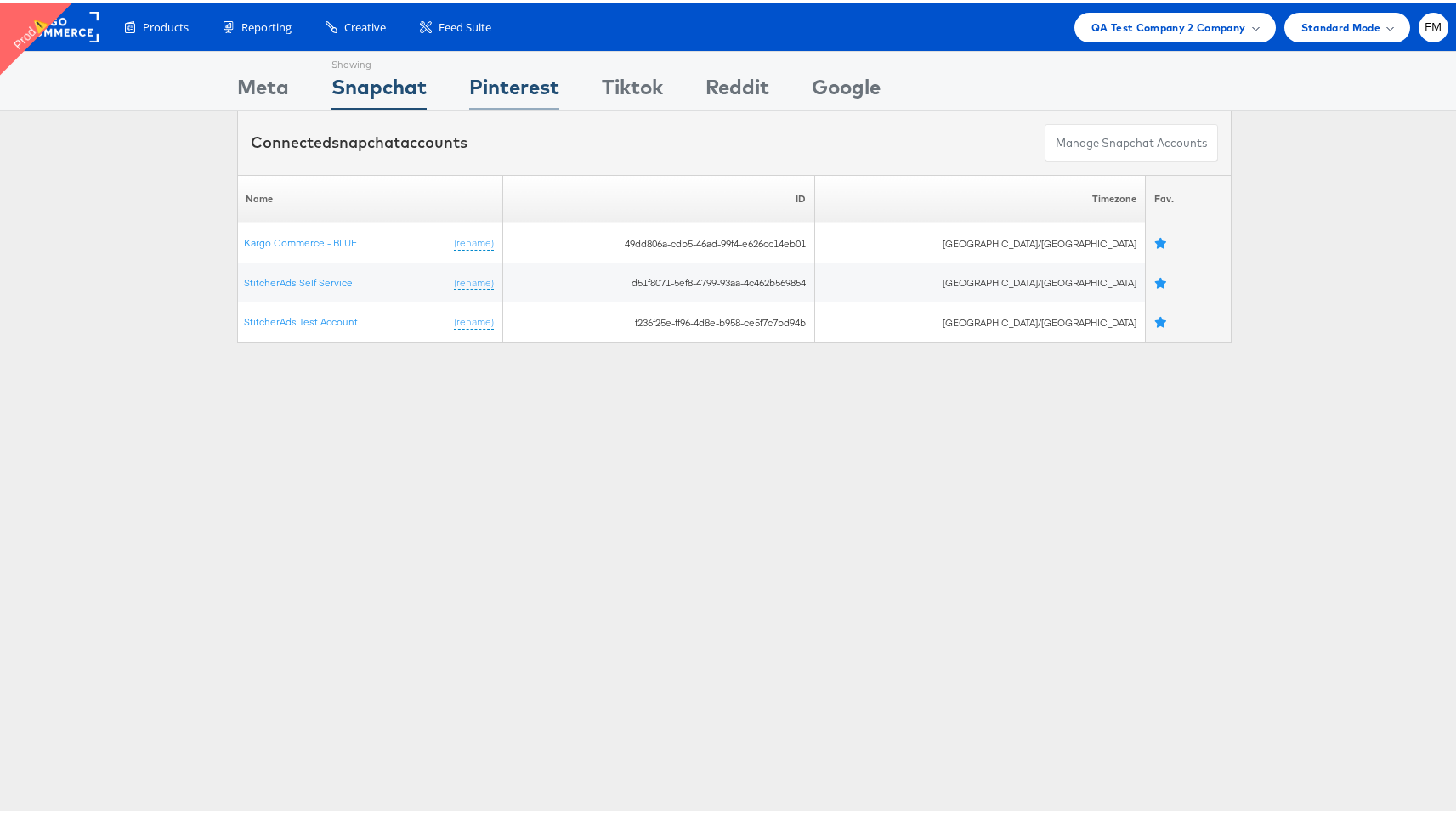
click at [552, 100] on div "Pinterest" at bounding box center [514, 87] width 90 height 38
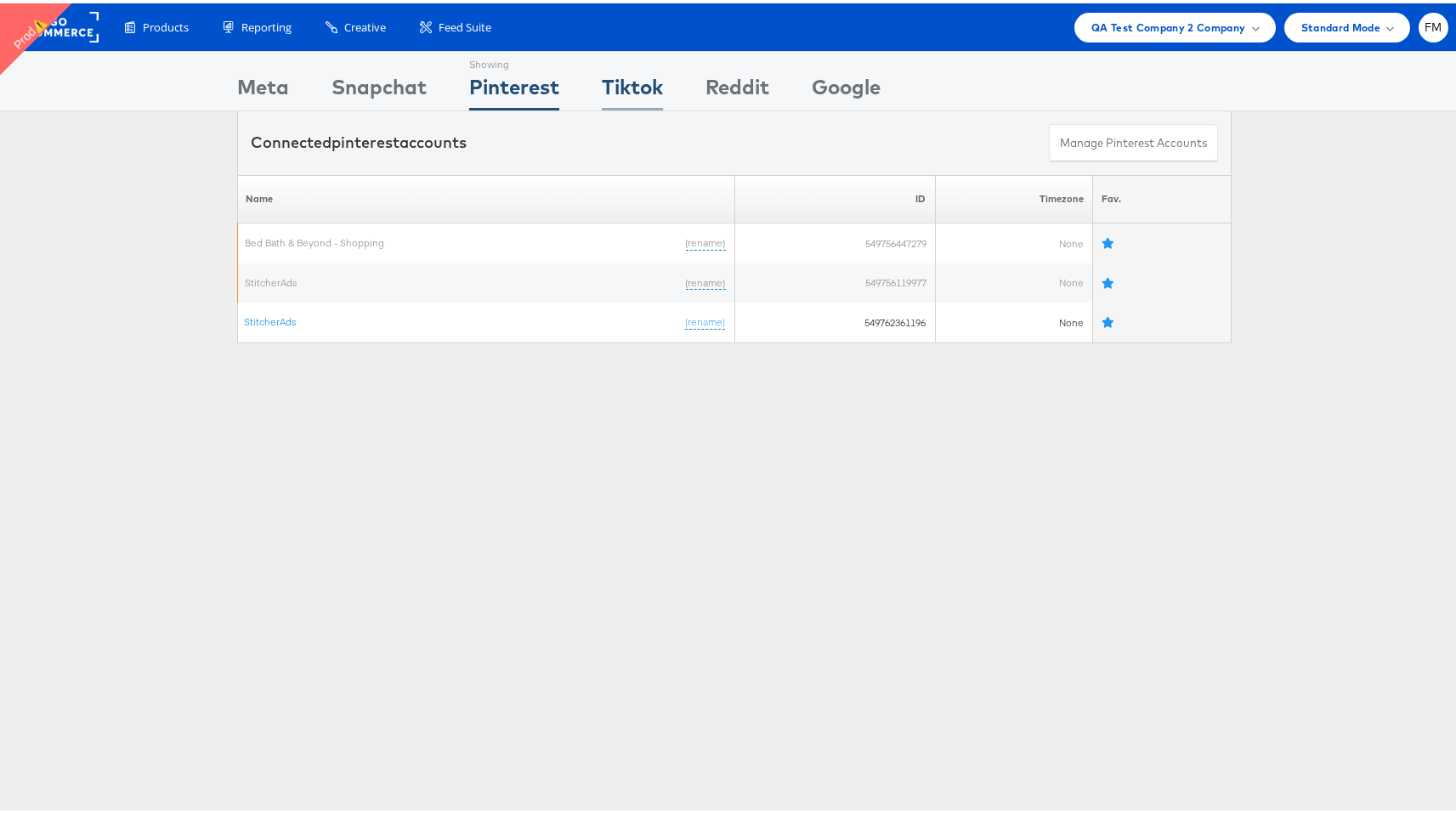
click at [627, 86] on div "Tiktok" at bounding box center [632, 87] width 61 height 38
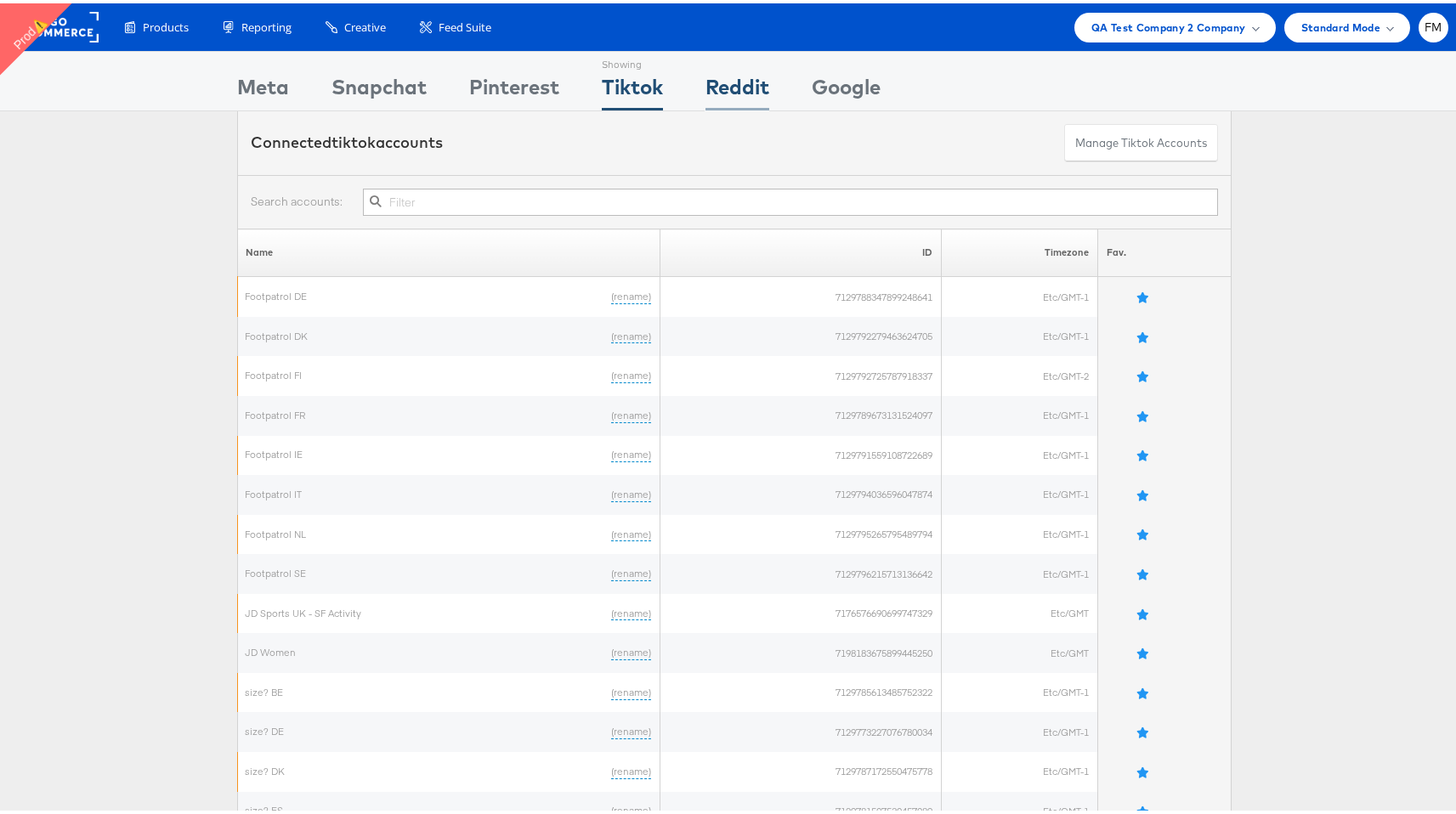
click at [730, 82] on div "Reddit" at bounding box center [737, 87] width 64 height 38
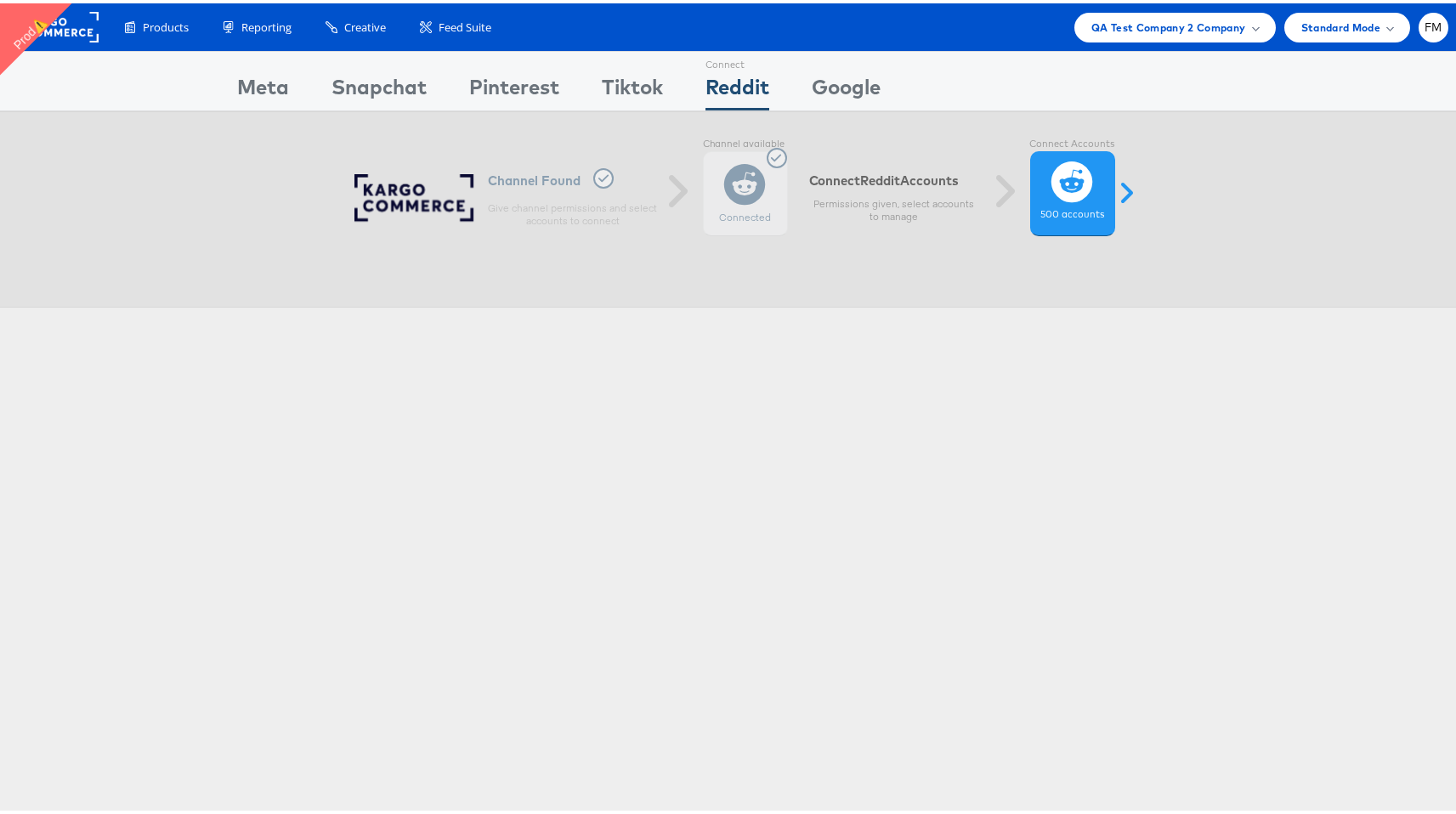
click at [1277, 58] on div "Connect Meta Connect [GEOGRAPHIC_DATA] Connect Pinterest Connect Tiktok Connect…" at bounding box center [734, 77] width 1469 height 60
